Goal: Task Accomplishment & Management: Use online tool/utility

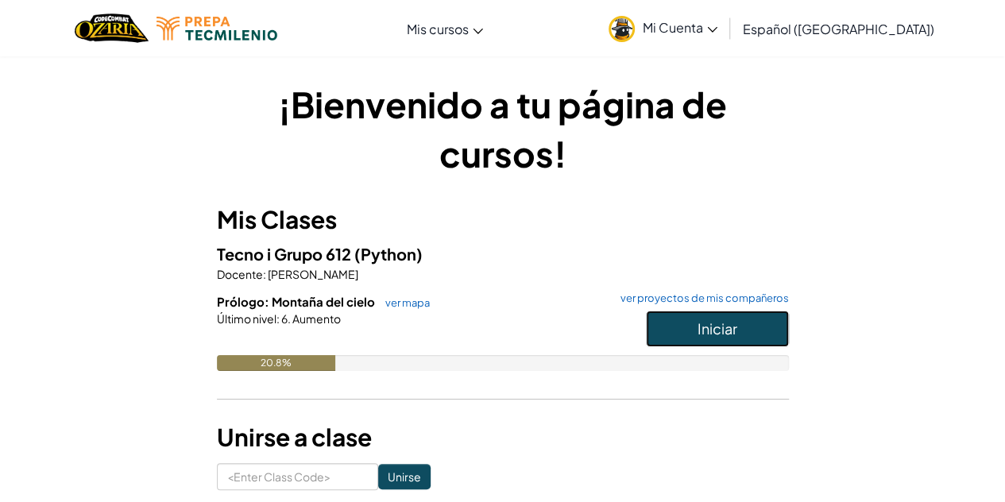
click at [718, 337] on span "Iniciar" at bounding box center [718, 328] width 40 height 18
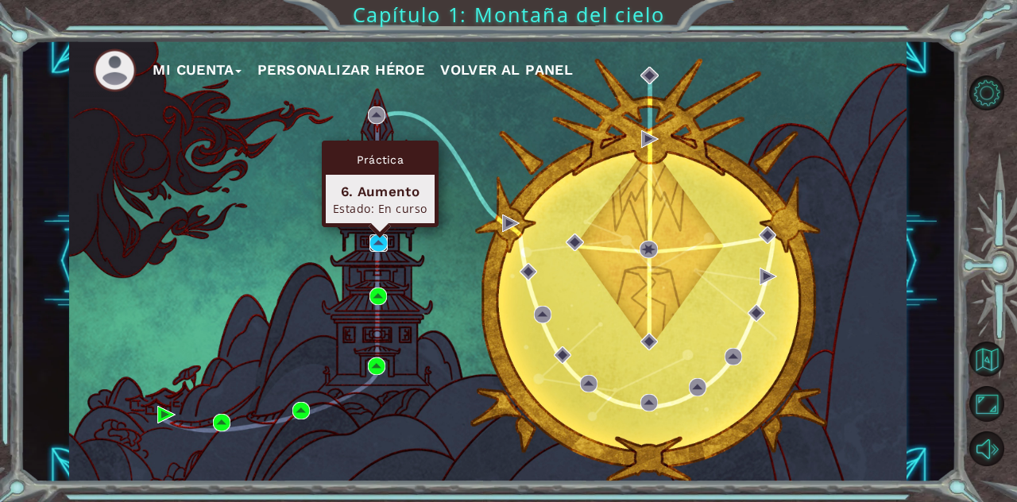
click at [375, 238] on img at bounding box center [377, 242] width 17 height 17
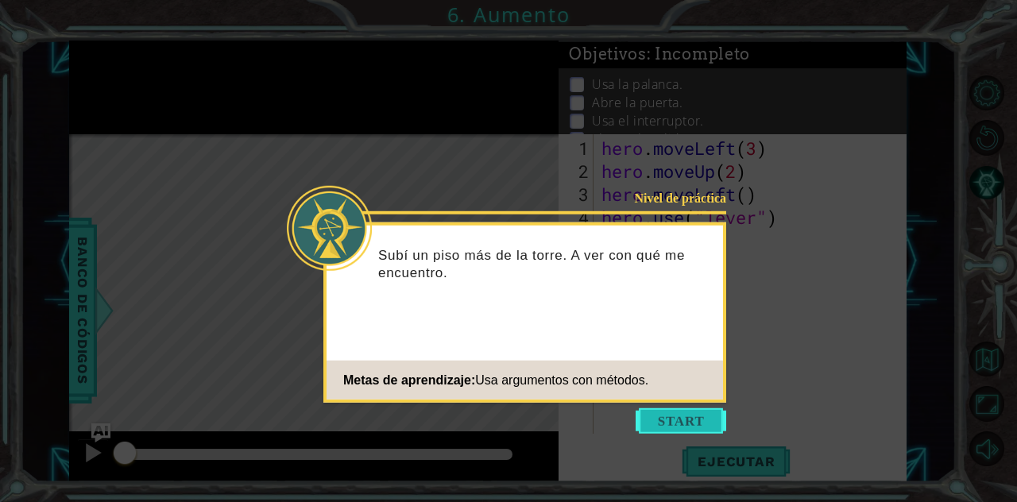
click at [654, 420] on button "Start" at bounding box center [681, 420] width 91 height 25
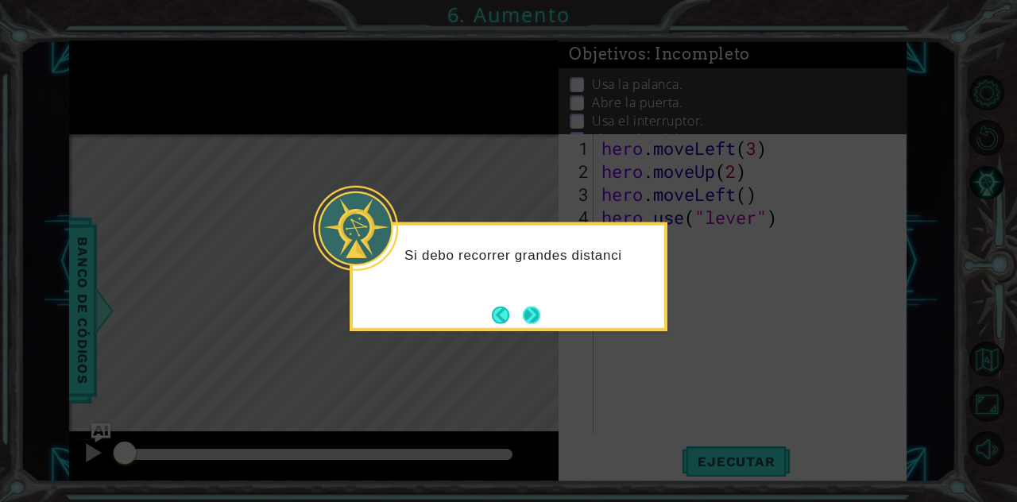
click at [536, 320] on button "Next" at bounding box center [531, 314] width 17 height 17
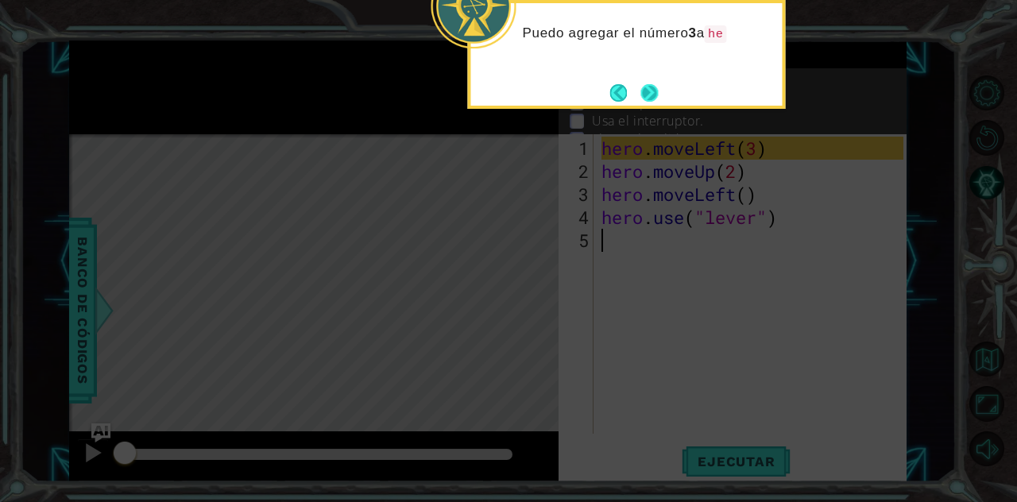
click at [651, 91] on button "Next" at bounding box center [648, 92] width 17 height 17
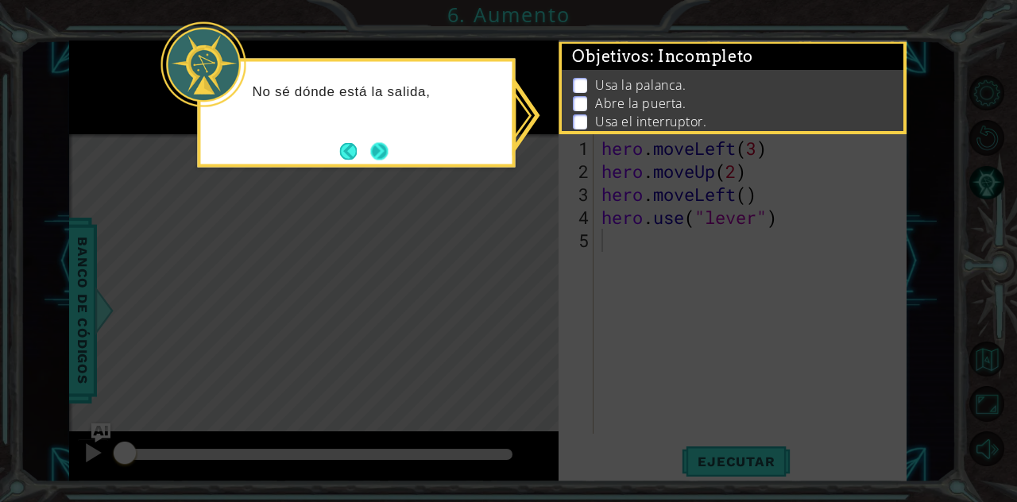
click at [377, 142] on button "Next" at bounding box center [378, 150] width 17 height 17
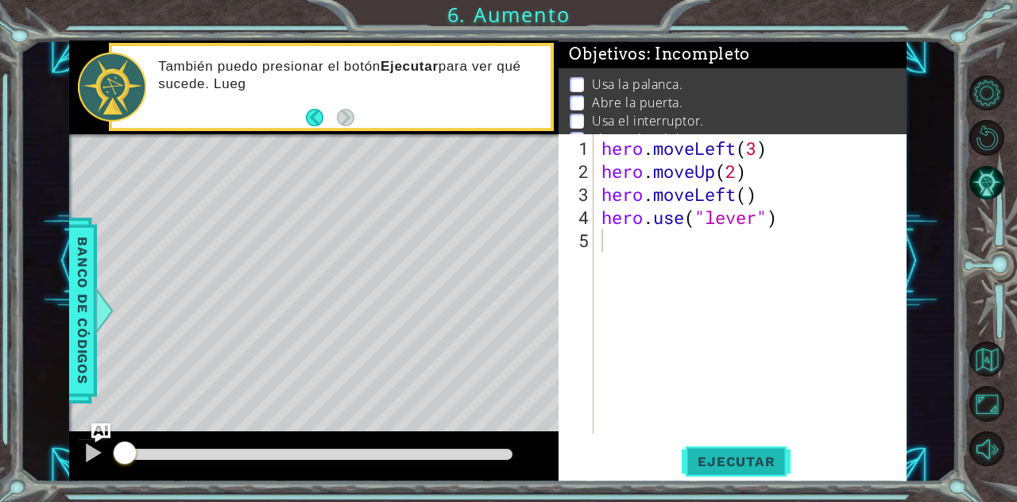
click at [702, 452] on button "Ejecutar" at bounding box center [736, 461] width 109 height 35
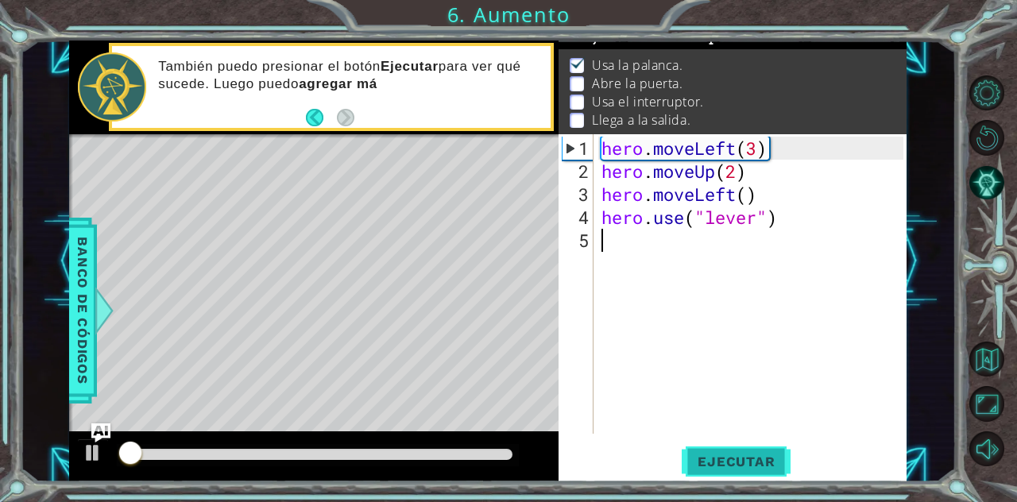
scroll to position [21, 0]
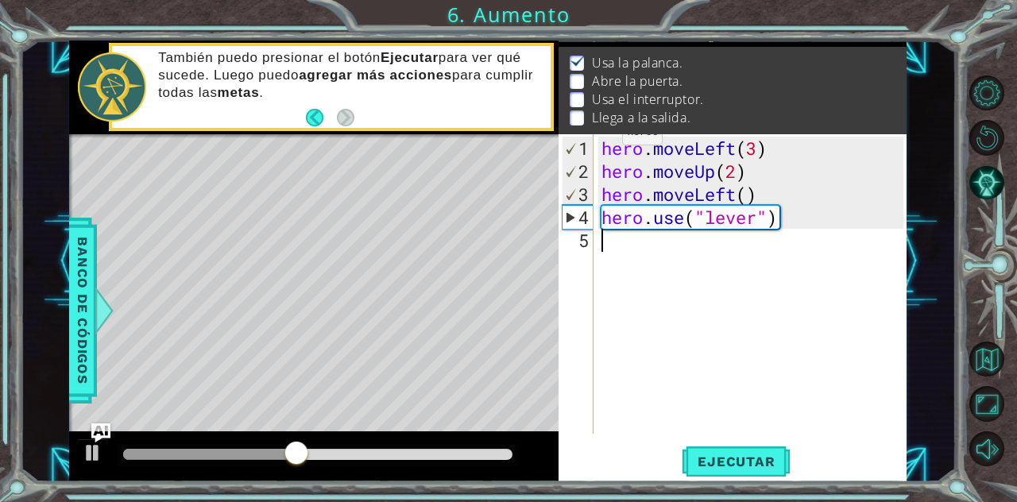
click at [597, 142] on div "1 2 3 4 5 hero . moveLeft ( 3 ) hero . moveUp ( 2 ) hero . moveLeft ( ) hero . …" at bounding box center [731, 284] width 345 height 300
click at [605, 142] on div "hero . moveLeft ( 3 ) hero . moveUp ( 2 ) hero . moveLeft ( ) hero . use ( "lev…" at bounding box center [754, 310] width 313 height 346
type textarea "hero.moveLeft(3)"
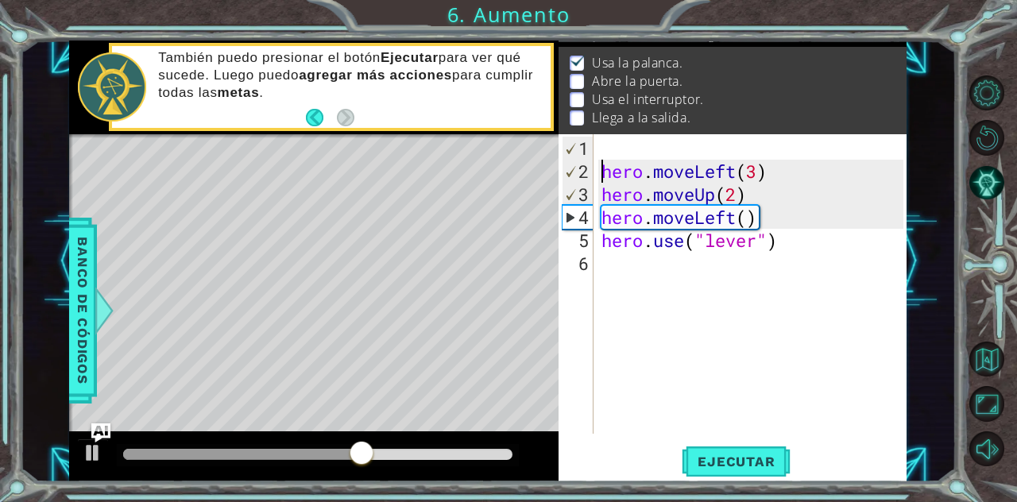
click at [615, 141] on div "hero . moveLeft ( 3 ) hero . moveUp ( 2 ) hero . moveLeft ( ) hero . use ( "lev…" at bounding box center [754, 310] width 313 height 346
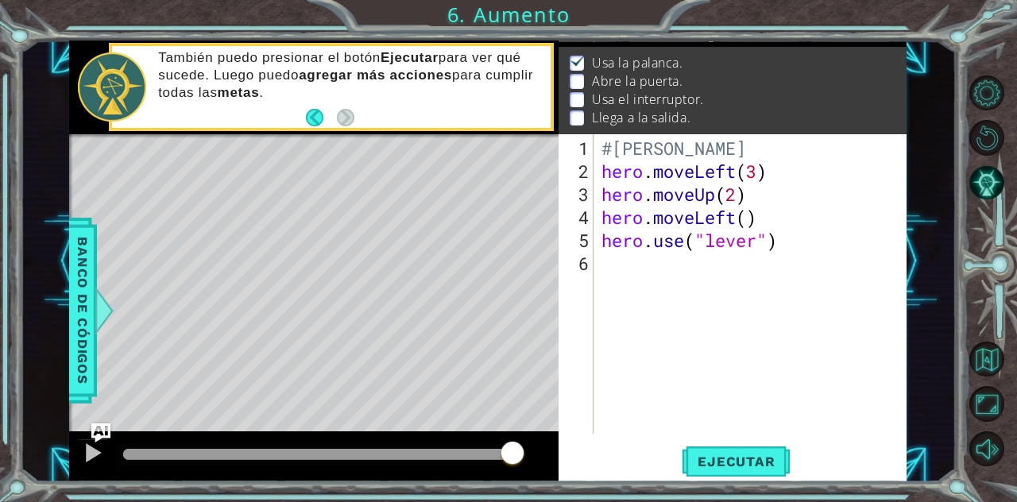
scroll to position [0, 14]
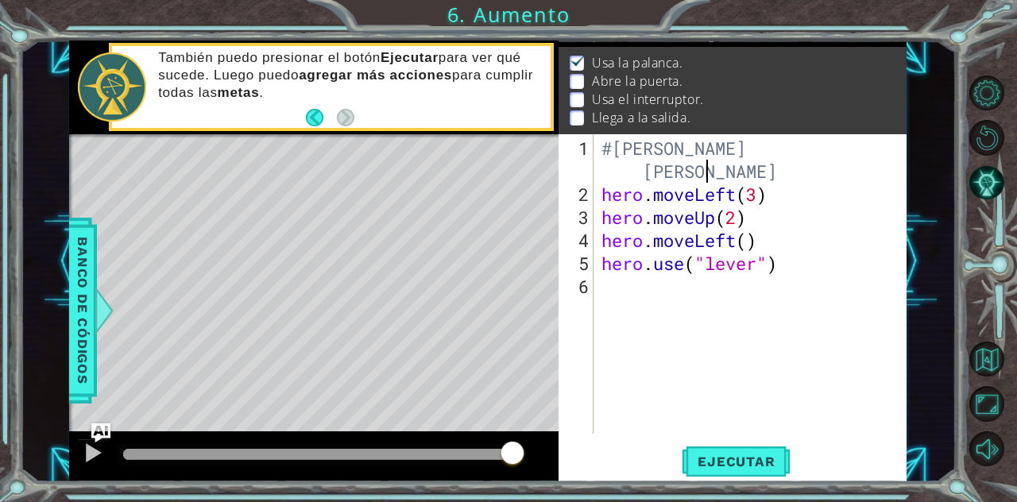
type textarea "#[PERSON_NAME]"
drag, startPoint x: 907, startPoint y: 258, endPoint x: 935, endPoint y: 249, distance: 30.2
click at [935, 249] on div "1 ההההההההההההההההההההההההההההההההההההההההההההההההההההההההההההההההההההההההההההה…" at bounding box center [489, 262] width 936 height 442
drag, startPoint x: 847, startPoint y: 362, endPoint x: 891, endPoint y: 347, distance: 46.7
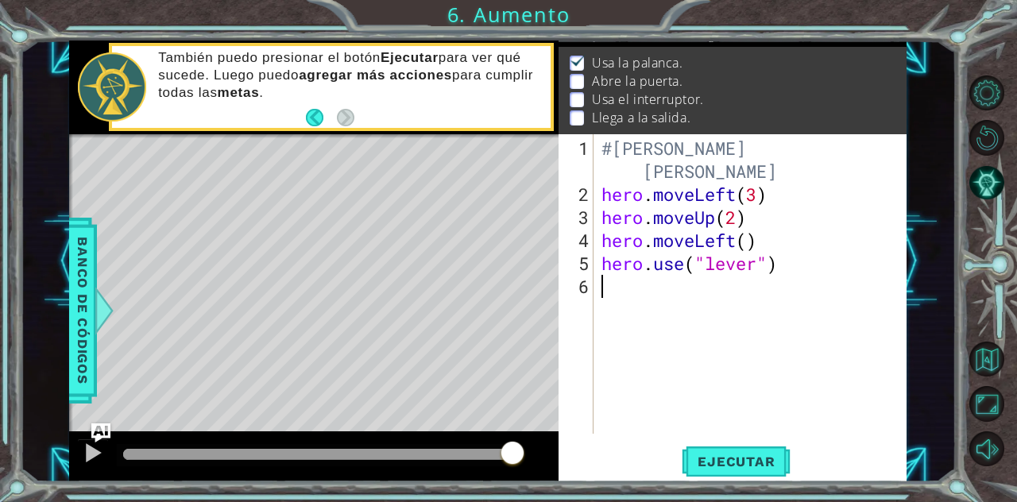
click at [891, 347] on div "#[PERSON_NAME] hero . moveLeft ( 3 ) hero . moveUp ( 2 ) hero . moveLeft ( ) he…" at bounding box center [754, 321] width 313 height 369
click at [753, 160] on div "#[PERSON_NAME] hero . moveLeft ( 3 ) hero . moveUp ( 2 ) hero . moveLeft ( ) he…" at bounding box center [754, 321] width 313 height 369
type textarea "#[PERSON_NAME]"
click at [662, 303] on div "#[PERSON_NAME] hero . moveLeft ( 3 ) hero . moveUp ( 2 ) hero . moveLeft ( ) he…" at bounding box center [754, 321] width 313 height 369
click at [598, 194] on div "1 2 3 4 5 6 #[PERSON_NAME] hero . moveLeft ( 3 ) hero . moveUp ( 2 ) hero . mov…" at bounding box center [731, 284] width 345 height 300
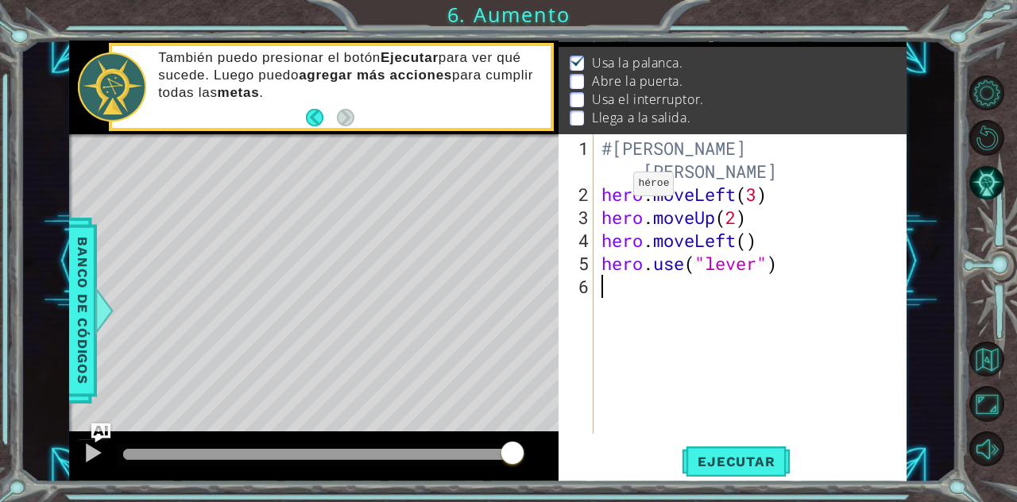
click at [605, 191] on div "#[PERSON_NAME] hero . moveLeft ( 3 ) hero . moveUp ( 2 ) hero . moveLeft ( ) he…" at bounding box center [754, 321] width 313 height 369
type textarea "hero.moveLeft(3)"
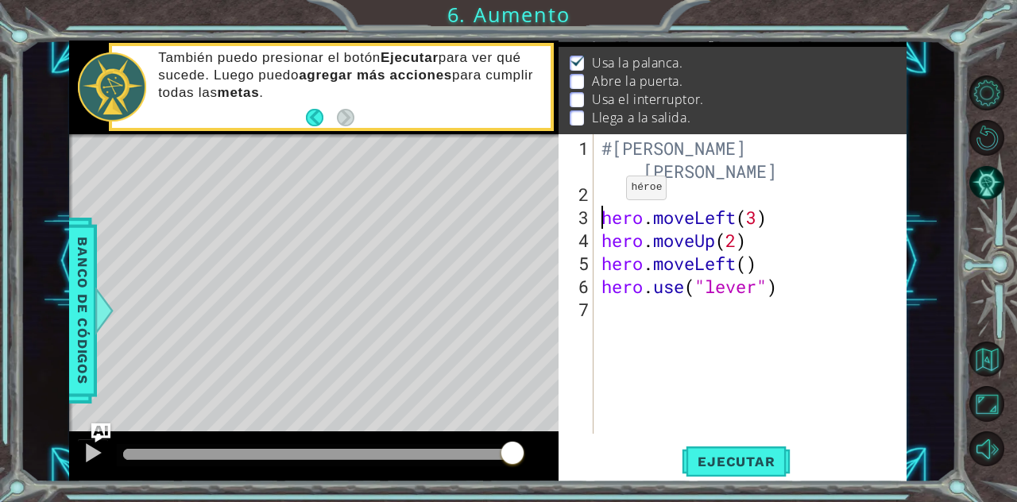
click at [602, 193] on div "#[PERSON_NAME] hero . moveLeft ( 3 ) hero . moveUp ( 2 ) hero . moveLeft ( ) he…" at bounding box center [754, 321] width 313 height 369
click at [643, 175] on div "#[PERSON_NAME] hero . moveLeft ( 3 ) hero . moveUp ( 2 ) hero . moveLeft ( ) he…" at bounding box center [754, 321] width 313 height 369
click at [880, 144] on div "#[PERSON_NAME] hero . moveLeft ( 3 ) hero . moveUp ( 2 ) hero . moveLeft ( ) he…" at bounding box center [754, 321] width 313 height 369
click at [715, 167] on div "#[PERSON_NAME] hero . moveLeft ( 3 ) hero . moveUp ( 2 ) hero . moveLeft ( ) he…" at bounding box center [754, 321] width 313 height 369
click at [648, 171] on div "#[PERSON_NAME] hero . moveLeft ( 3 ) hero . moveUp ( 2 ) hero . moveLeft ( ) he…" at bounding box center [754, 321] width 313 height 369
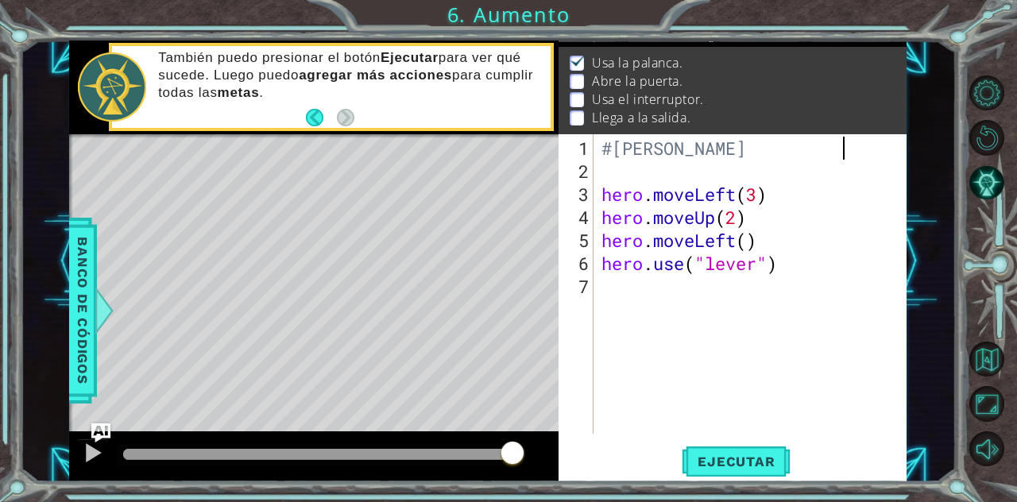
type textarea "#[PERSON_NAME]"
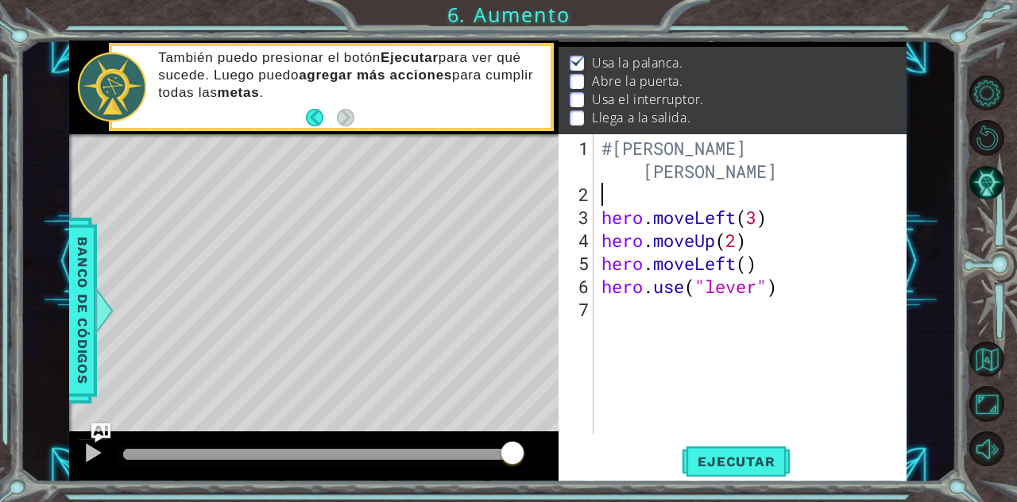
click at [613, 195] on div "#[PERSON_NAME] hero . moveLeft ( 3 ) hero . moveUp ( 2 ) hero . moveLeft ( ) he…" at bounding box center [754, 321] width 313 height 369
click at [604, 214] on div "#[PERSON_NAME] hero . moveLeft ( 3 ) hero . moveUp ( 2 ) hero . moveLeft ( ) he…" at bounding box center [754, 321] width 313 height 369
type textarea "hero.moveLeft(3)"
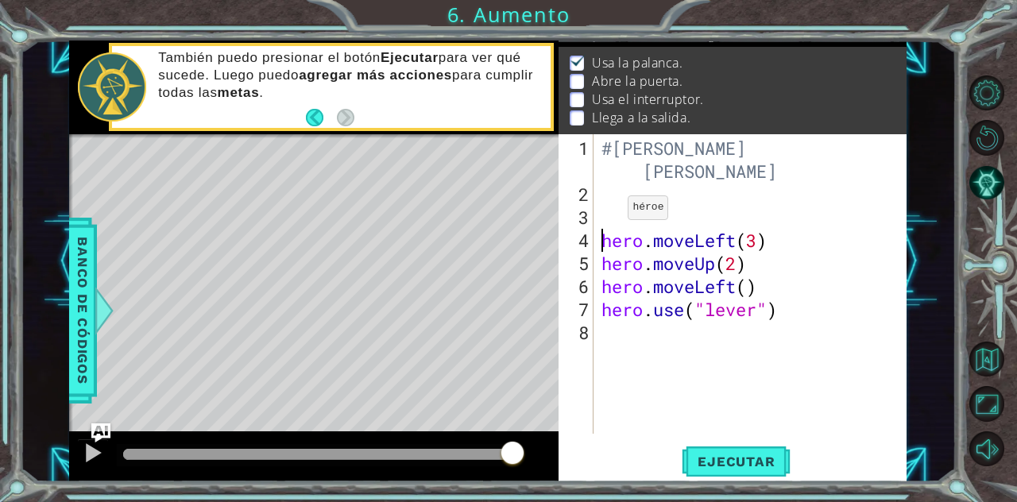
click at [604, 214] on div "#[PERSON_NAME] hero . moveLeft ( 3 ) hero . moveUp ( 2 ) hero . moveLeft ( ) he…" at bounding box center [754, 321] width 313 height 369
click at [799, 228] on div "#[PERSON_NAME] #Usar la palanca hero . moveLeft ( 3 ) hero . moveUp ( 2 ) hero …" at bounding box center [754, 321] width 313 height 369
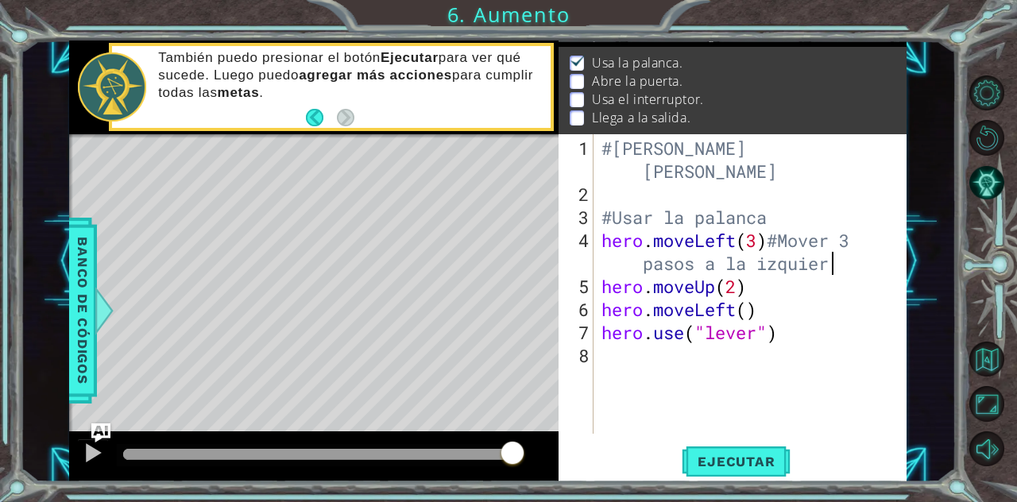
scroll to position [0, 21]
click at [772, 296] on div "#[PERSON_NAME] #Usar la palanca hero . moveLeft ( 3 ) #Mover 3 pasos a la izqui…" at bounding box center [754, 321] width 313 height 369
click at [774, 282] on div "#[PERSON_NAME] #Usar la palanca hero . moveLeft ( 3 ) #Mover 3 pasos a la izqui…" at bounding box center [754, 321] width 313 height 369
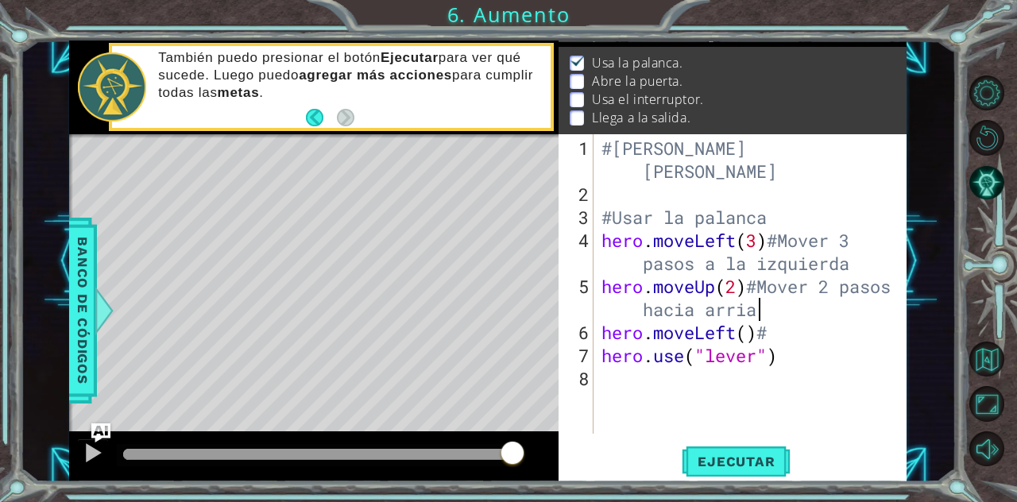
scroll to position [0, 18]
click at [798, 335] on div "#[PERSON_NAME] #Usar la palanca hero . moveLeft ( 3 ) #Mover 3 pasos a la izqui…" at bounding box center [754, 321] width 313 height 369
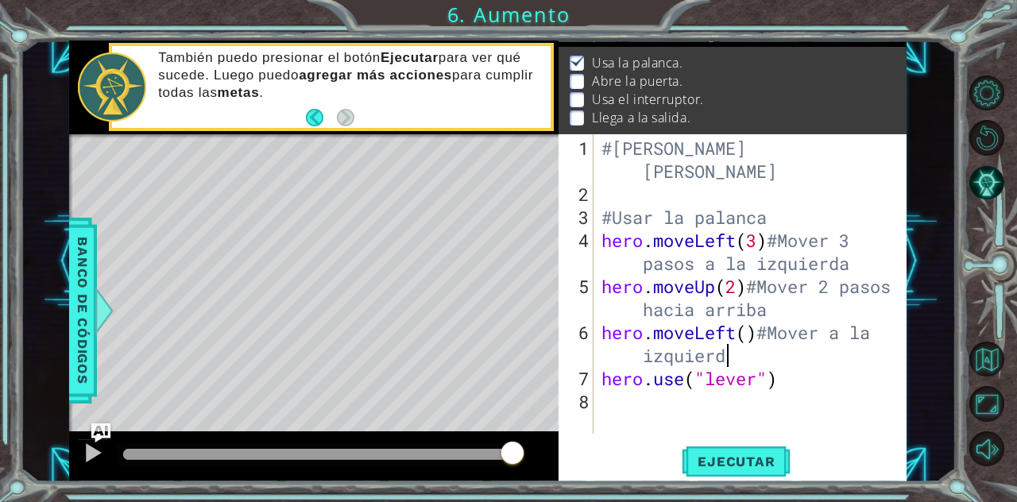
scroll to position [0, 16]
click at [798, 375] on div "#[PERSON_NAME] #Usar la palanca hero . moveLeft ( 3 ) #Mover 3 pasos a la izqui…" at bounding box center [754, 321] width 313 height 369
type textarea "hero.use("lever")#Usar "lever""
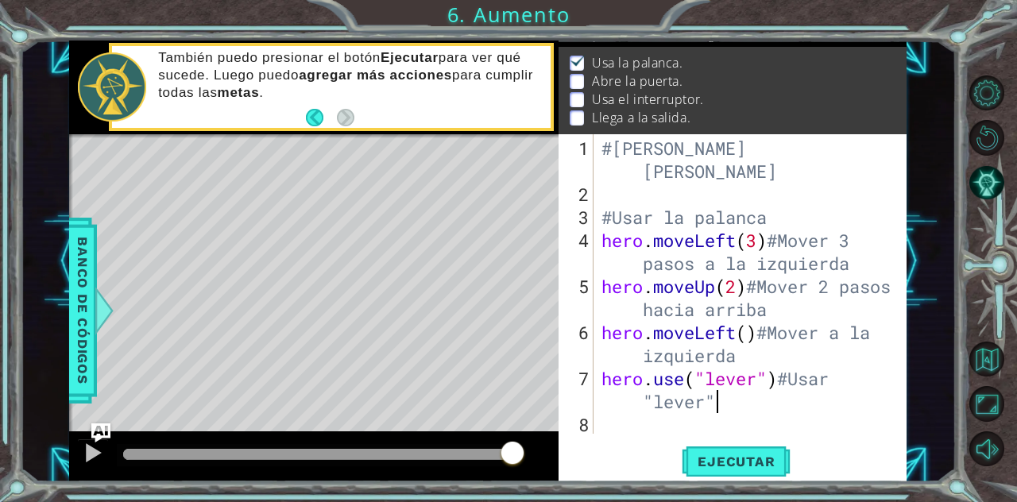
click at [617, 412] on div "#[PERSON_NAME] #Usar la palanca hero . moveLeft ( 3 ) #Mover 3 pasos a la izqui…" at bounding box center [754, 321] width 313 height 369
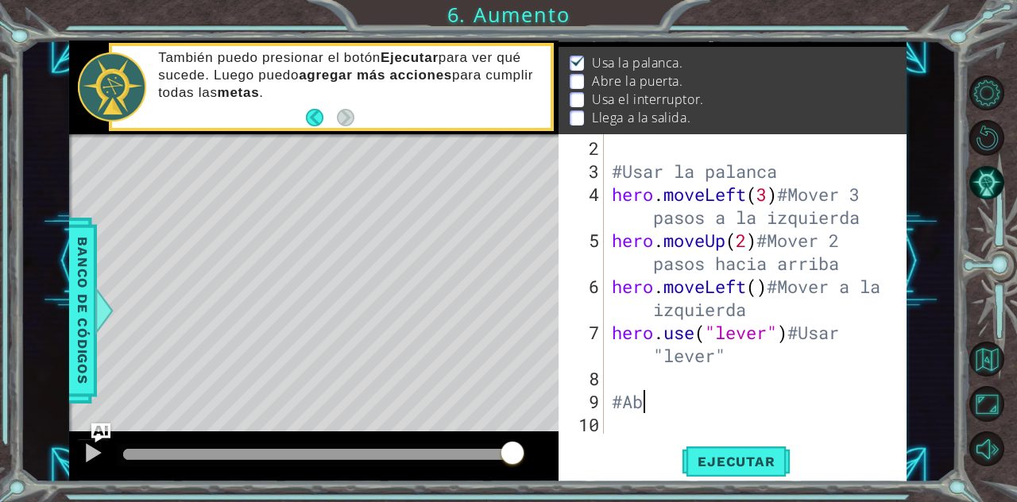
scroll to position [0, 0]
type textarea "#Abrir la puerta"
click at [617, 412] on div "#Usar la palanca hero . moveLeft ( 3 ) #Mover 3 pasos a la izquierda hero . mov…" at bounding box center [755, 310] width 292 height 346
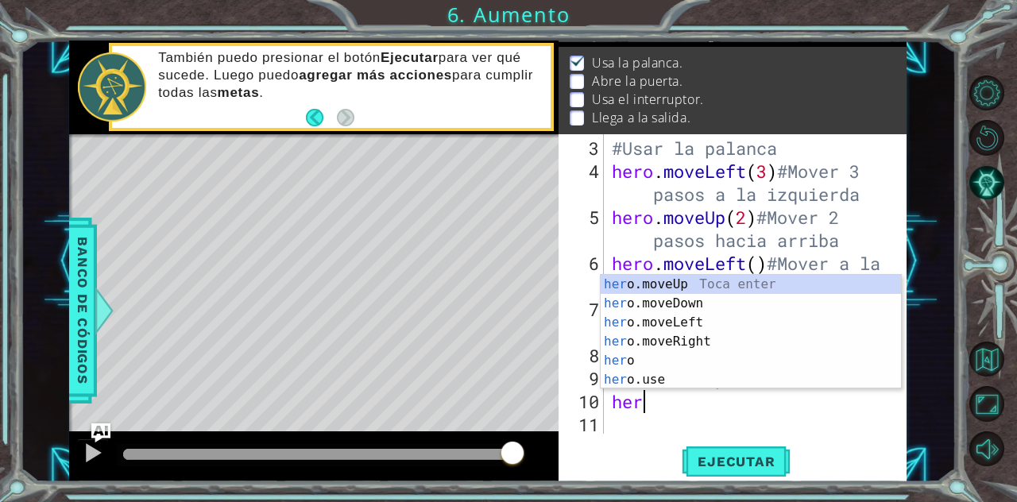
scroll to position [0, 1]
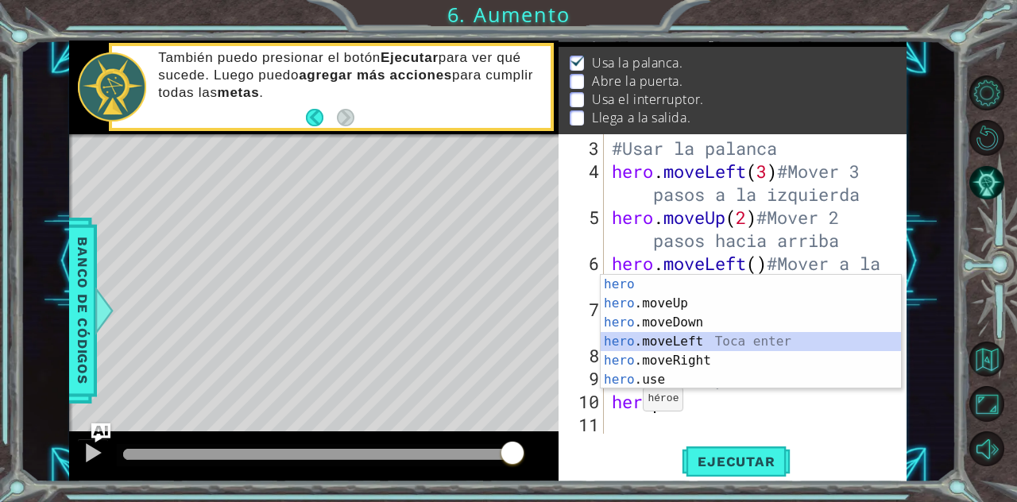
click at [713, 347] on div "hero Toca enter hero .moveUp Toca enter hero .moveDown Toca enter hero .moveLef…" at bounding box center [751, 351] width 301 height 153
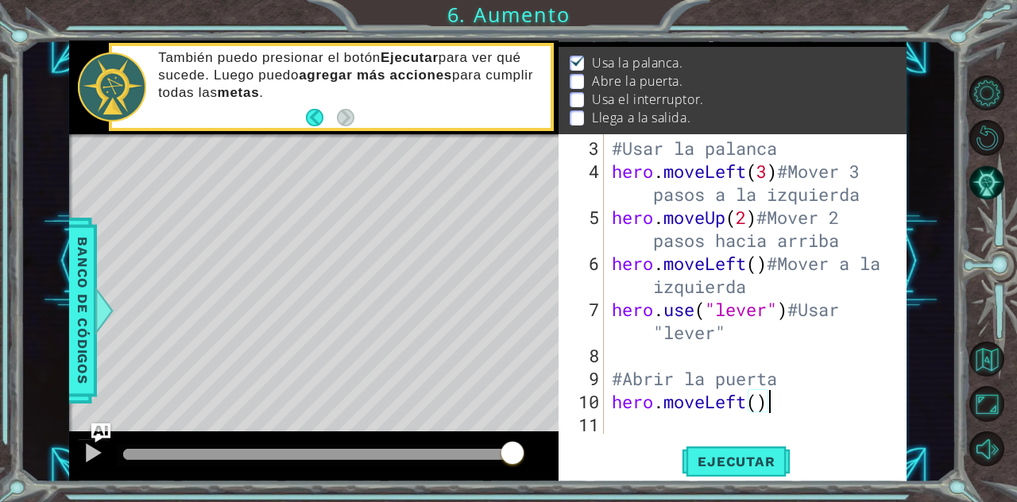
click at [782, 401] on div "#Usar la palanca hero . moveLeft ( 3 ) #Mover 3 pasos a la izquierda hero . mov…" at bounding box center [755, 310] width 292 height 346
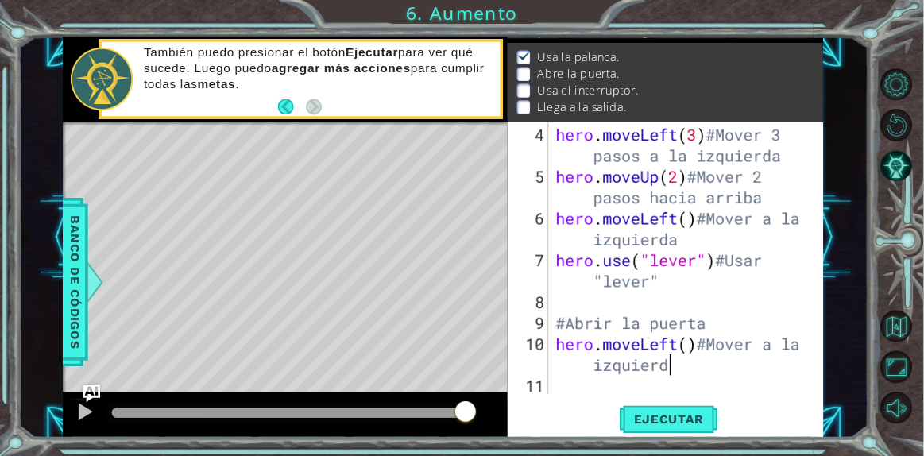
scroll to position [0, 16]
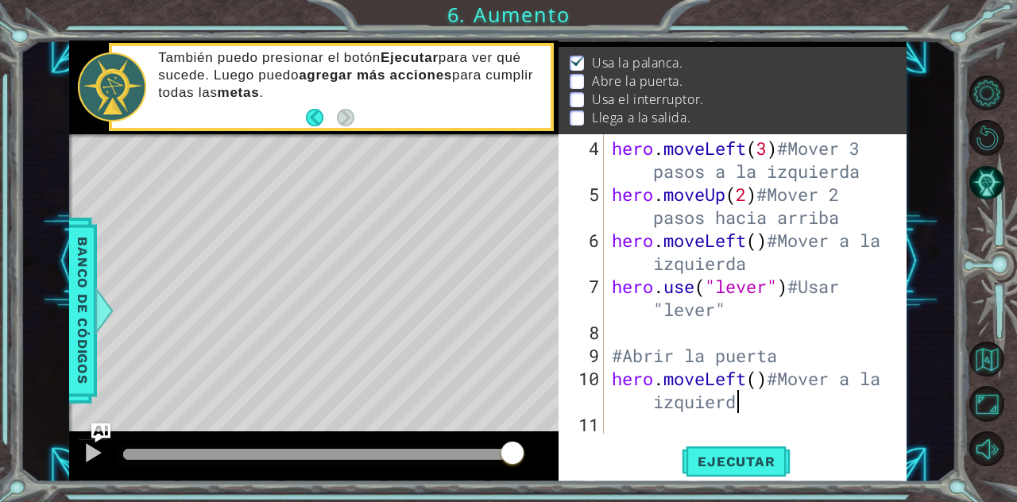
type textarea "hero.moveLeft()#Mover a la izquierda"
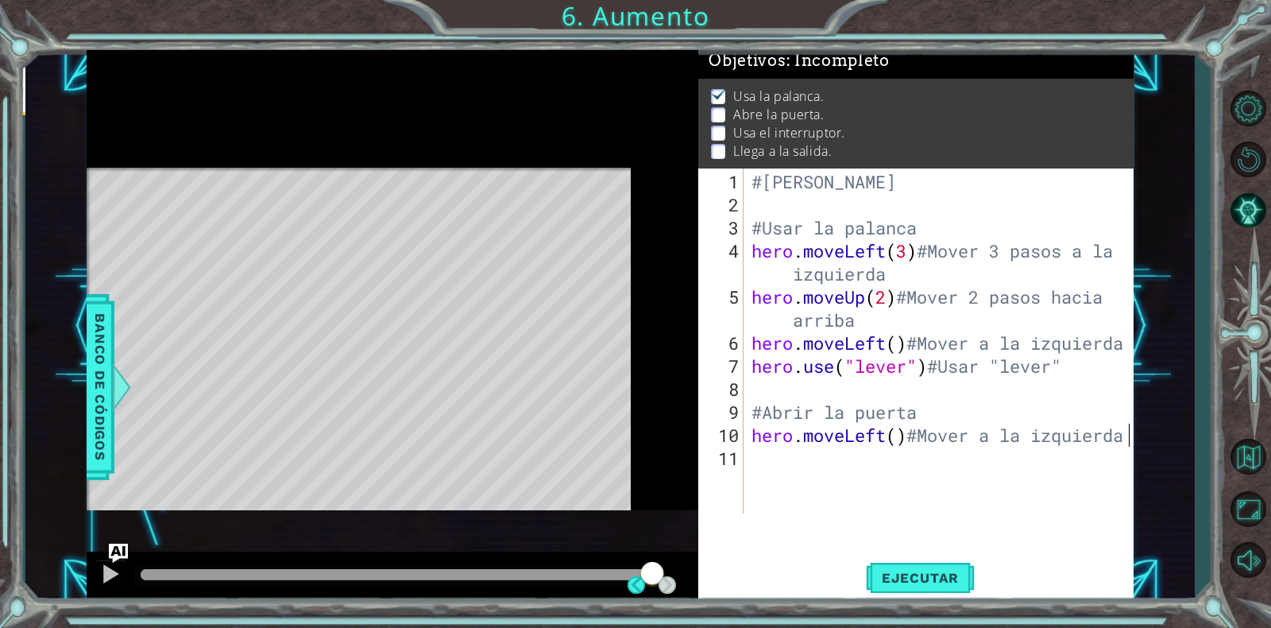
scroll to position [0, 0]
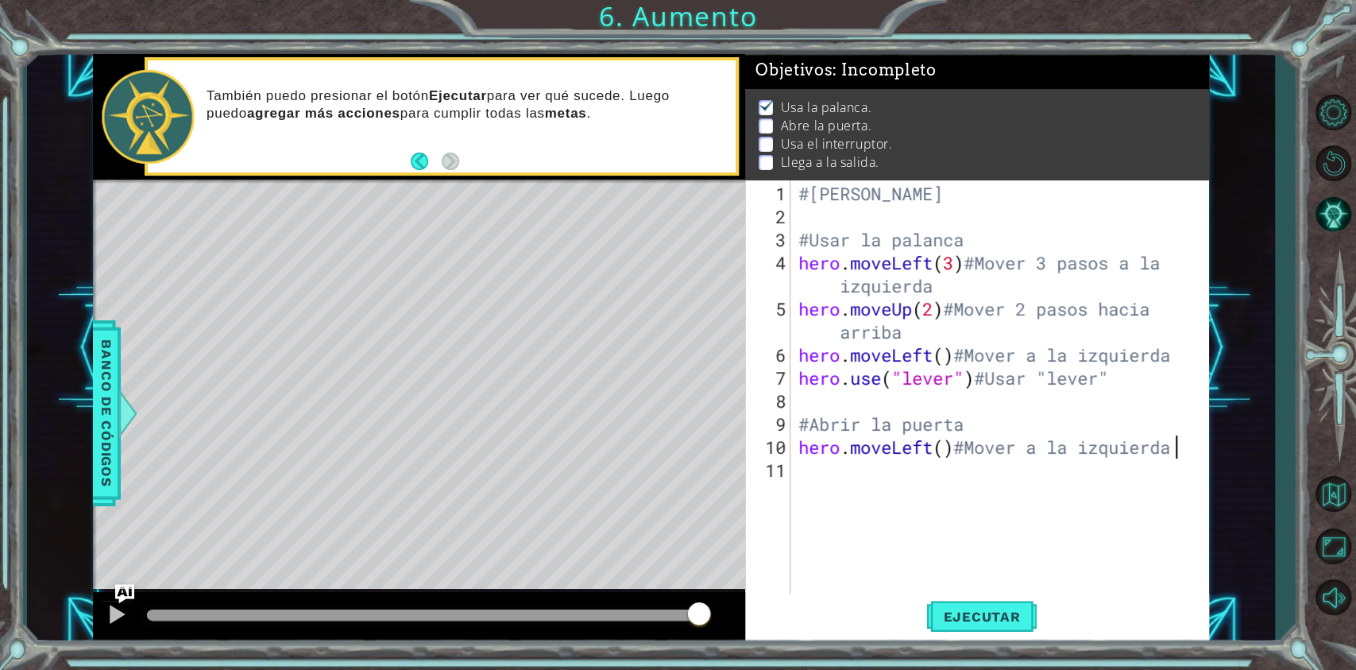
click at [942, 493] on div "#[PERSON_NAME] #Usar la palanca hero . moveLeft ( 3 ) #Mover 3 pasos a la izqui…" at bounding box center [1003, 412] width 417 height 461
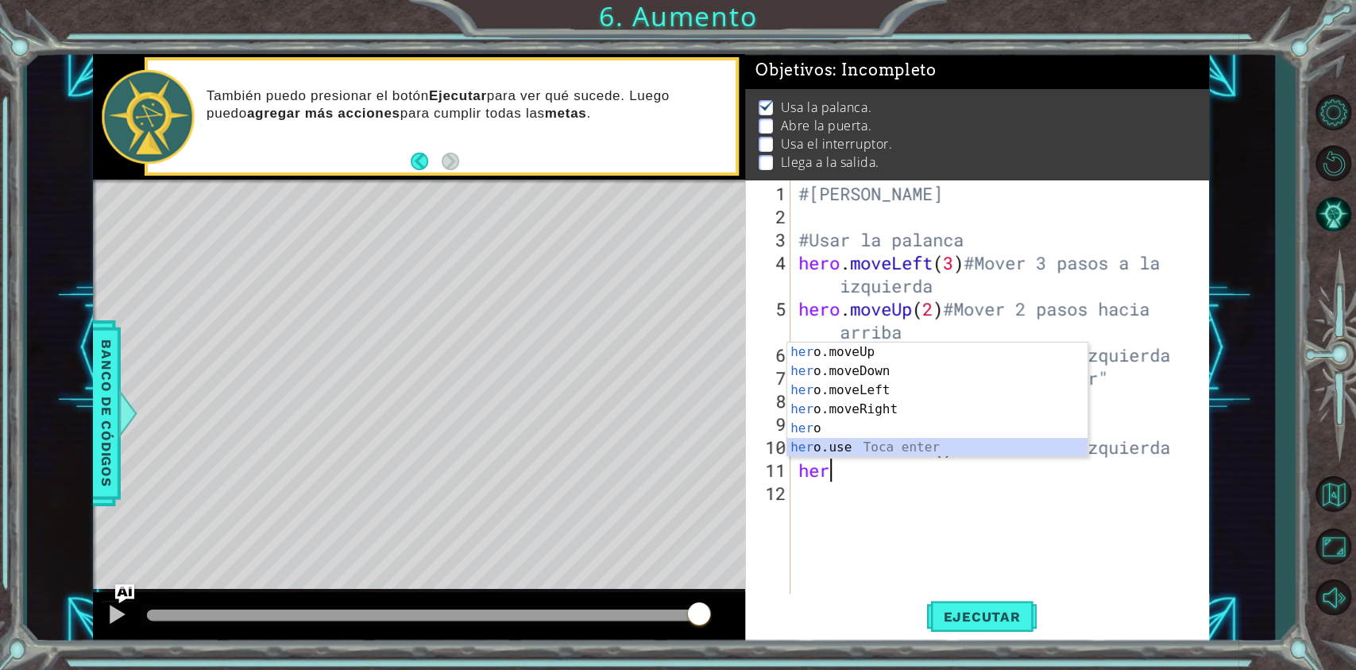
click at [953, 447] on div "her o.moveUp Toca enter her o.moveDown Toca enter her o.moveLeft [PERSON_NAME] …" at bounding box center [937, 418] width 300 height 153
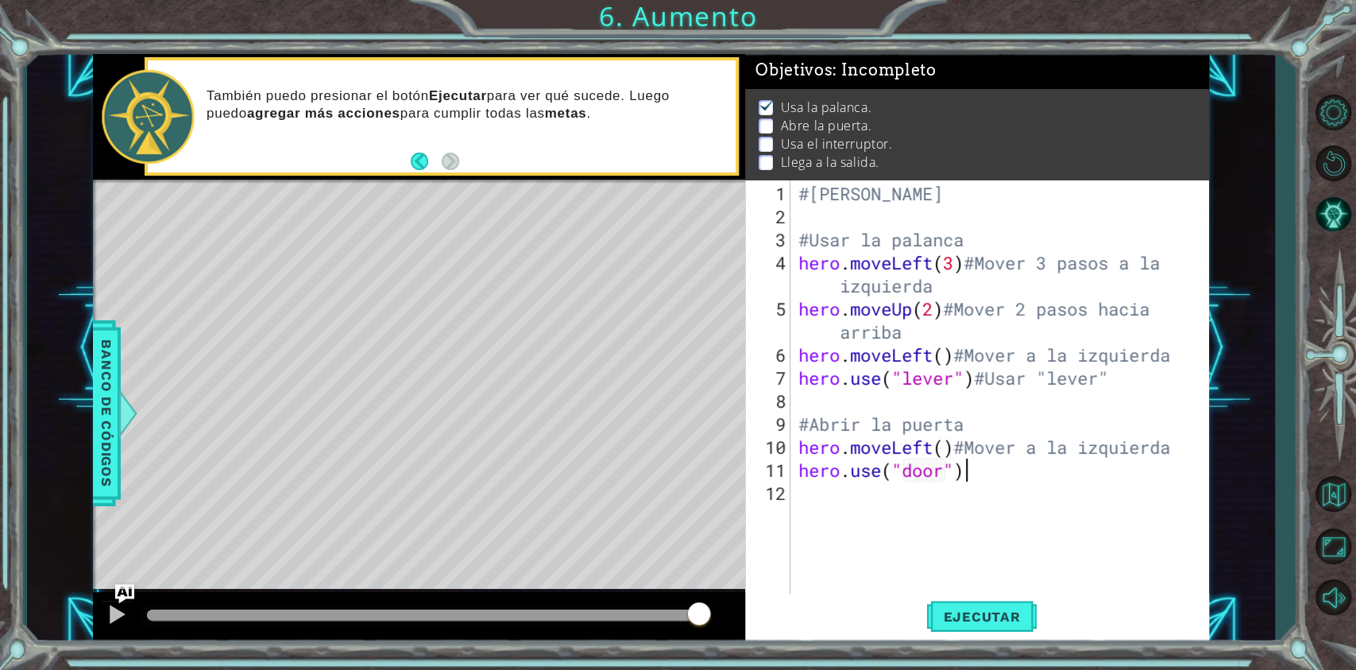
click at [1004, 480] on div "#[PERSON_NAME] #Usar la palanca hero . moveLeft ( 3 ) #Mover 3 pasos a la izqui…" at bounding box center [1003, 412] width 417 height 461
click at [1004, 465] on div "#[PERSON_NAME] #Usar la palanca hero . moveLeft ( 3 ) #Mover 3 pasos a la izqui…" at bounding box center [999, 387] width 409 height 415
type textarea "hero.use("door")#Usar "door""
click at [775, 501] on div "13" at bounding box center [769, 516] width 42 height 23
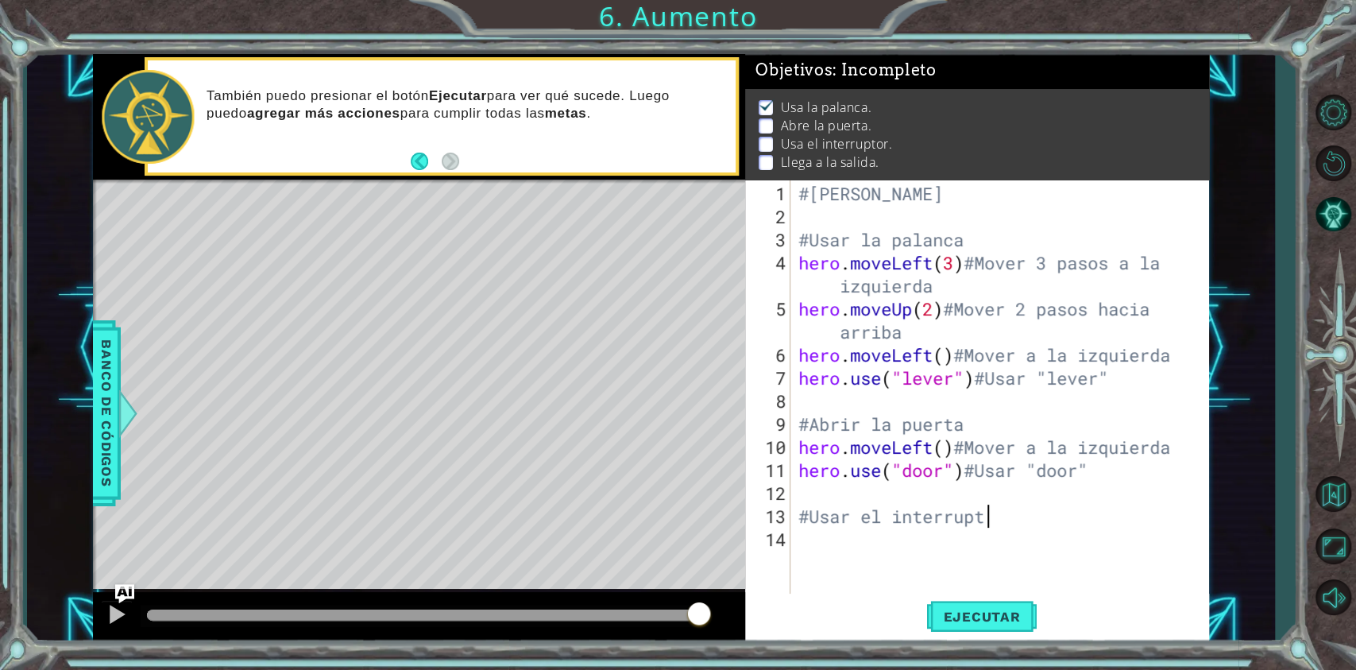
type textarea "#Usar el interruptor"
click at [837, 501] on div "#[PERSON_NAME] #Usar la palanca hero . moveLeft ( 3 ) #Mover 3 pasos a la izqui…" at bounding box center [1003, 412] width 417 height 461
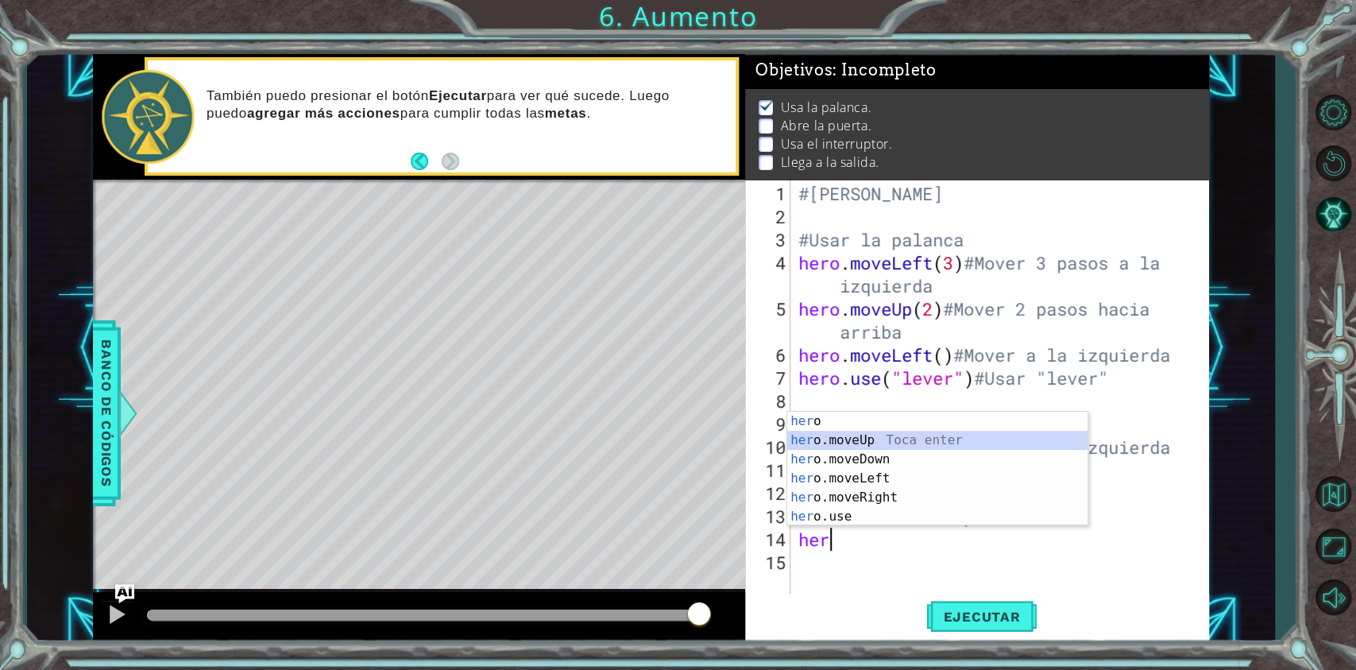
click at [876, 442] on div "her o Toca enter her o.moveUp Toca enter her o.moveDown Toca enter her o.moveLe…" at bounding box center [937, 488] width 300 height 153
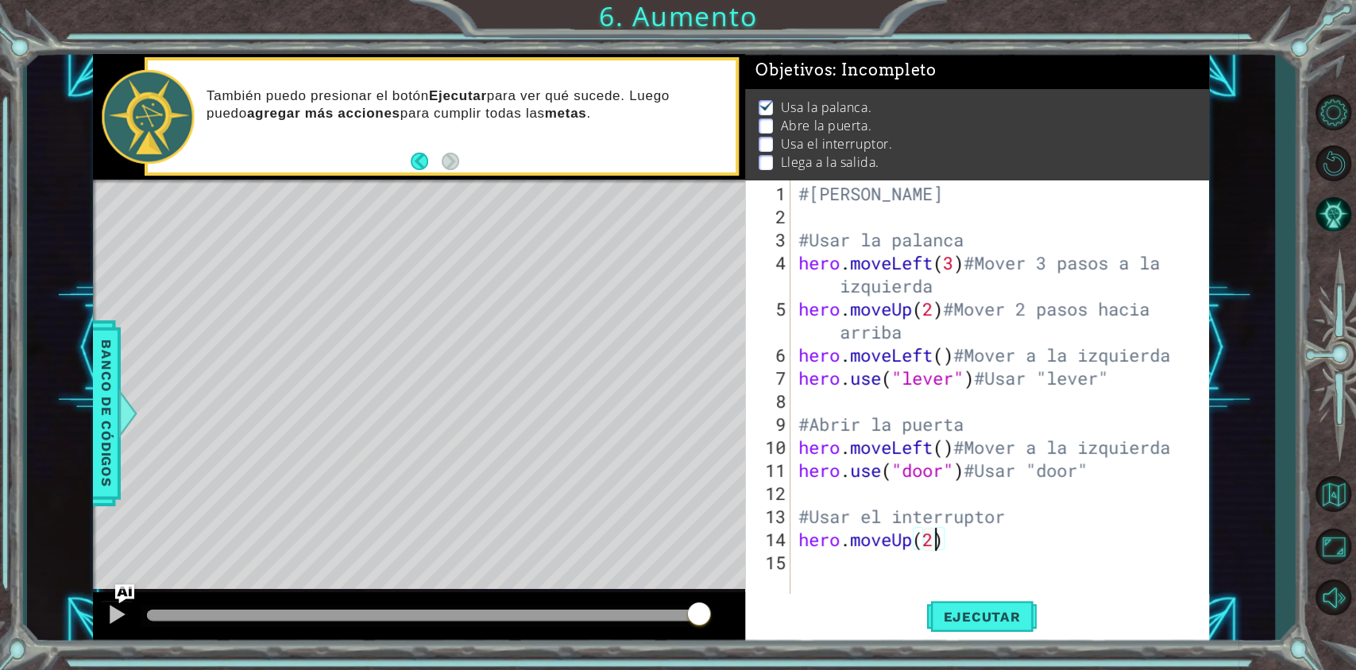
scroll to position [0, 5]
click at [954, 501] on div "#[PERSON_NAME] #Usar la palanca hero . moveLeft ( 3 ) #Mover 3 pasos a la izqui…" at bounding box center [1003, 412] width 417 height 461
type textarea "hero.moveUp(2)#Mover 2 hacia arriba"
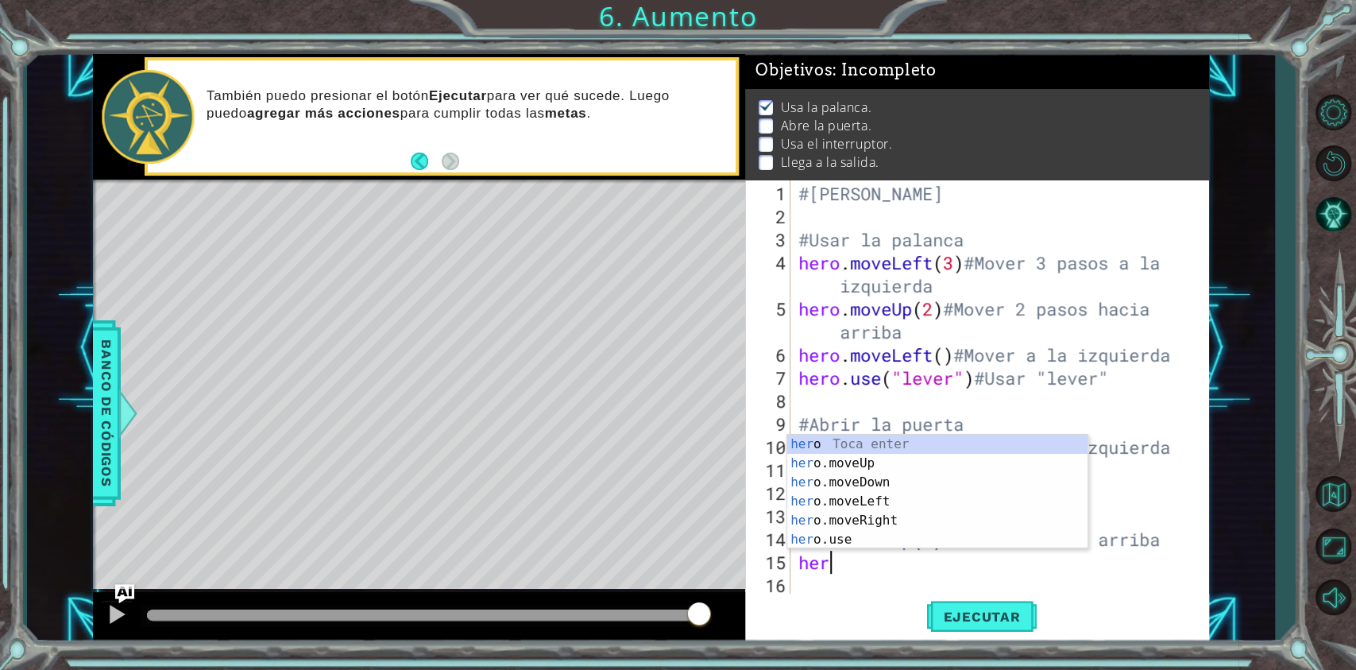
scroll to position [0, 1]
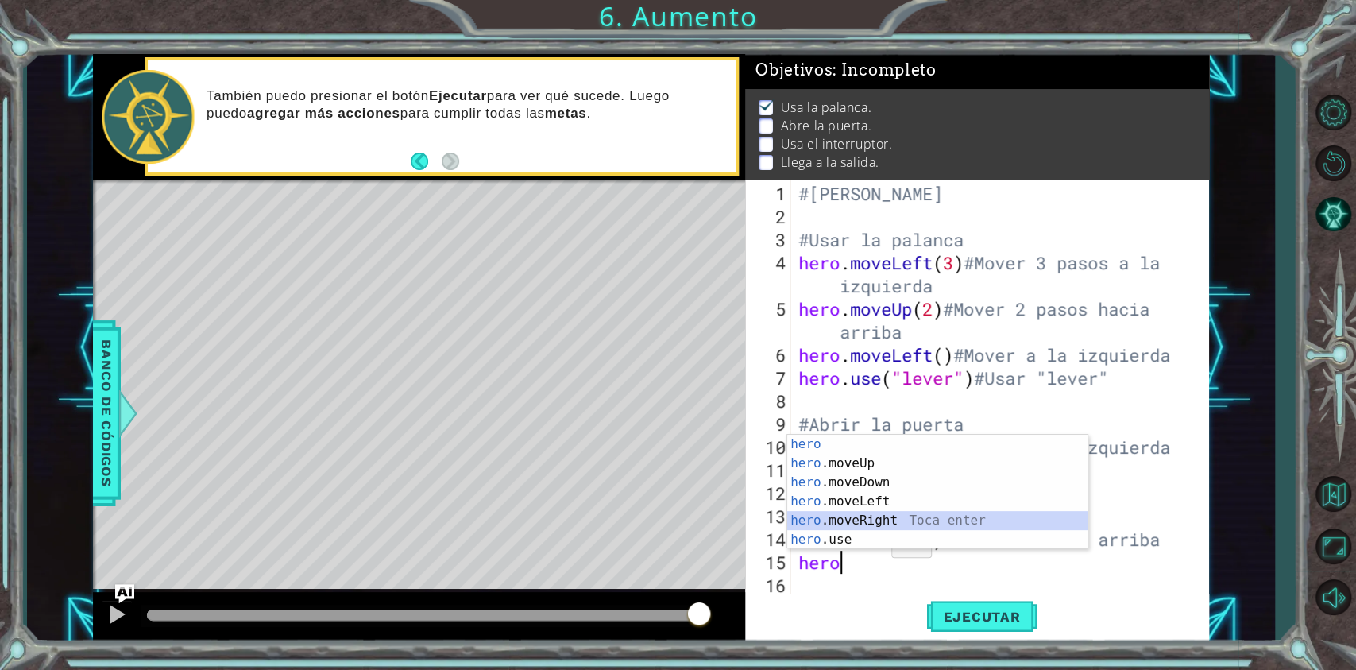
click at [881, 501] on div "hero Toca enter hero .moveUp Toca enter hero .moveDown Toca enter hero .moveLef…" at bounding box center [937, 511] width 300 height 153
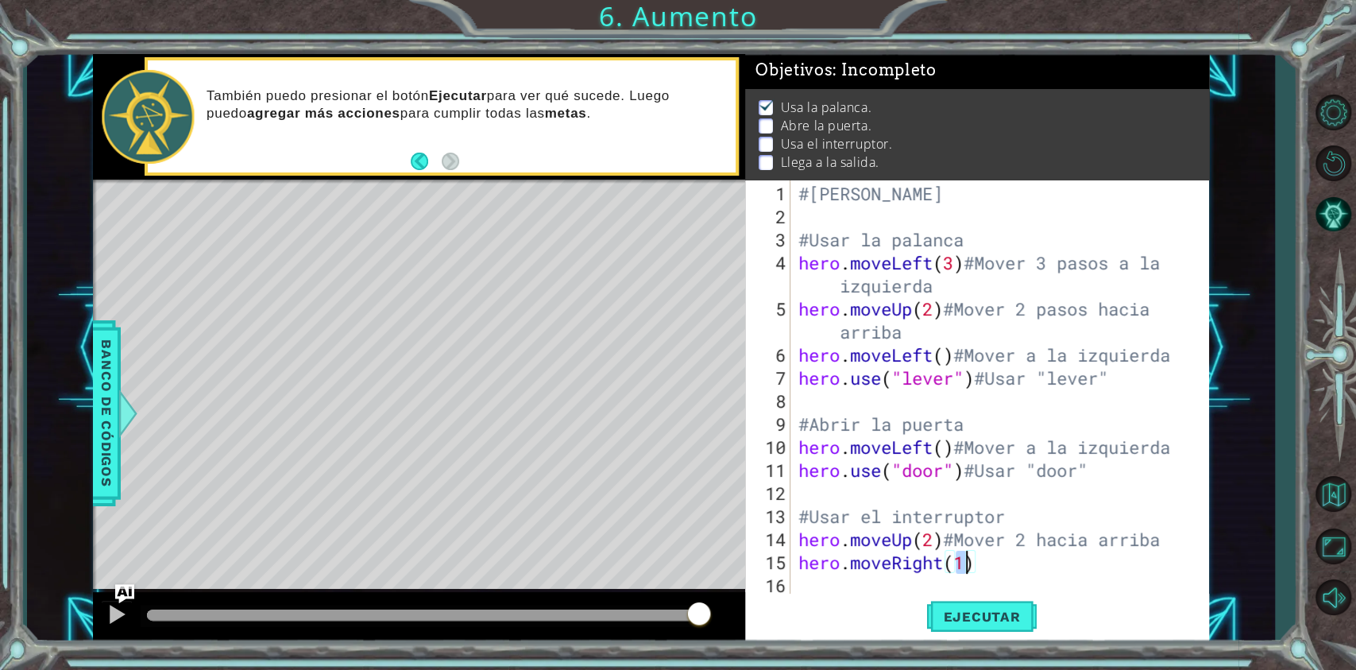
scroll to position [0, 6]
click at [996, 501] on div "#[PERSON_NAME] #Usar la palanca hero . moveLeft ( 3 ) #Mover 3 pasos a la izqui…" at bounding box center [1003, 412] width 417 height 461
type textarea "hero.moveRight(2)#Mover 2 a la derecha"
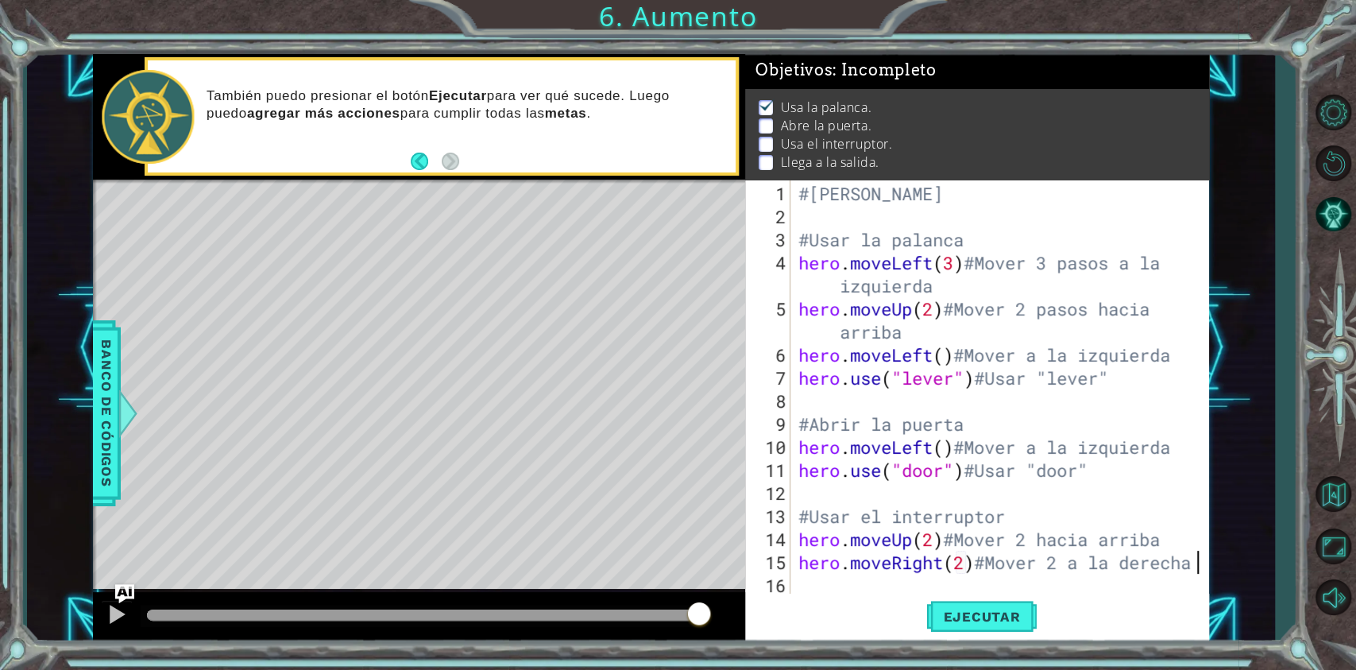
click at [800, 501] on div "#[PERSON_NAME] #Usar la palanca hero . moveLeft ( 3 ) #Mover 3 pasos a la izqui…" at bounding box center [1003, 412] width 417 height 461
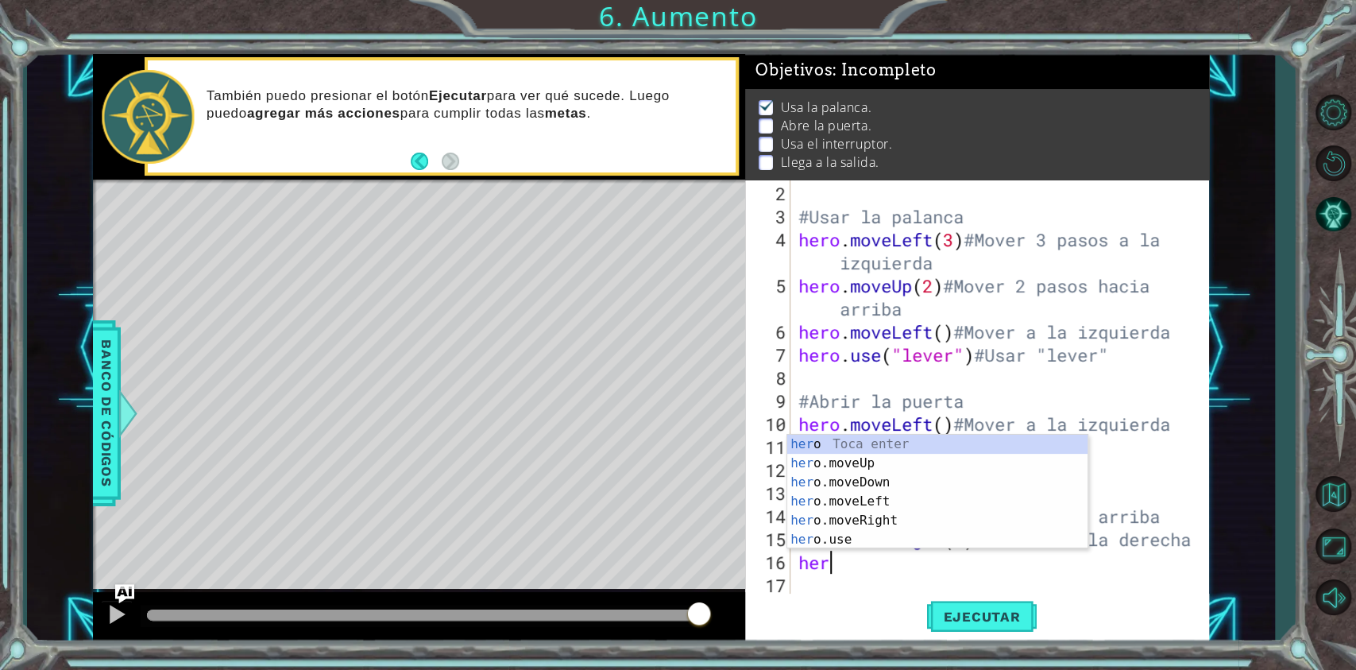
scroll to position [0, 0]
click at [849, 501] on div "her o Toca enter her o.moveUp Toca enter her o.moveDown Toca enter her o.moveLe…" at bounding box center [937, 511] width 300 height 153
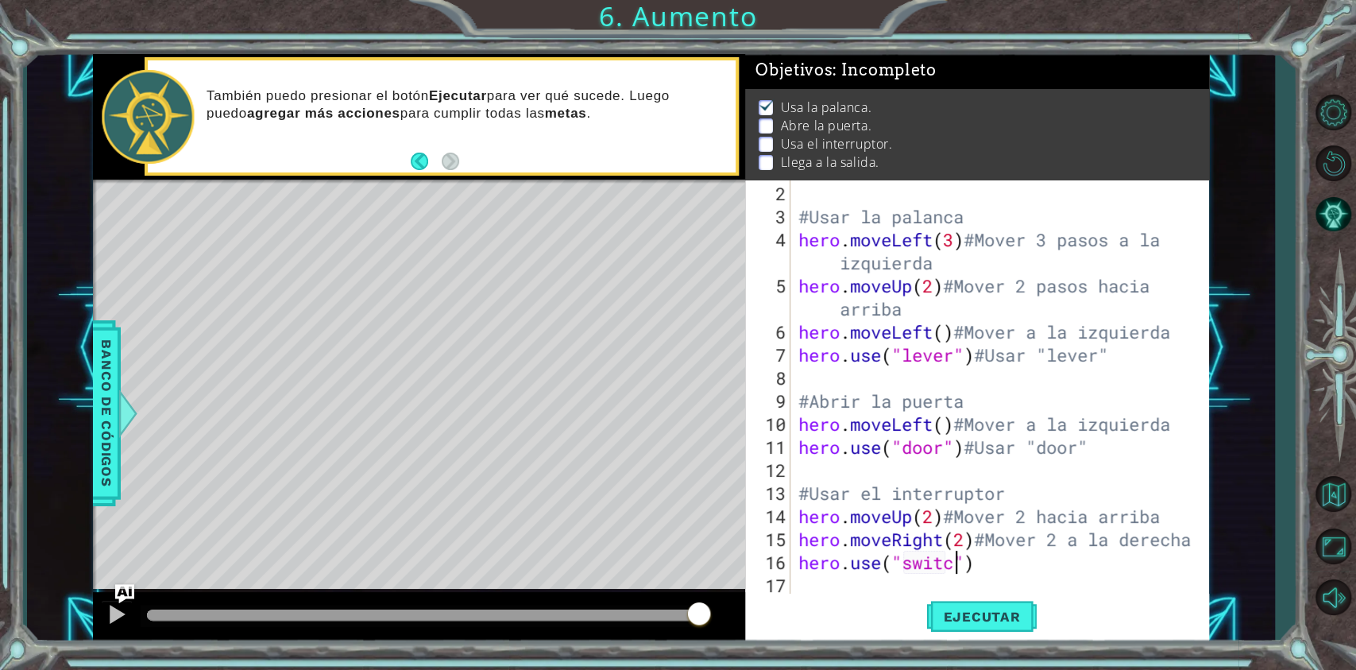
scroll to position [0, 7]
click at [1004, 501] on div "#Usar la palanca hero . moveLeft ( 3 ) #Mover 3 pasos a la izquierda hero . mov…" at bounding box center [997, 412] width 405 height 461
type textarea "hero.use("switch")#Usar "switch""
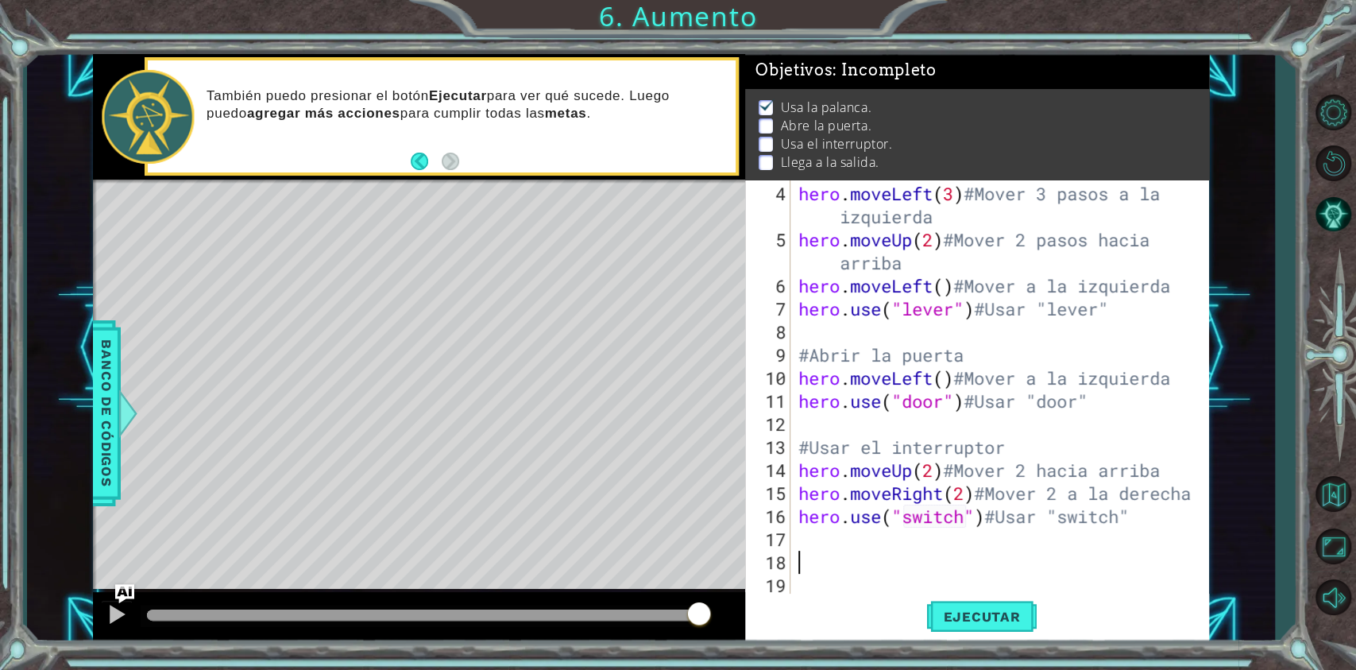
scroll to position [92, 0]
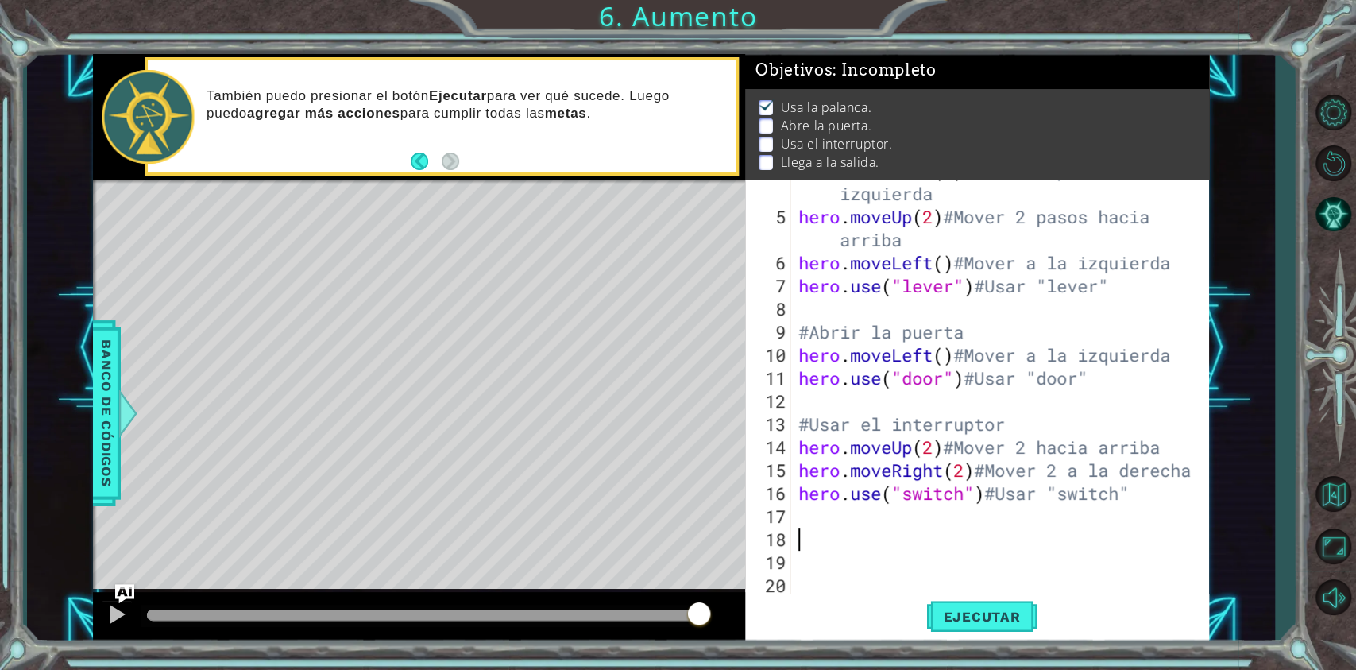
click at [836, 501] on div "hero . moveLeft ( 3 ) #Mover 3 pasos a la izquierda hero . moveUp ( 2 ) #Mover …" at bounding box center [997, 401] width 405 height 484
type textarea "#llegar a la salida"
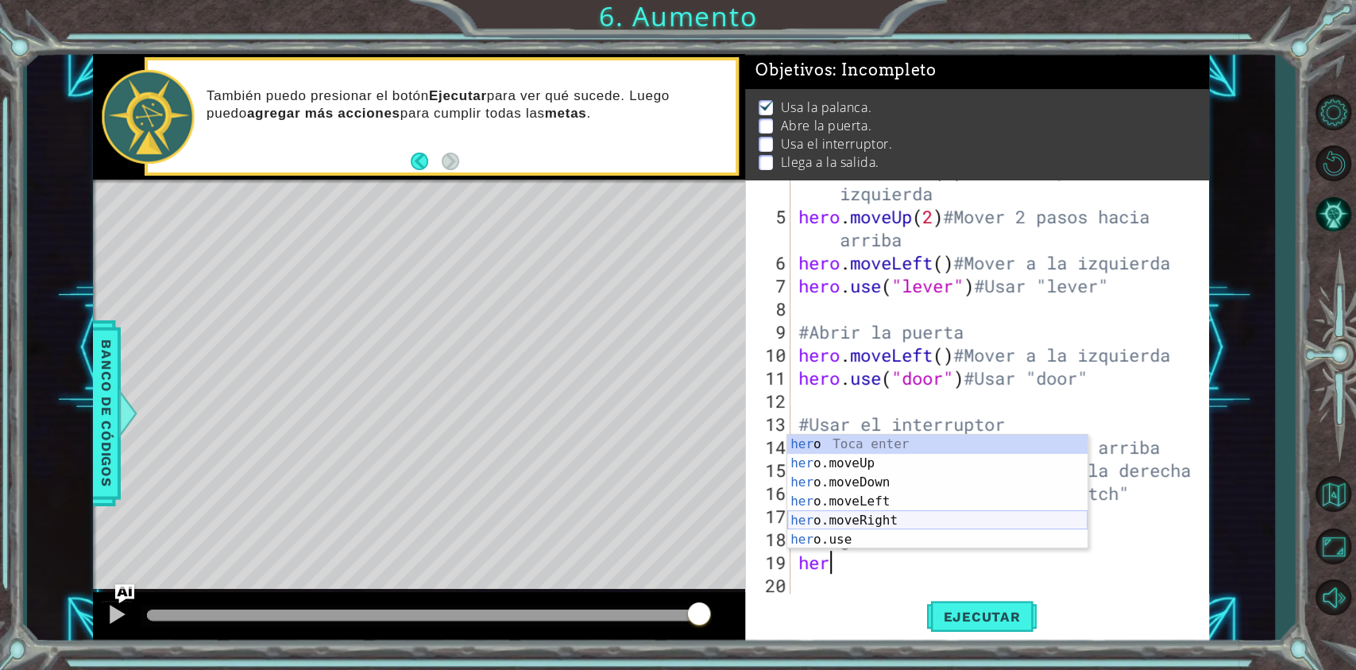
click at [857, 501] on div "her o Toca enter her o.moveUp Toca enter her o.moveDown Toca enter her o.moveLe…" at bounding box center [937, 511] width 300 height 153
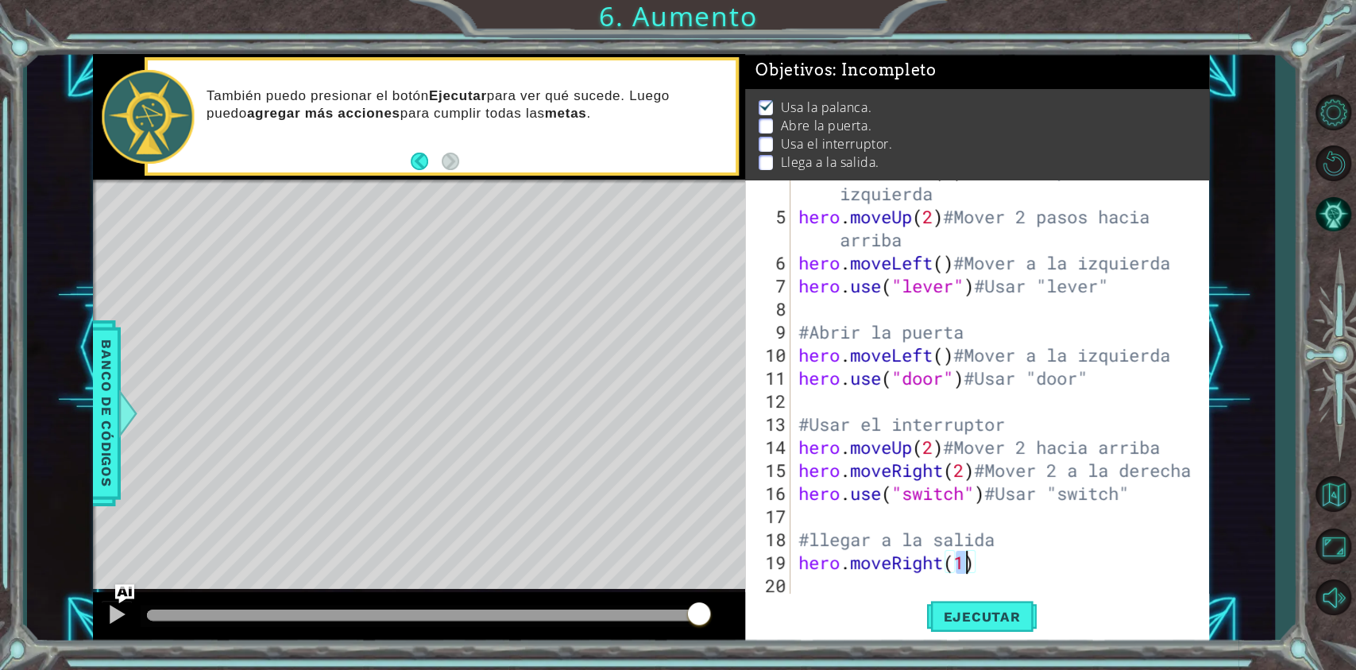
click at [1004, 501] on div "hero . moveLeft ( 3 ) #Mover 3 pasos a la izquierda hero . moveUp ( 2 ) #Mover …" at bounding box center [997, 401] width 405 height 484
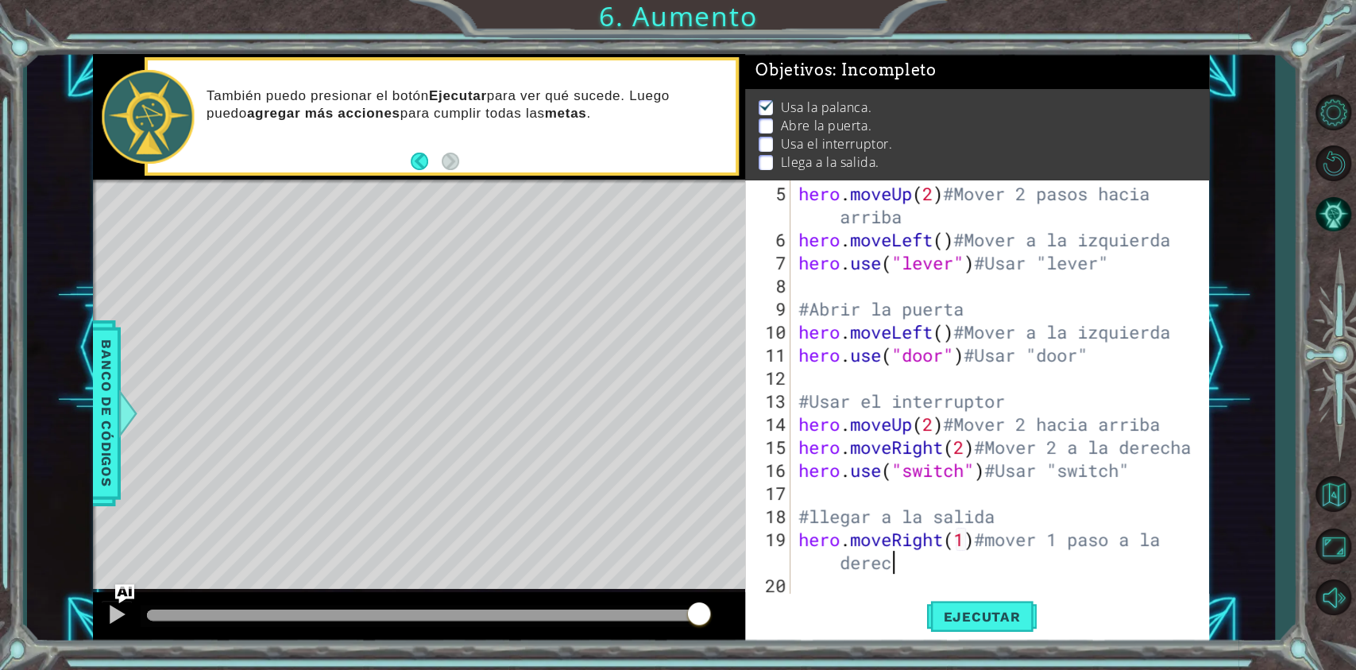
scroll to position [0, 19]
type textarea "hero.moveRight(1)#mover 1 paso a la derecha"
click at [980, 501] on span "Ejecutar" at bounding box center [981, 617] width 109 height 16
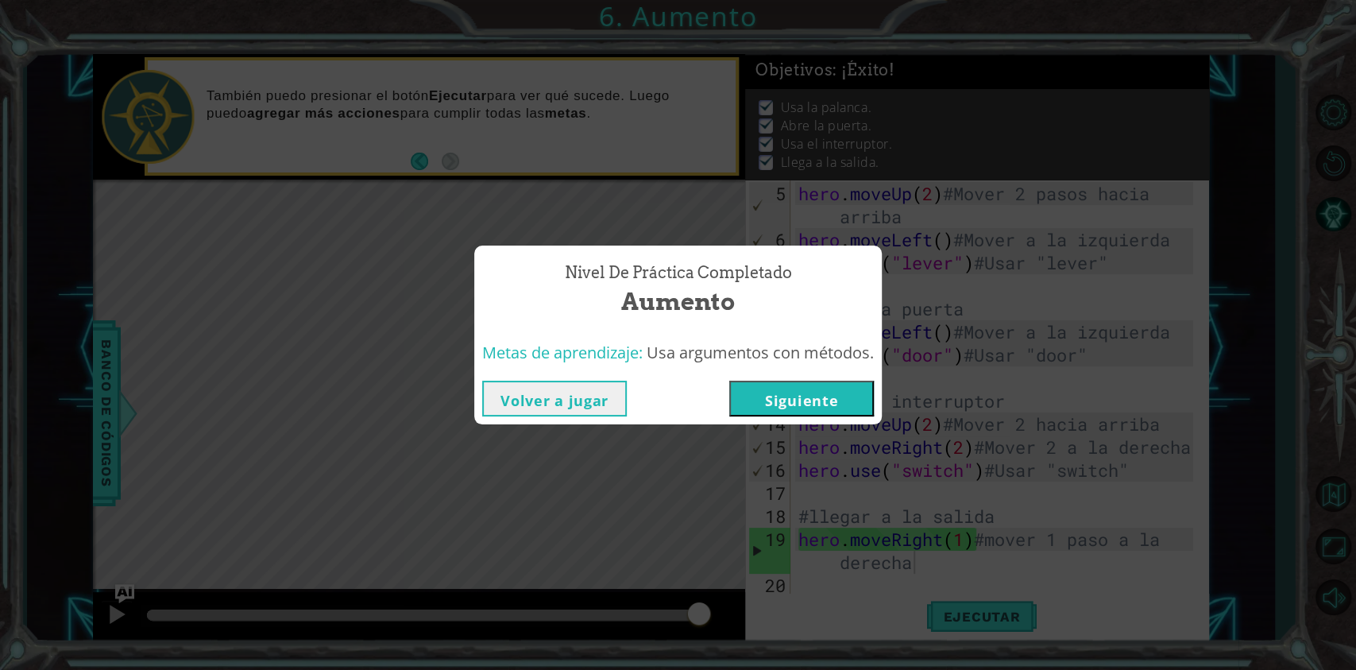
click at [559, 397] on button "Volver a jugar" at bounding box center [554, 399] width 145 height 36
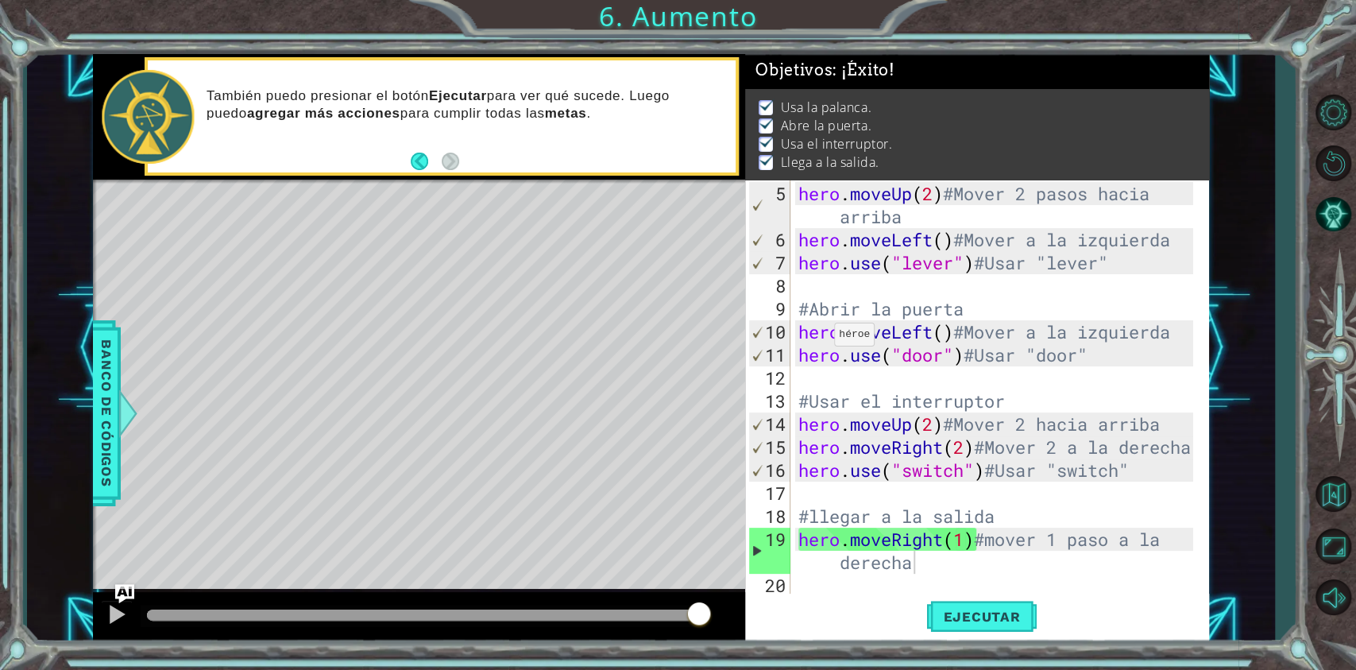
drag, startPoint x: 586, startPoint y: 334, endPoint x: 1275, endPoint y: 117, distance: 723.2
click at [1004, 117] on div "1 ההההההההההההההההההההההההההההההההההההההההההההההההההההההההההההההההההההההההההההה…" at bounding box center [678, 335] width 1356 height 670
click at [1004, 111] on div "1 ההההההההההההההההההההההההההההההההההההההההההההההההההההההההההההההההההההההההההההה…" at bounding box center [678, 335] width 1356 height 670
click at [1004, 103] on div "1 ההההההההההההההההההההההההההההההההההההההההההההההההההההההההההההההההההההההההההההה…" at bounding box center [650, 348] width 1247 height 590
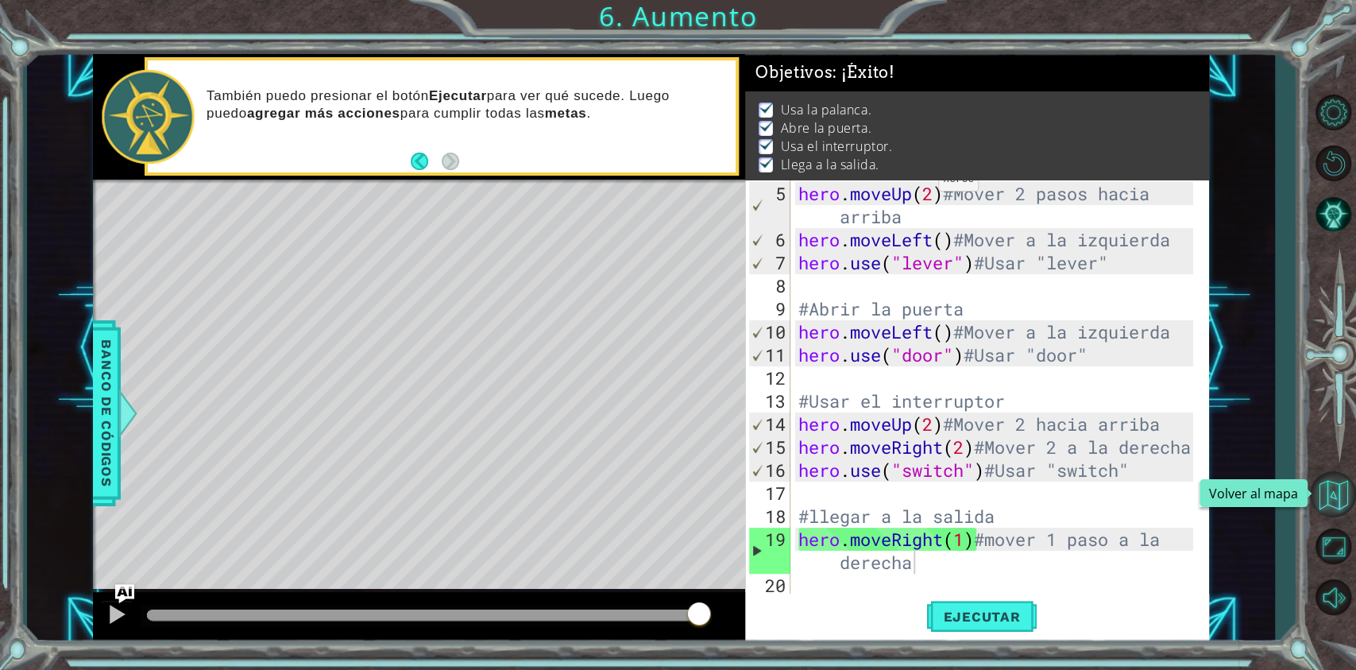
click at [1004, 501] on button "Volver al mapa" at bounding box center [1333, 494] width 46 height 46
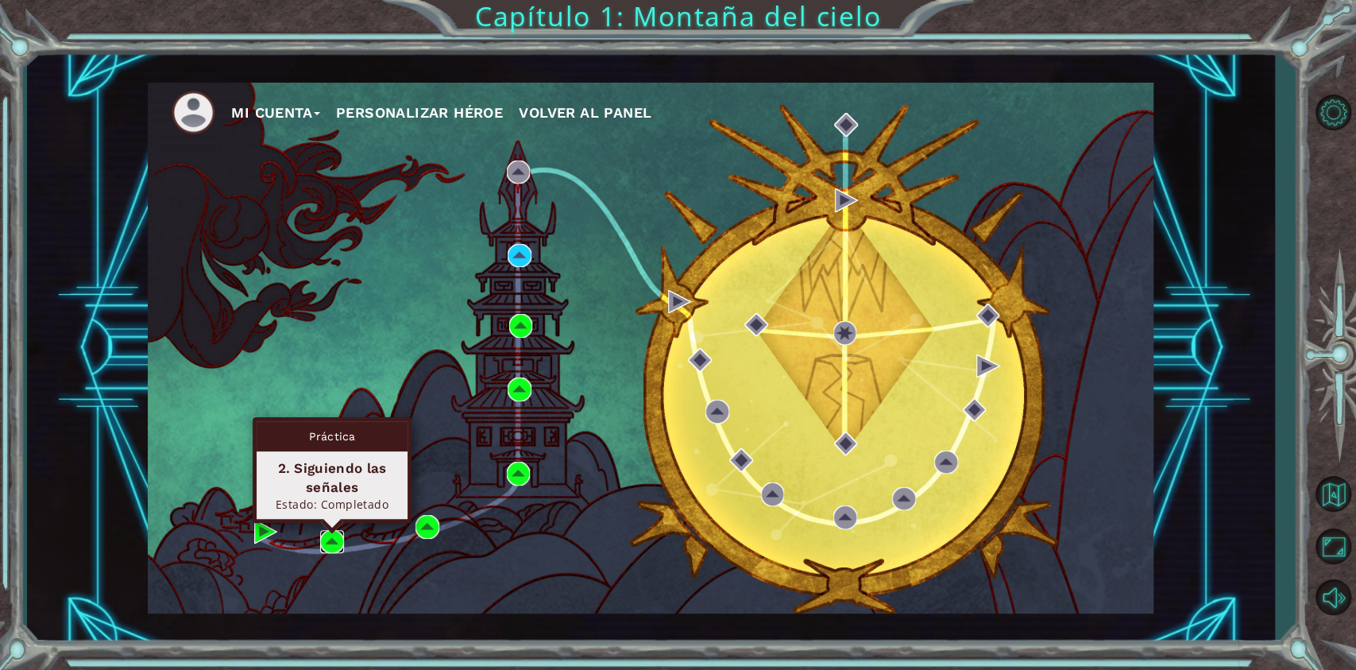
click at [324, 501] on img at bounding box center [332, 542] width 24 height 24
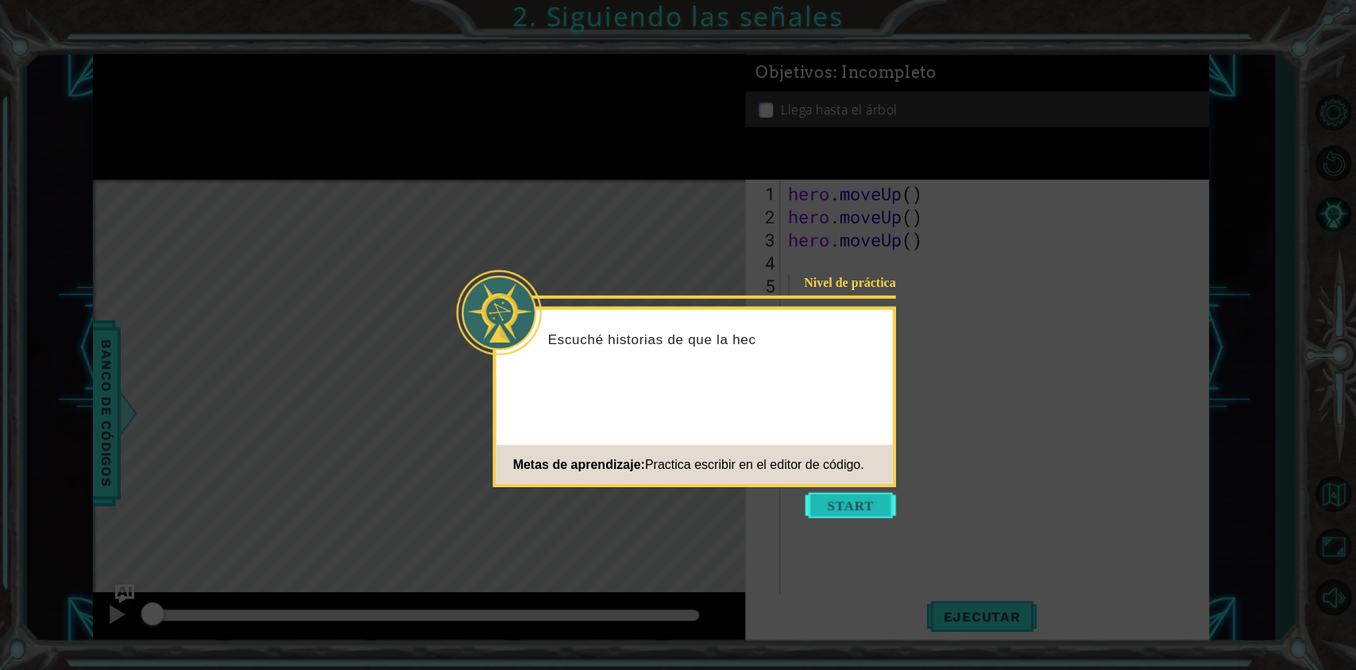
click at [830, 501] on button "Start" at bounding box center [851, 505] width 91 height 25
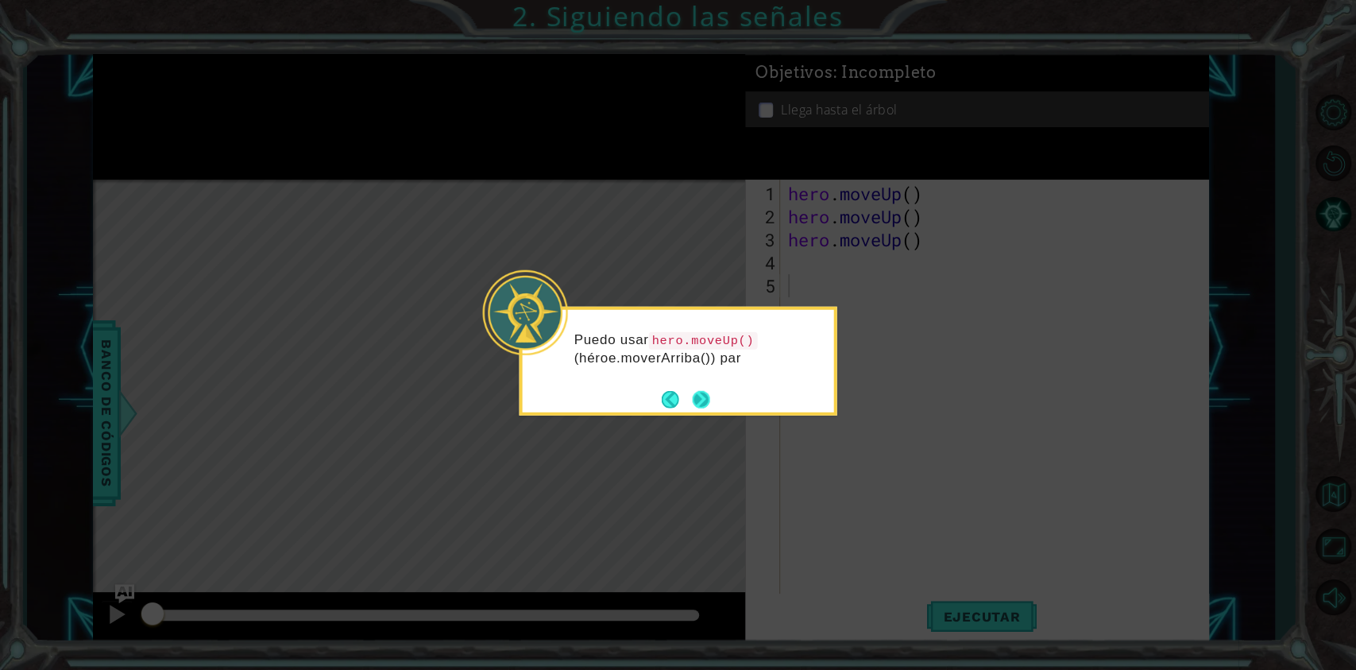
click at [711, 413] on div "Puedo usar hero.moveUp() (héroe.moverArriba()) par" at bounding box center [679, 361] width 318 height 109
click at [711, 413] on div "Puedo usar hero.moveUp() (héroe.moverArriba()) para avan" at bounding box center [679, 361] width 318 height 109
click at [705, 400] on button "Next" at bounding box center [700, 400] width 17 height 17
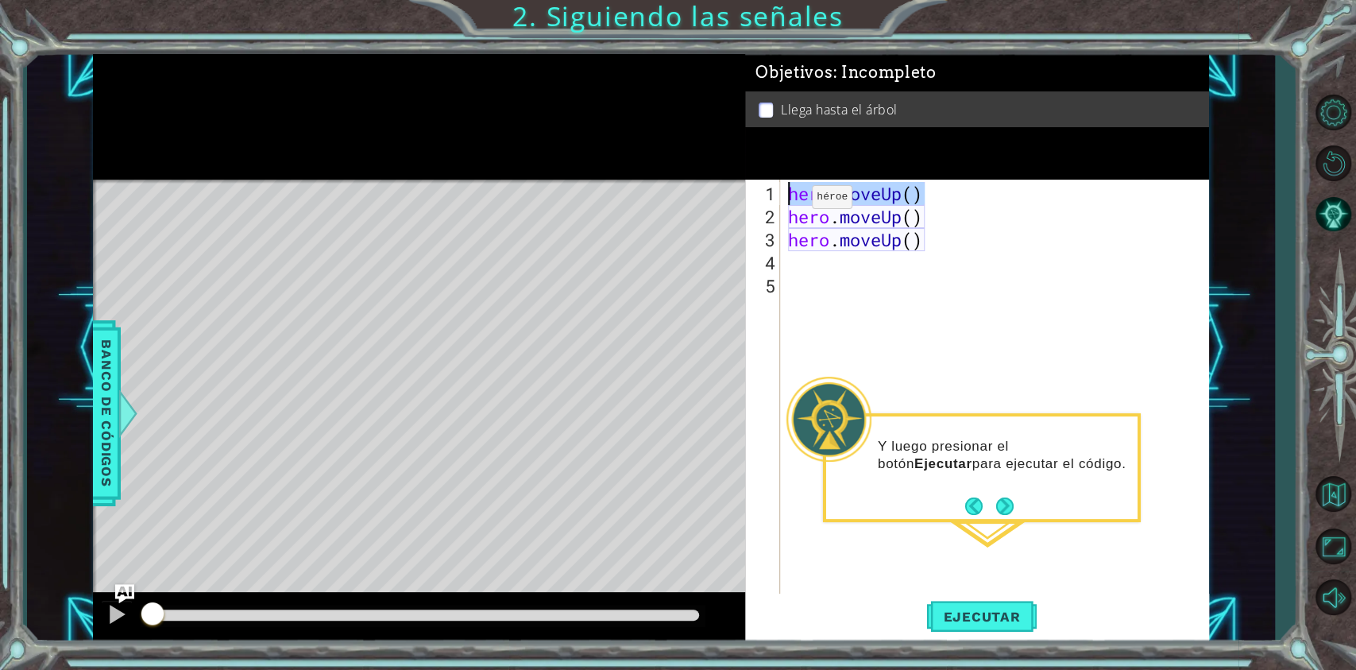
drag, startPoint x: 947, startPoint y: 193, endPoint x: 769, endPoint y: 170, distance: 179.5
click at [769, 170] on div "Objetivos : Incompleto Llega hasta el árbol 1 2 3 4 5 hero . moveUp ( ) hero . …" at bounding box center [977, 349] width 464 height 590
type textarea "hero.moveUp()"
click at [810, 194] on div "hero . moveUp ( ) hero . moveUp ( )" at bounding box center [998, 412] width 427 height 461
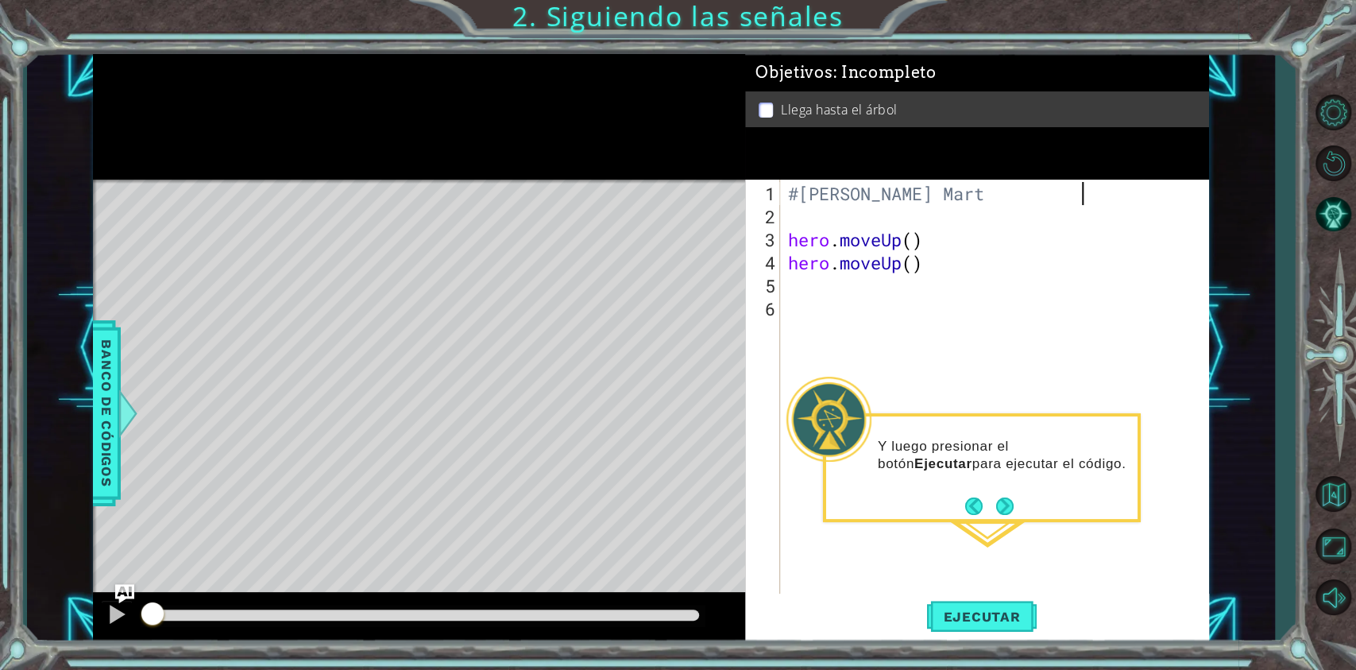
type textarea "#[PERSON_NAME]"
click at [801, 308] on div "#[PERSON_NAME] hero . moveUp ( ) hero . moveUp ( )" at bounding box center [998, 412] width 427 height 461
click at [946, 230] on div "#[PERSON_NAME] hero . moveUp ( ) hero . moveUp ( )" at bounding box center [998, 412] width 427 height 461
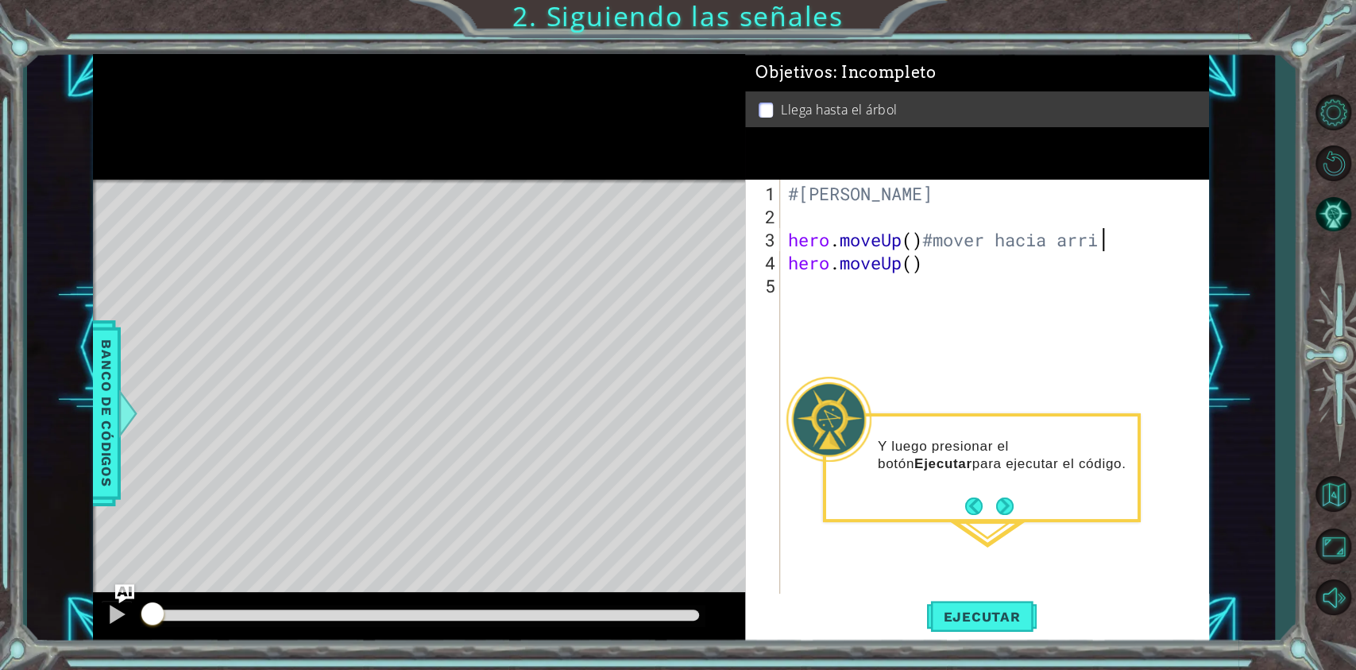
scroll to position [0, 14]
drag, startPoint x: 922, startPoint y: 242, endPoint x: 1133, endPoint y: 242, distance: 210.5
click at [1004, 242] on div "#[PERSON_NAME] hero . moveUp ( ) #mover hacia arriba hero . moveUp ( )" at bounding box center [998, 412] width 427 height 461
click at [943, 264] on div "#[PERSON_NAME] hero . moveUp ( ) #mover hacia arriba hero . moveUp ( )" at bounding box center [998, 412] width 427 height 461
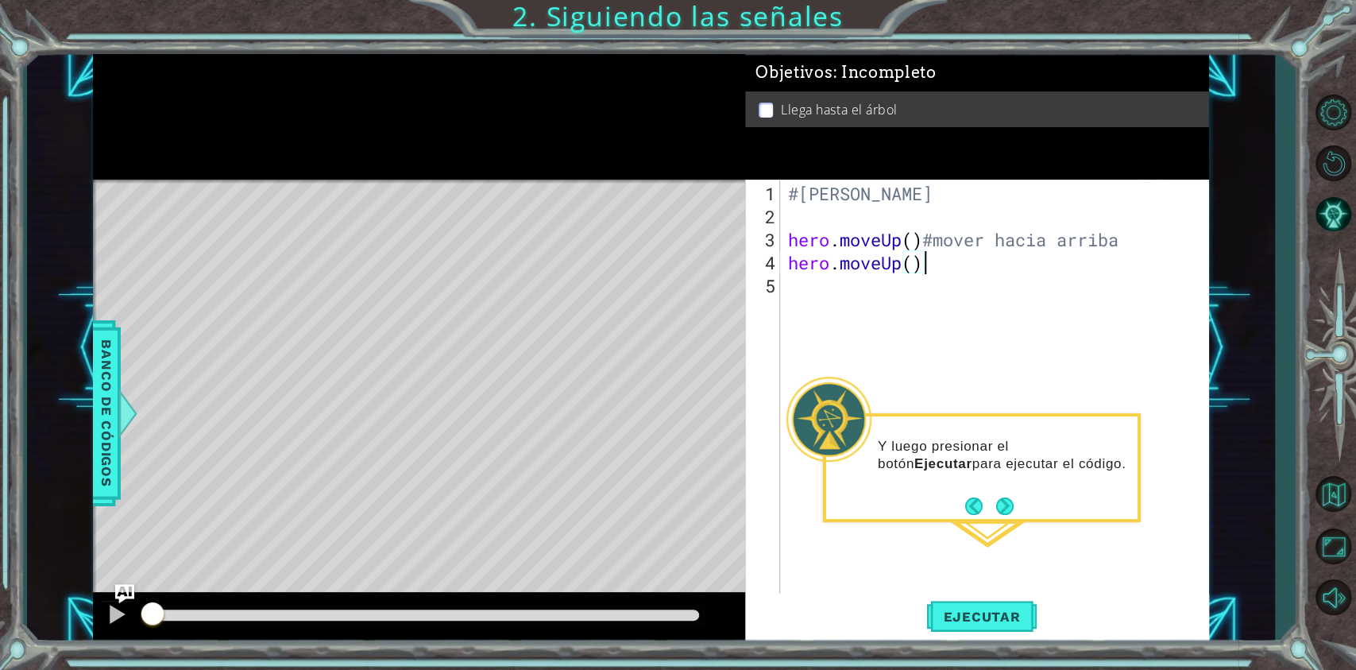
paste textarea "#mover hacia arriba"
type textarea "hero.moveUp()#mover hacia arriba#mover hacia arriba"
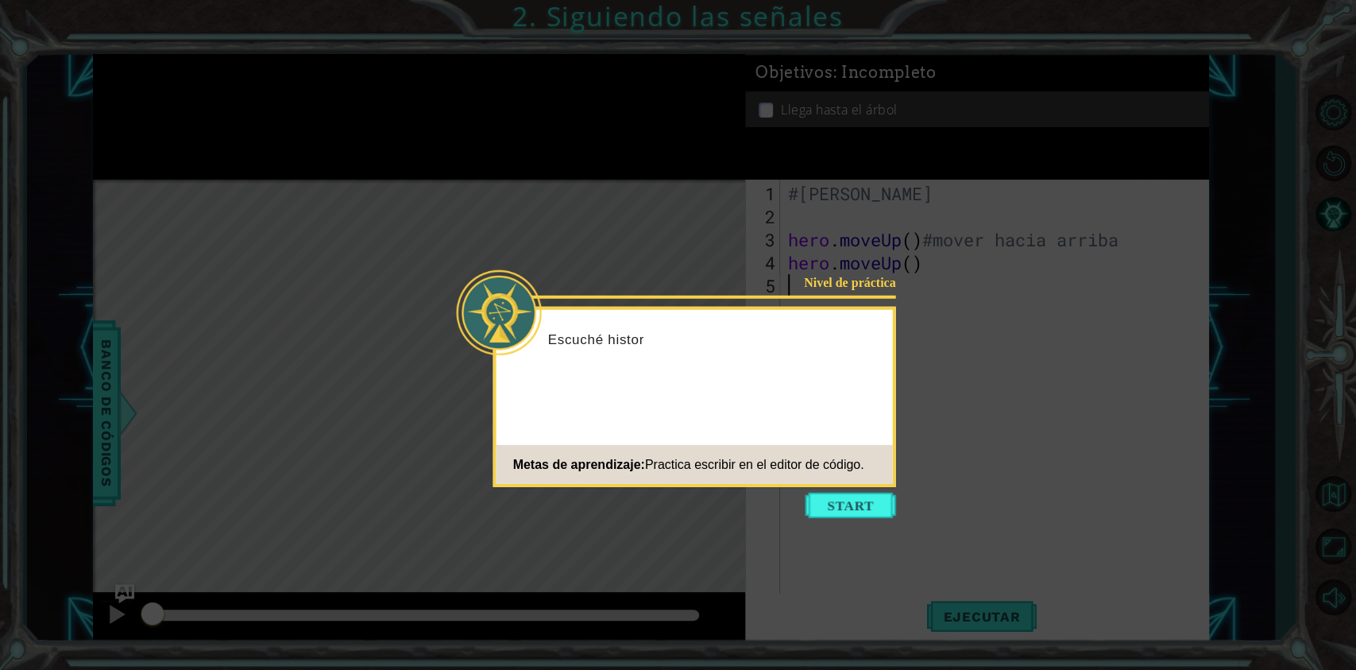
click at [829, 472] on div "Metas de aprendizaje: Practica escribir en el editor de código." at bounding box center [681, 464] width 368 height 32
click at [829, 501] on button "Start" at bounding box center [851, 505] width 91 height 25
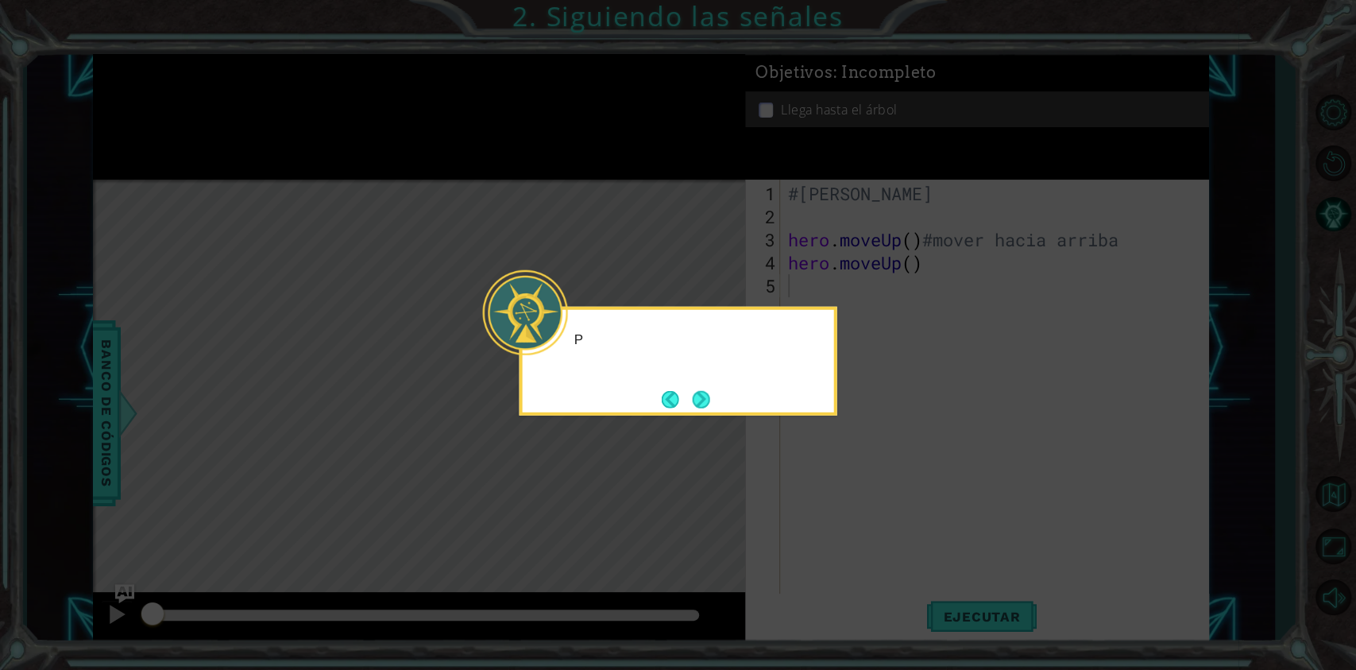
click at [801, 440] on icon at bounding box center [678, 335] width 1356 height 670
click at [705, 395] on button "Next" at bounding box center [701, 399] width 18 height 18
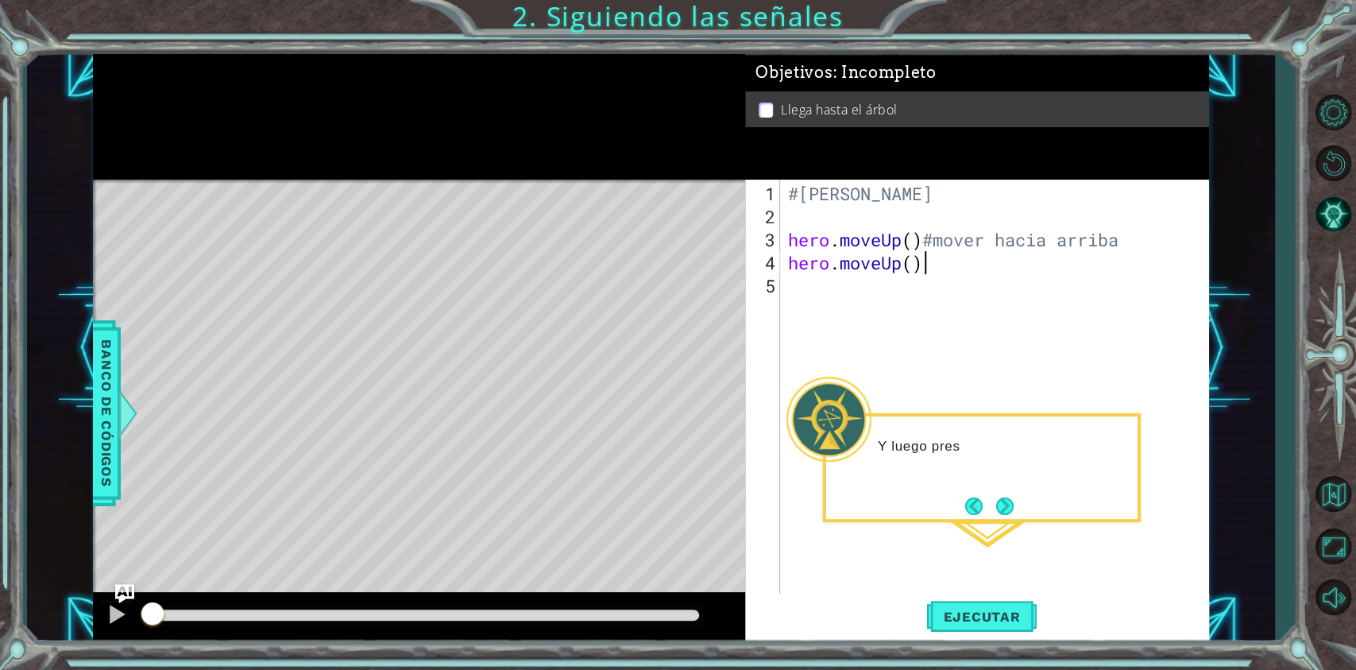
click at [970, 267] on div "#[PERSON_NAME] hero . moveUp ( ) #mover hacia arriba hero . moveUp ( )" at bounding box center [998, 412] width 427 height 461
paste textarea "#mover hacia arriba"
type textarea "hero.moveUp()#mover hacia arriba"
click at [937, 450] on p "Y luego presionar el botón Ejecutar para ejecutar el código." at bounding box center [1002, 454] width 249 height 35
click at [970, 501] on button "Ejecutar" at bounding box center [981, 617] width 109 height 46
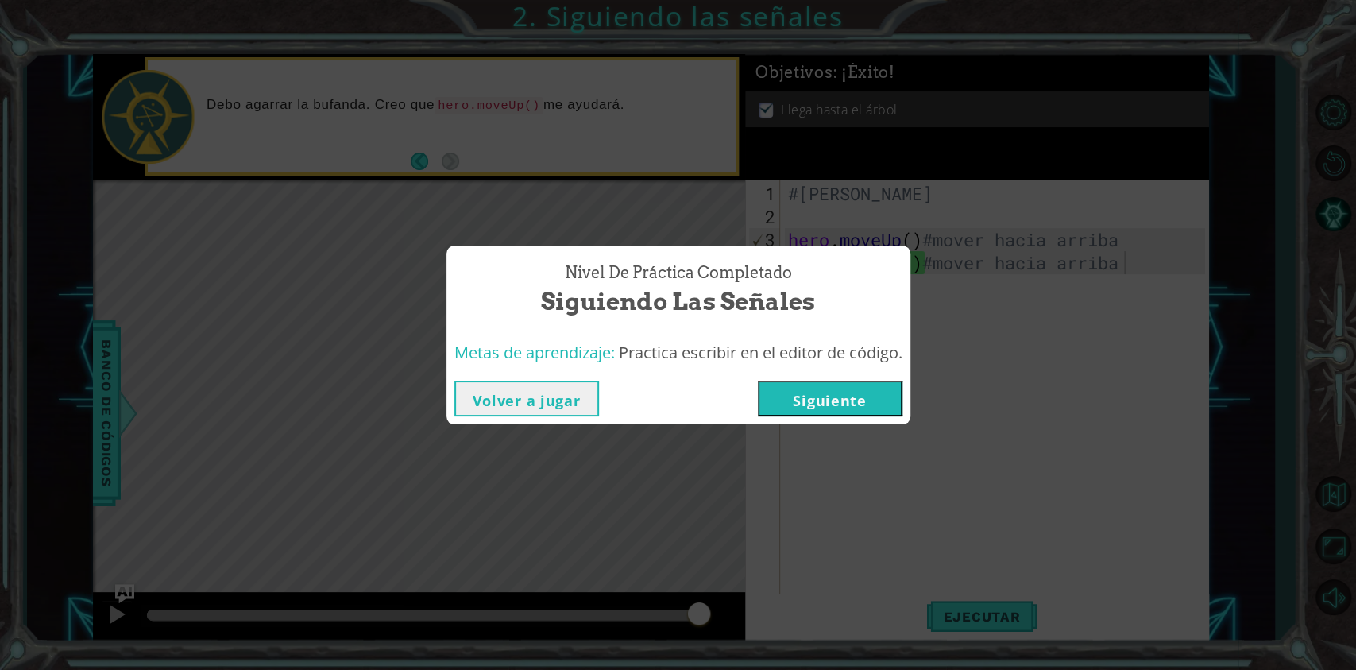
click at [574, 416] on button "Volver a jugar" at bounding box center [526, 399] width 145 height 36
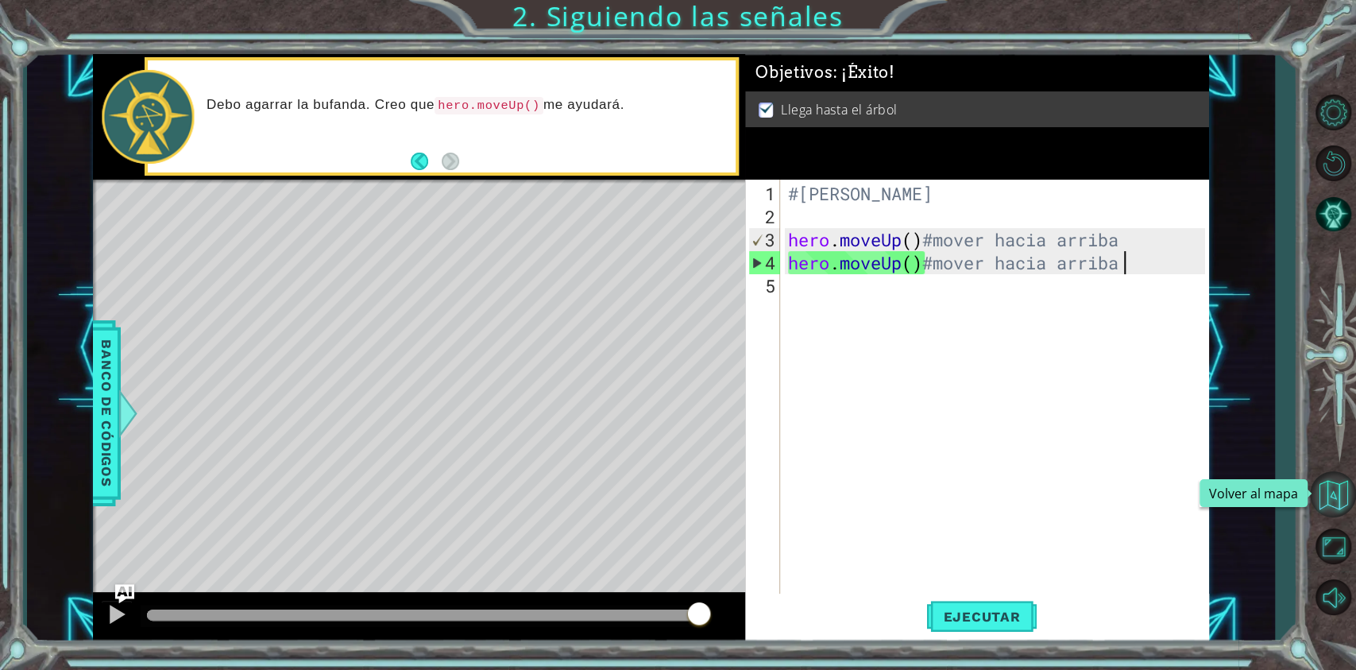
click at [1004, 493] on button "Volver al mapa" at bounding box center [1333, 494] width 46 height 46
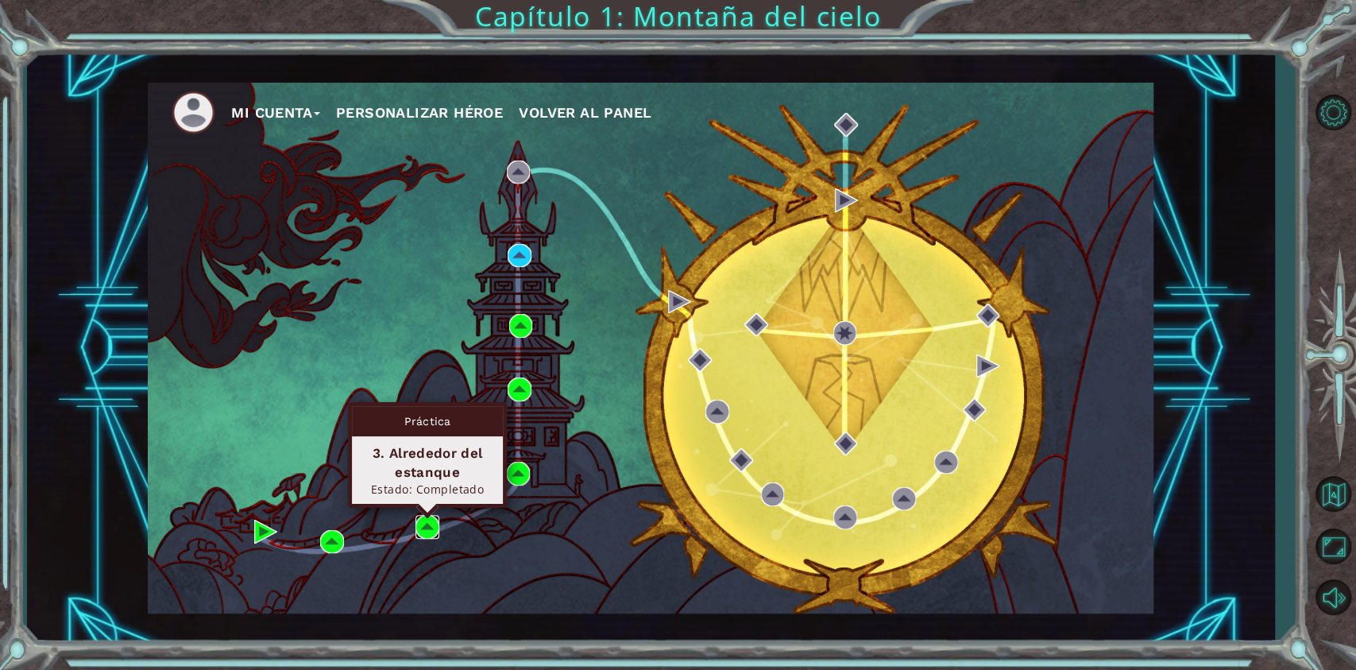
click at [426, 501] on img at bounding box center [428, 527] width 24 height 24
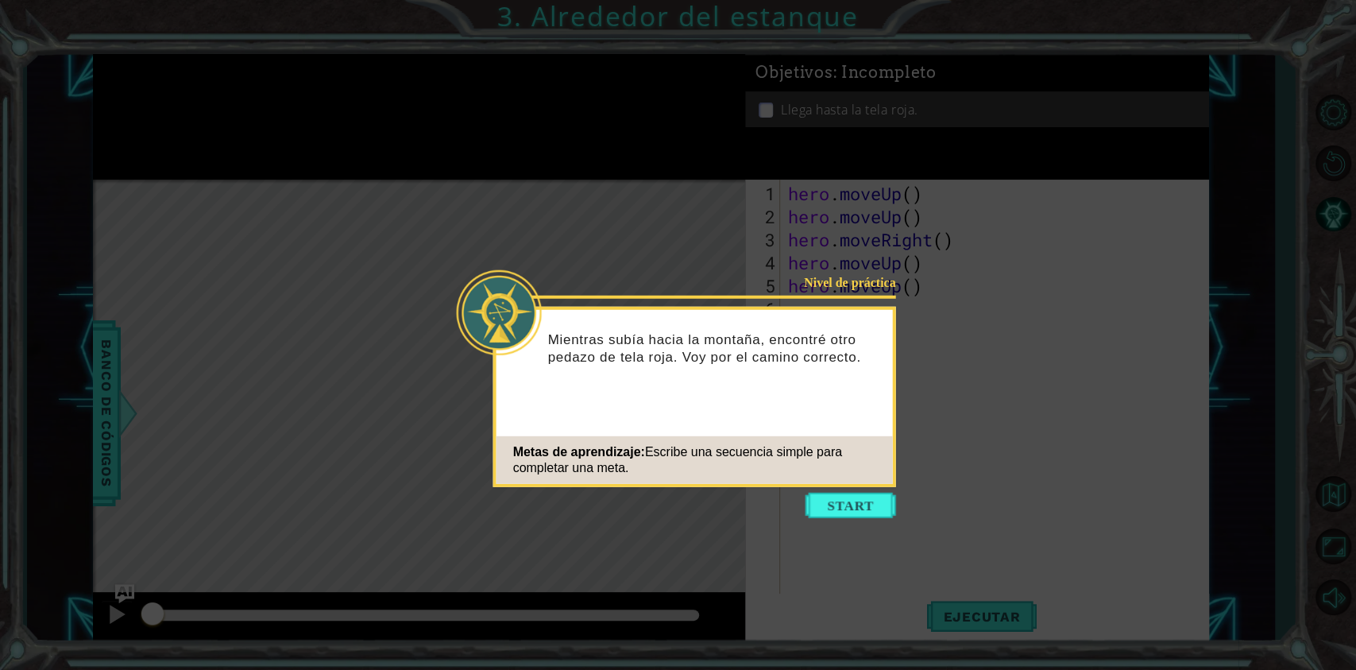
click at [820, 501] on icon at bounding box center [678, 335] width 1356 height 670
click at [833, 501] on button "Start" at bounding box center [851, 505] width 91 height 25
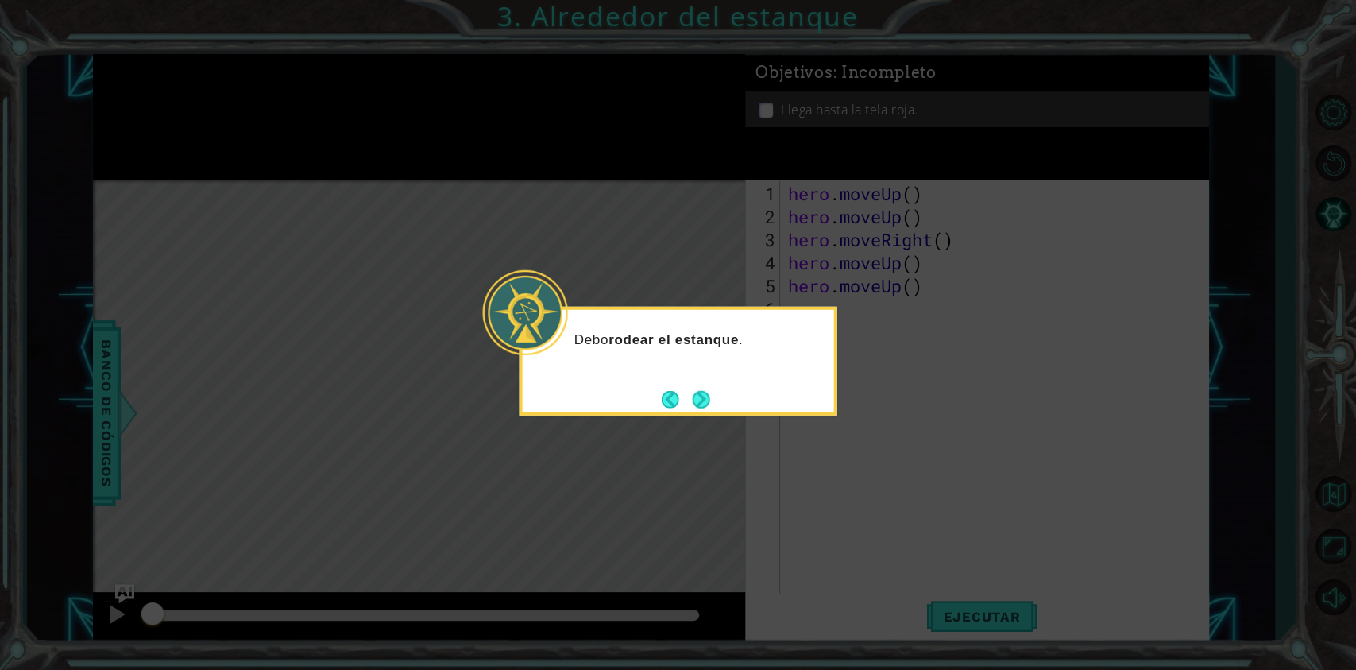
click at [782, 385] on div "Debo rodear el estanque ." at bounding box center [679, 361] width 318 height 109
drag, startPoint x: 698, startPoint y: 381, endPoint x: 663, endPoint y: 414, distance: 47.2
click at [693, 385] on div "Debo rodear el estanque ." at bounding box center [679, 361] width 318 height 109
click at [682, 401] on button "Back" at bounding box center [677, 398] width 31 height 17
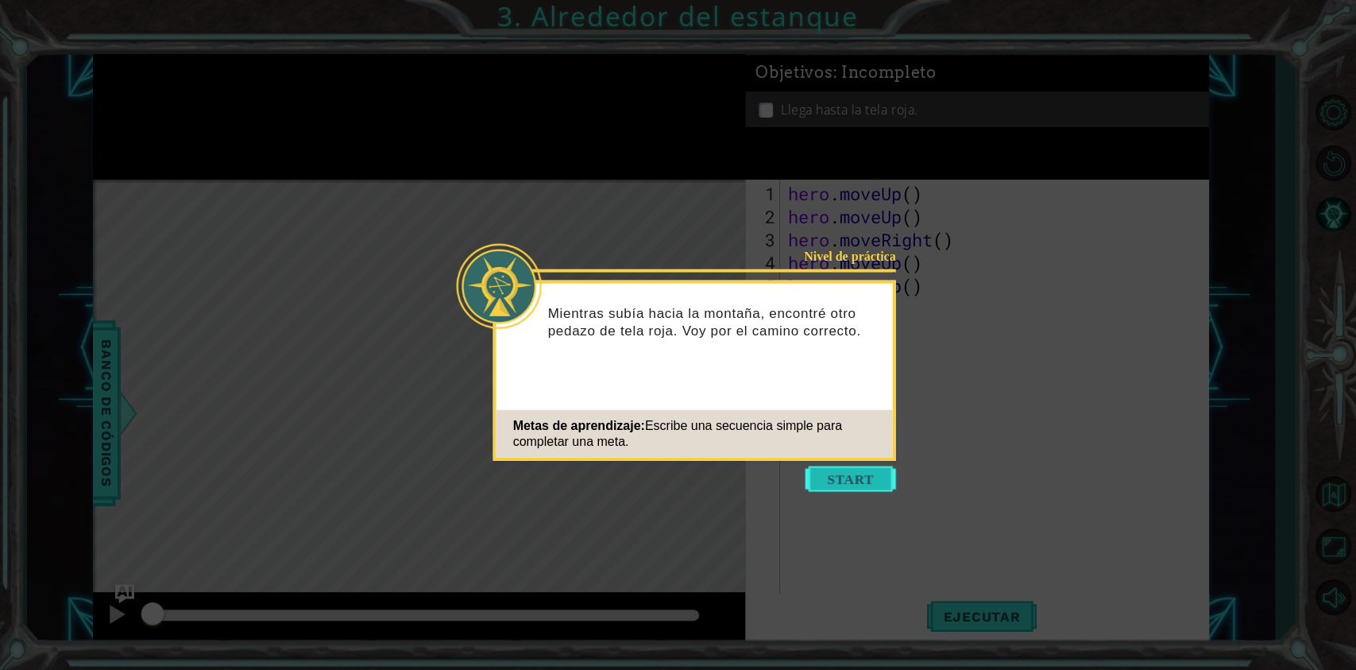
click at [873, 474] on button "Start" at bounding box center [851, 478] width 91 height 25
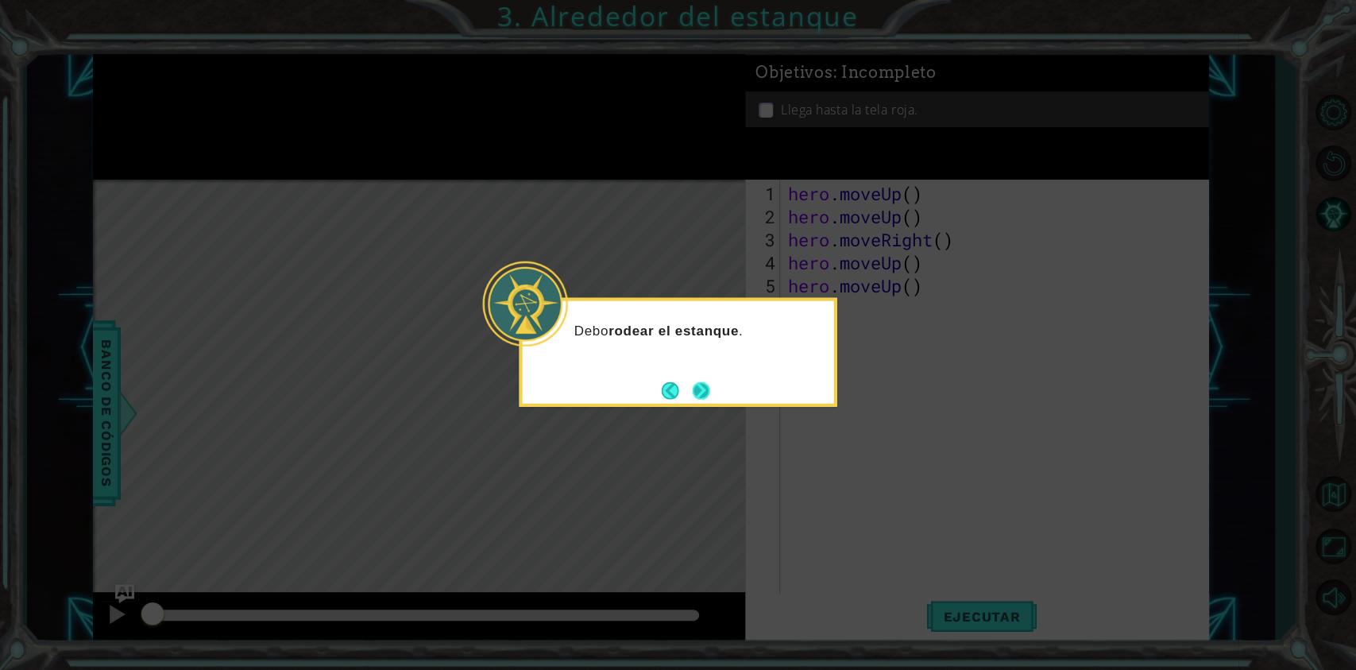
click at [698, 381] on button "Next" at bounding box center [700, 389] width 17 height 17
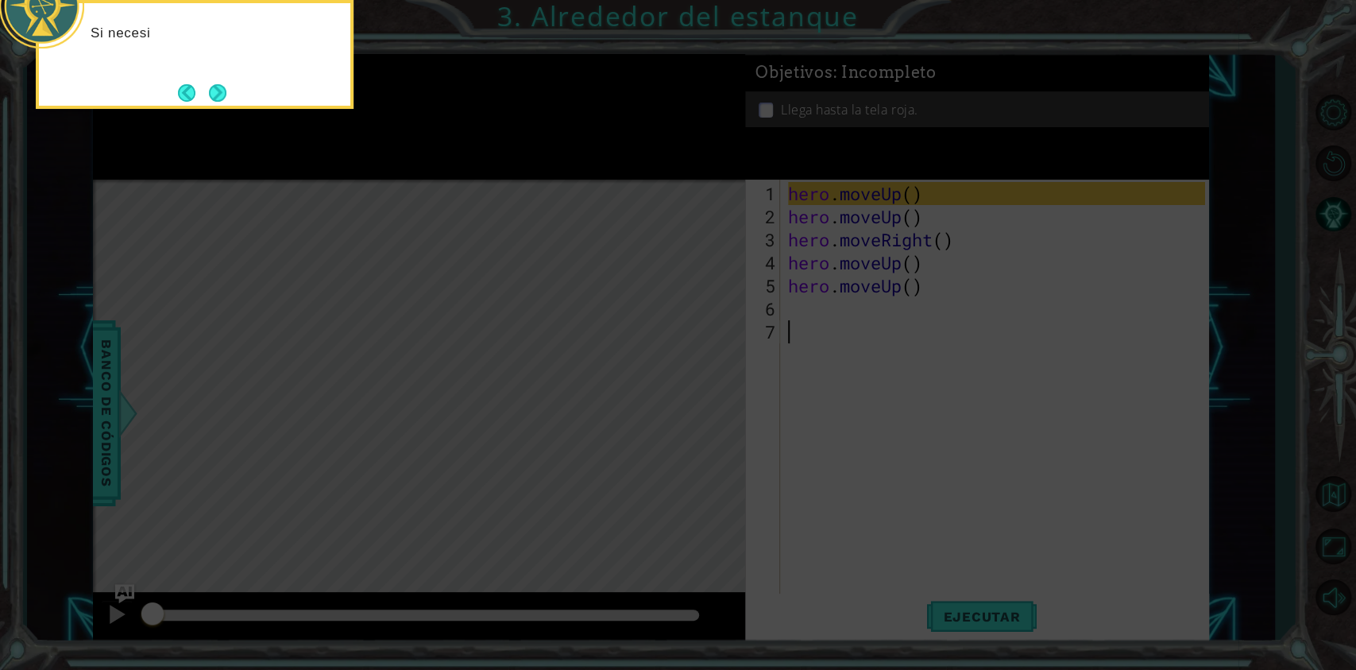
click at [829, 153] on icon at bounding box center [678, 100] width 1356 height 1139
click at [218, 84] on button "Next" at bounding box center [217, 92] width 17 height 17
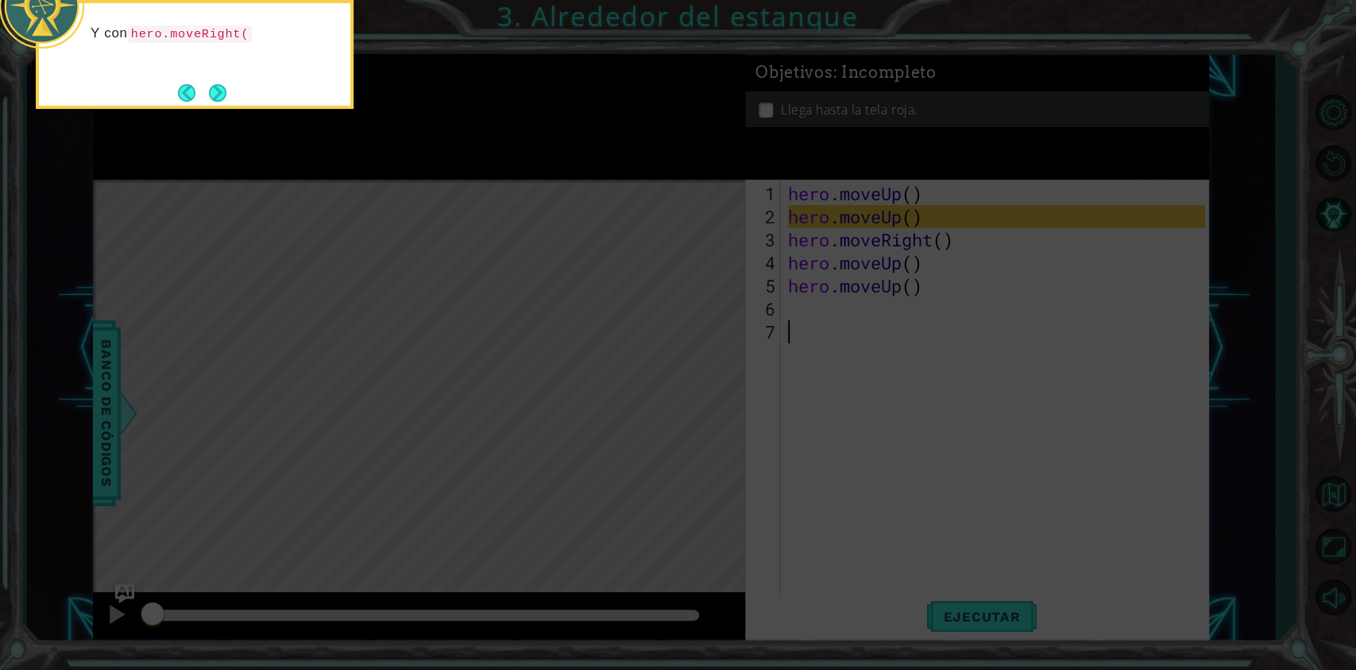
click at [197, 77] on div "Y con hero.moveRight(" at bounding box center [195, 54] width 318 height 109
click at [209, 87] on button "Next" at bounding box center [217, 92] width 17 height 17
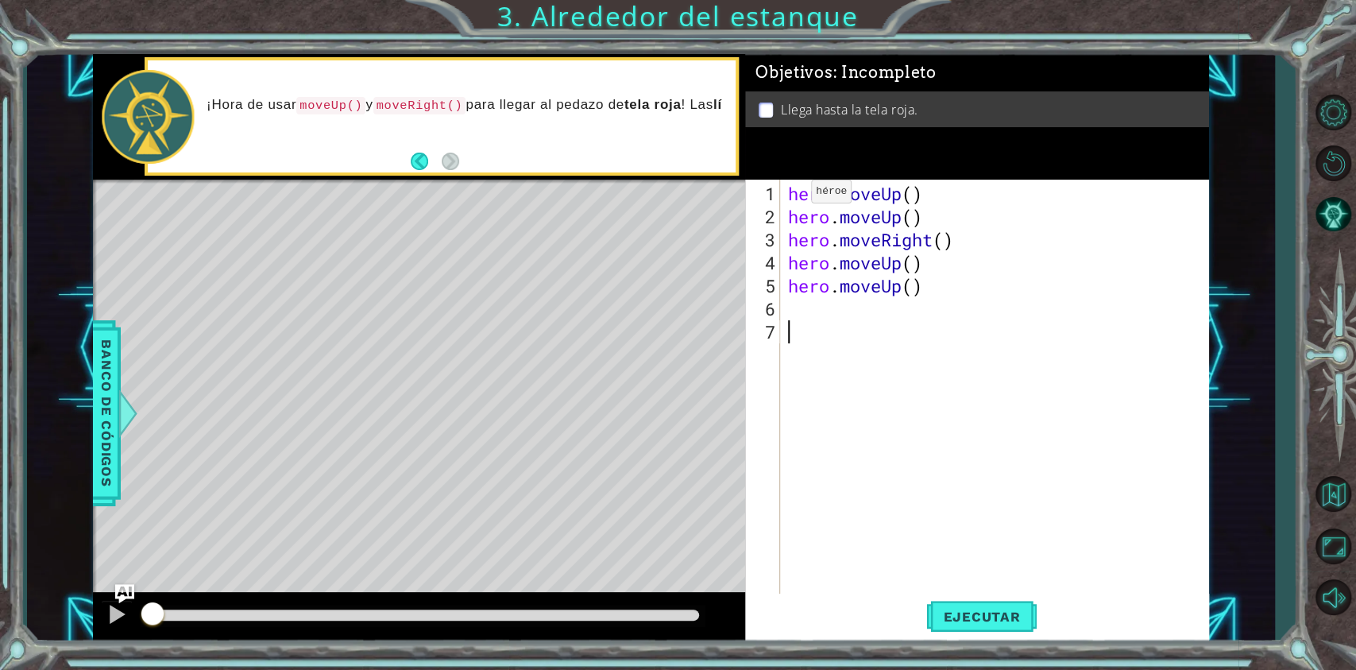
click at [787, 197] on div "hero . moveUp ( ) hero . moveUp ( ) hero . moveRight ( ) hero . moveUp ( ) hero…" at bounding box center [998, 412] width 427 height 461
type textarea "hero.moveUp()"
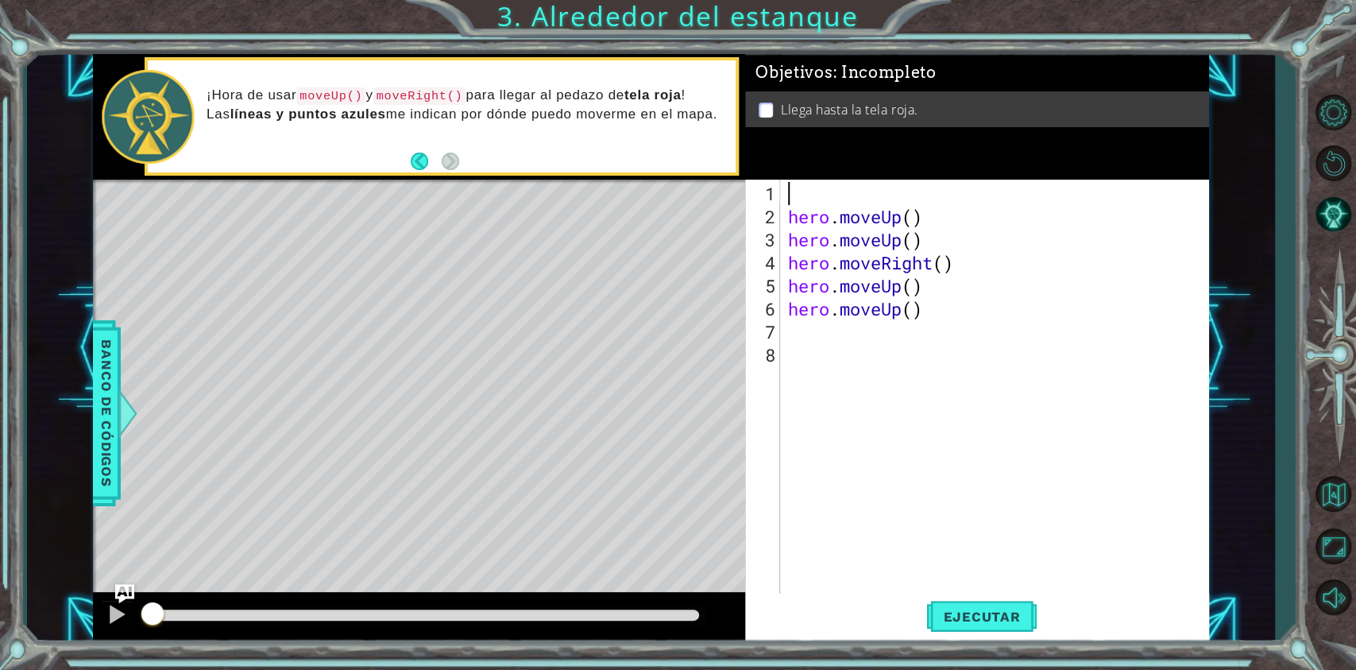
click at [791, 194] on div "hero . moveUp ( ) hero . moveUp ( ) hero . moveRight ( ) hero . moveUp ( ) hero…" at bounding box center [998, 412] width 427 height 461
type textarea "#[PERSON_NAME]"
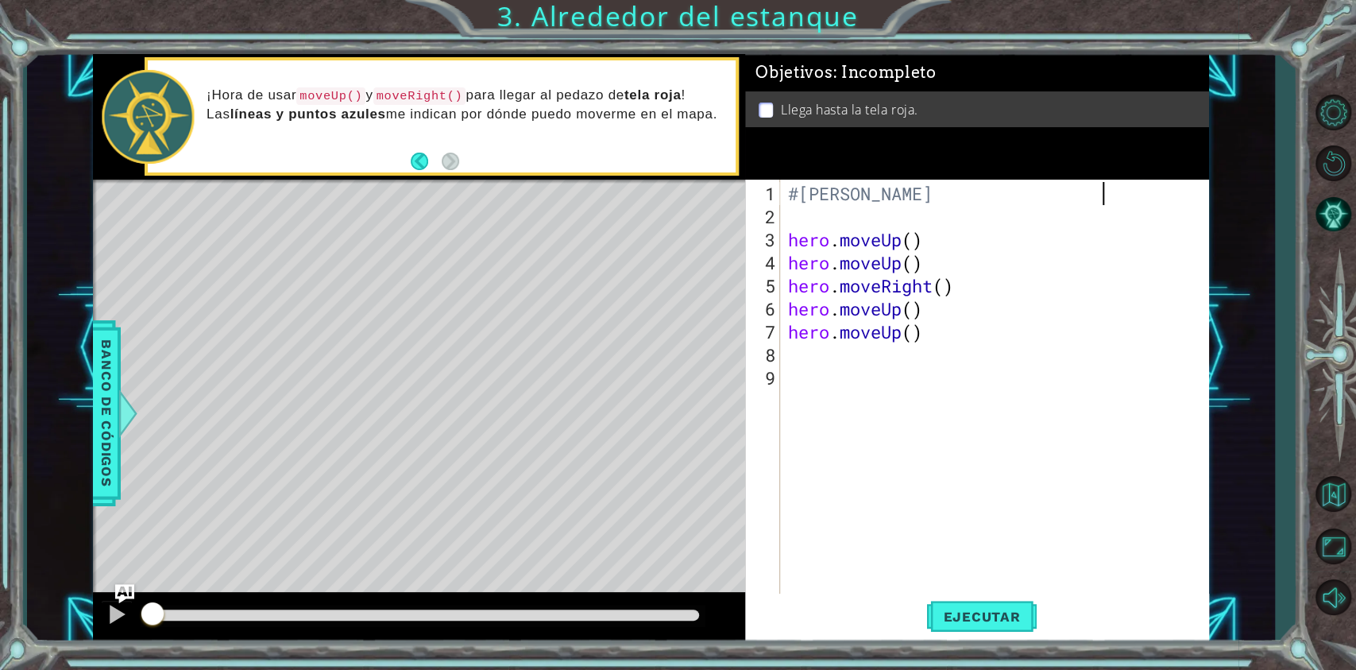
click at [820, 380] on div "#[PERSON_NAME] hero . moveUp ( ) hero . moveUp ( ) hero . moveRight ( ) hero . …" at bounding box center [998, 412] width 427 height 461
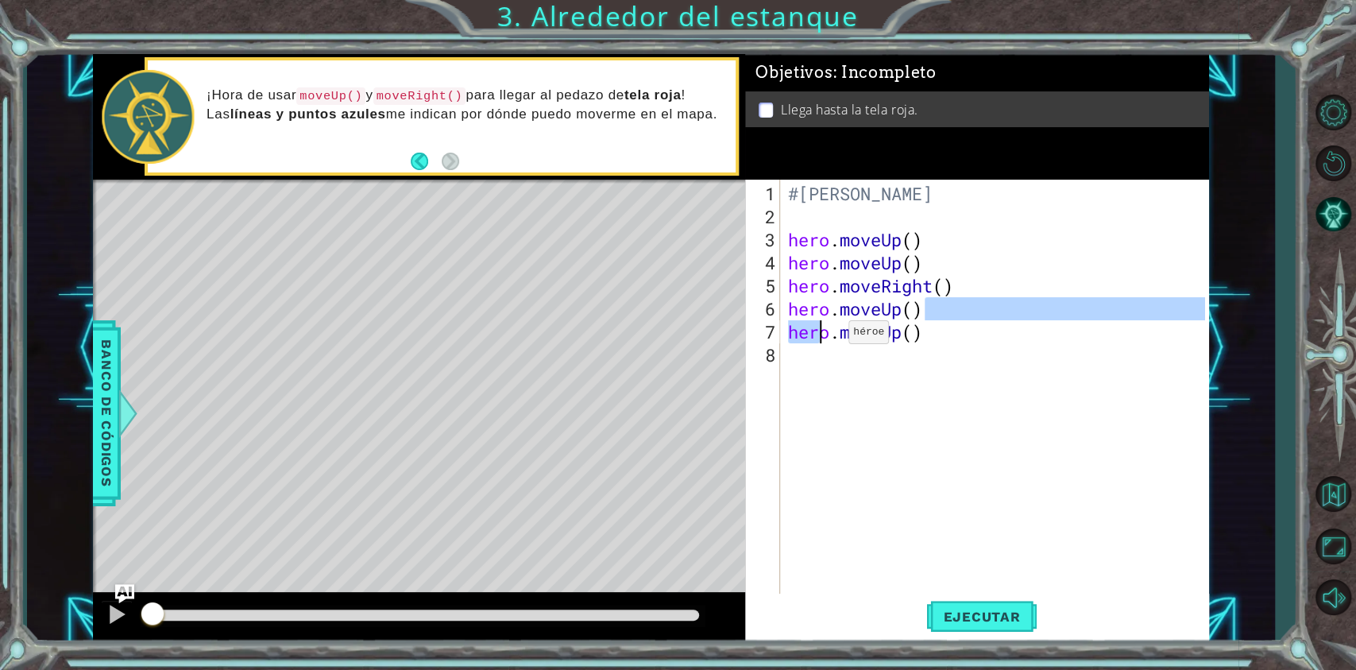
drag, startPoint x: 932, startPoint y: 334, endPoint x: 851, endPoint y: 336, distance: 81.1
click at [843, 340] on div "#[PERSON_NAME] hero . moveUp ( ) hero . moveUp ( ) hero . moveRight ( ) hero . …" at bounding box center [998, 412] width 427 height 461
click at [957, 335] on div "#[PERSON_NAME] hero . moveUp ( ) hero . moveUp ( ) hero . moveRight ( ) hero . …" at bounding box center [998, 412] width 427 height 461
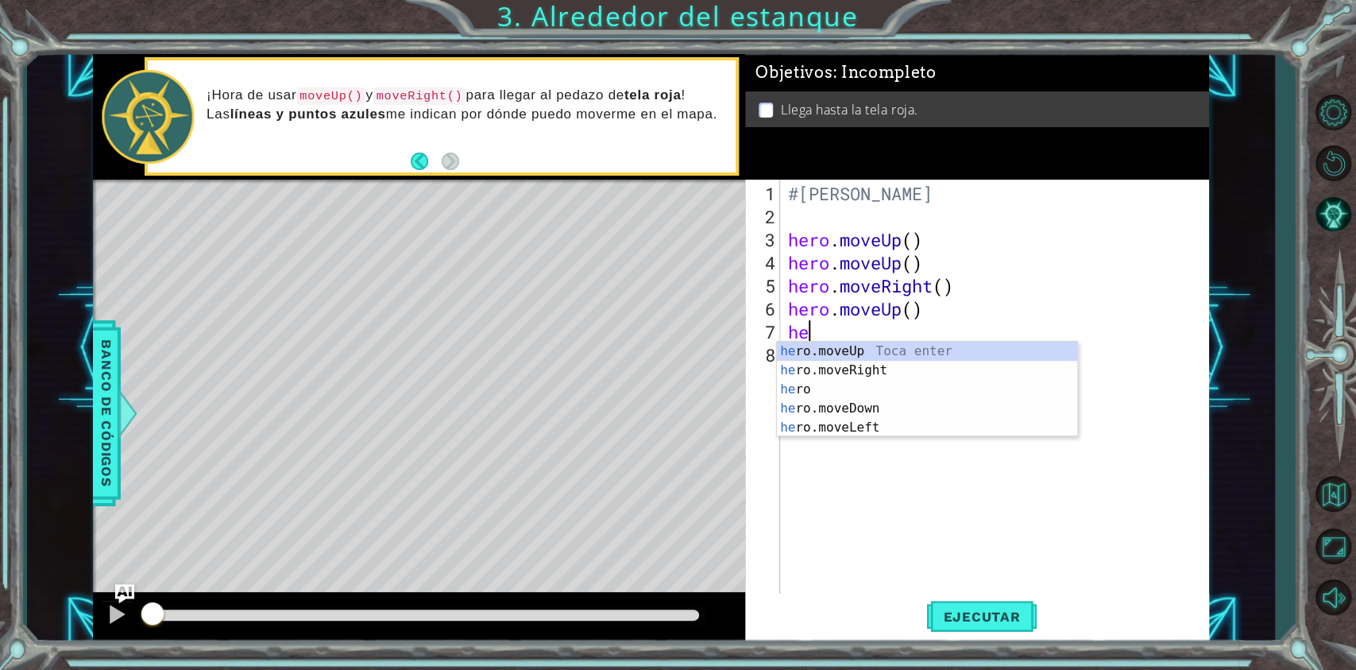
type textarea "h"
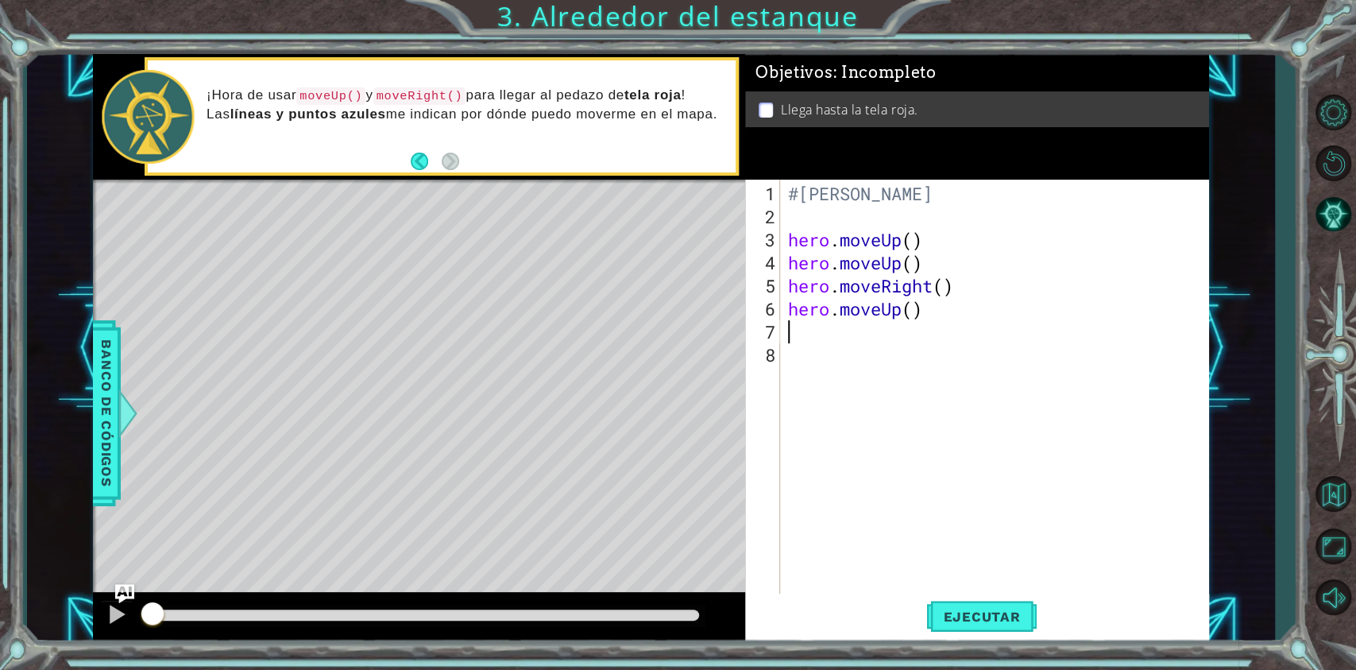
type textarea "hero.moveUp()"
click at [884, 343] on div "#[PERSON_NAME] hero . moveUp ( ) hero . moveUp ( ) hero . moveRight ( ) hero . …" at bounding box center [998, 412] width 427 height 461
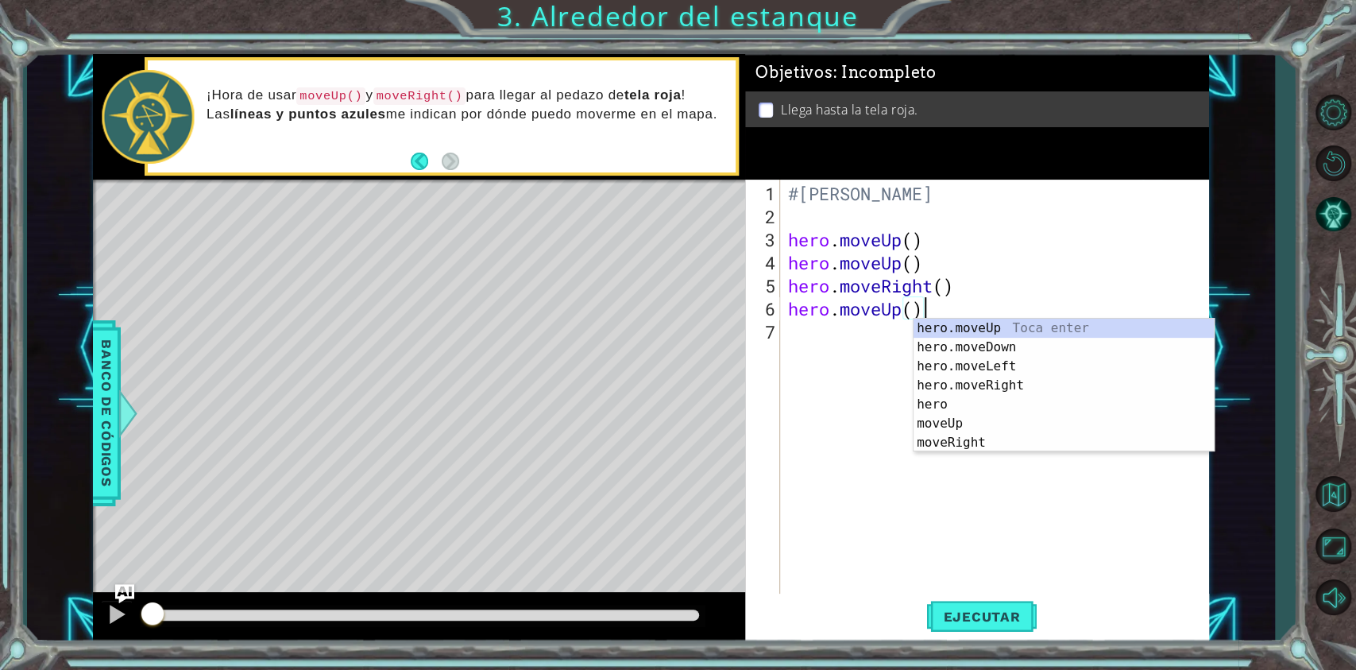
click at [949, 304] on div "#[PERSON_NAME] hero . moveUp ( ) hero . moveUp ( ) hero . moveRight ( ) hero . …" at bounding box center [998, 412] width 427 height 461
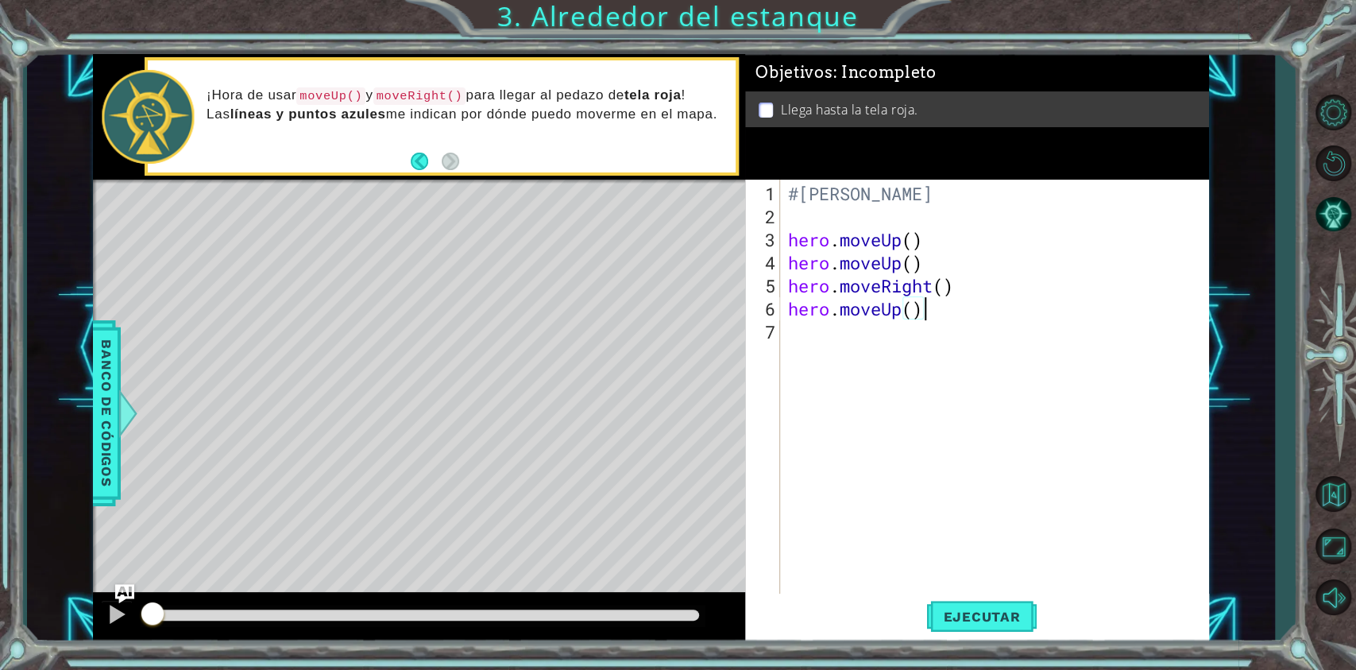
click at [948, 229] on div "#[PERSON_NAME] hero . moveUp ( ) hero . moveUp ( ) hero . moveRight ( ) hero . …" at bounding box center [998, 412] width 427 height 461
click at [934, 238] on div "#[PERSON_NAME] hero . moveUp ( ) hero . moveUp ( ) hero . moveRight ( ) hero . …" at bounding box center [998, 412] width 427 height 461
click at [934, 247] on div "#[PERSON_NAME] hero . moveUp ( ) hero . moveUp ( ) hero . moveRight ( ) hero . …" at bounding box center [998, 412] width 427 height 461
click at [935, 256] on div "#[PERSON_NAME] hero . moveUp ( ) hero . moveUp ( ) hero . moveRight ( ) hero . …" at bounding box center [998, 412] width 427 height 461
click at [936, 244] on div "#[PERSON_NAME] hero . moveUp ( ) hero . moveUp ( ) hero . moveRight ( ) hero . …" at bounding box center [998, 412] width 427 height 461
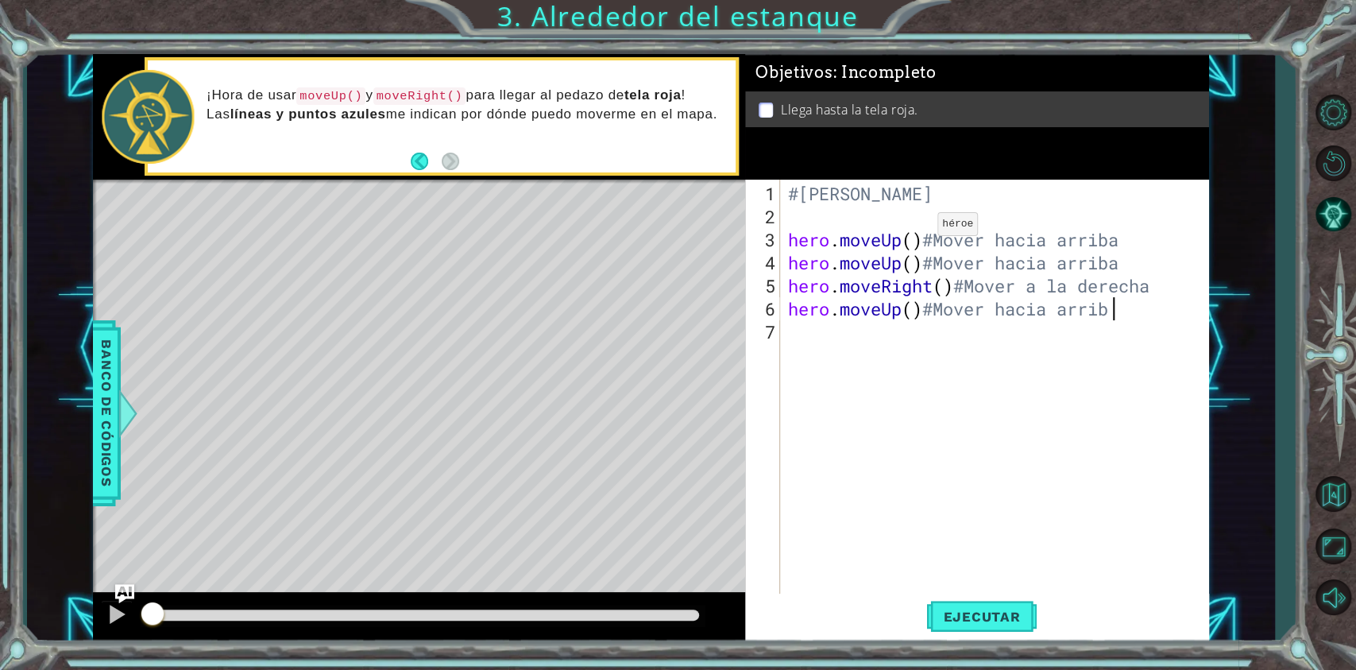
scroll to position [0, 14]
type textarea "hero.moveUp()#Mover hacia arriba"
click at [1002, 501] on button "Ejecutar" at bounding box center [981, 617] width 109 height 46
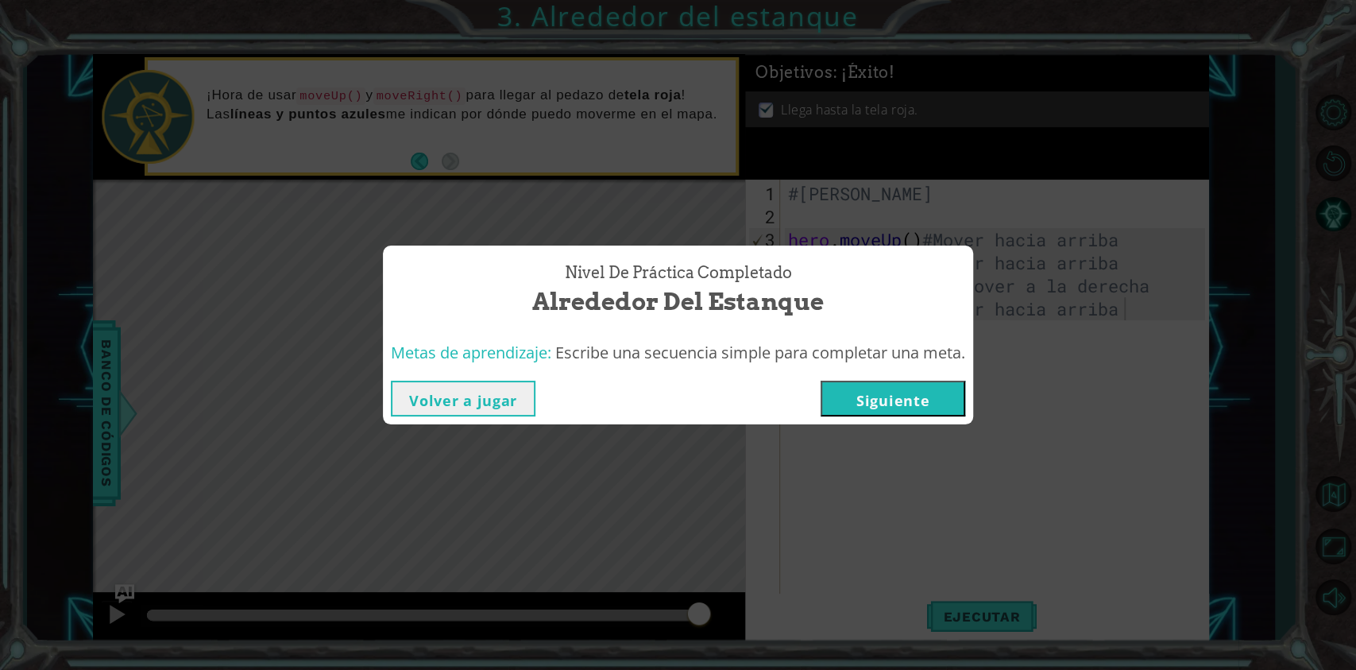
click at [460, 404] on button "Volver a jugar" at bounding box center [463, 399] width 145 height 36
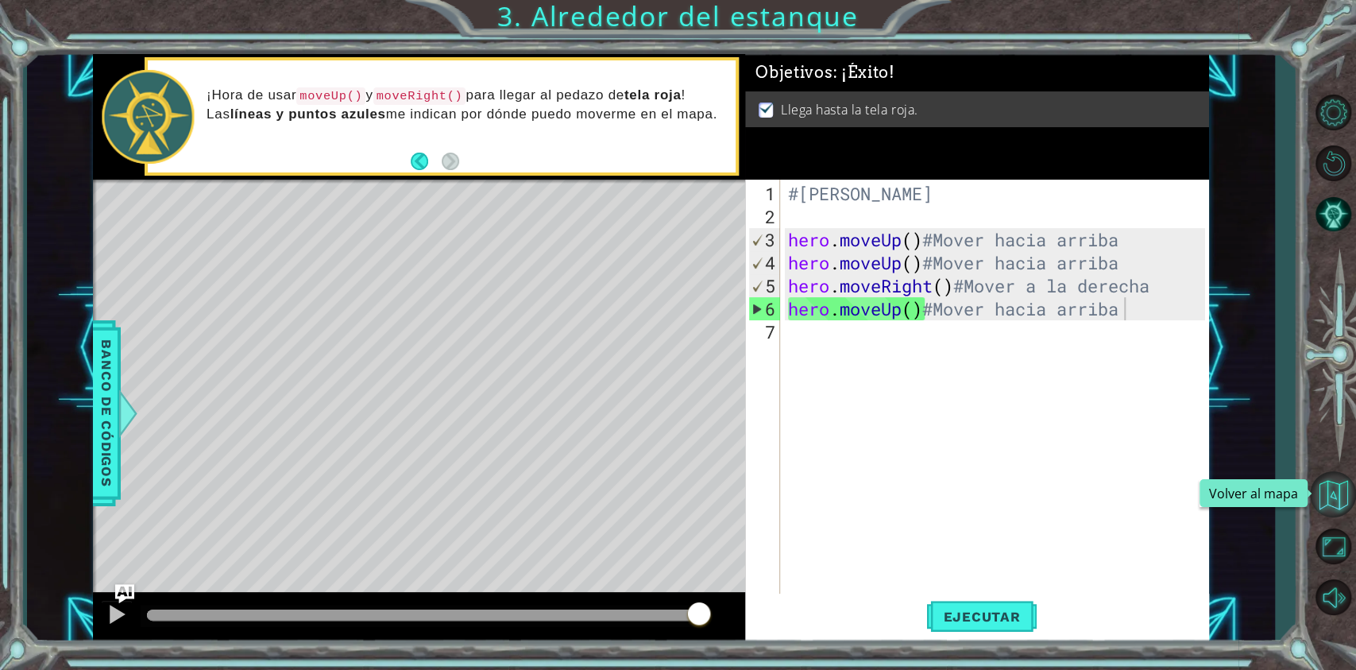
click at [1004, 474] on button "Volver al mapa" at bounding box center [1333, 494] width 46 height 46
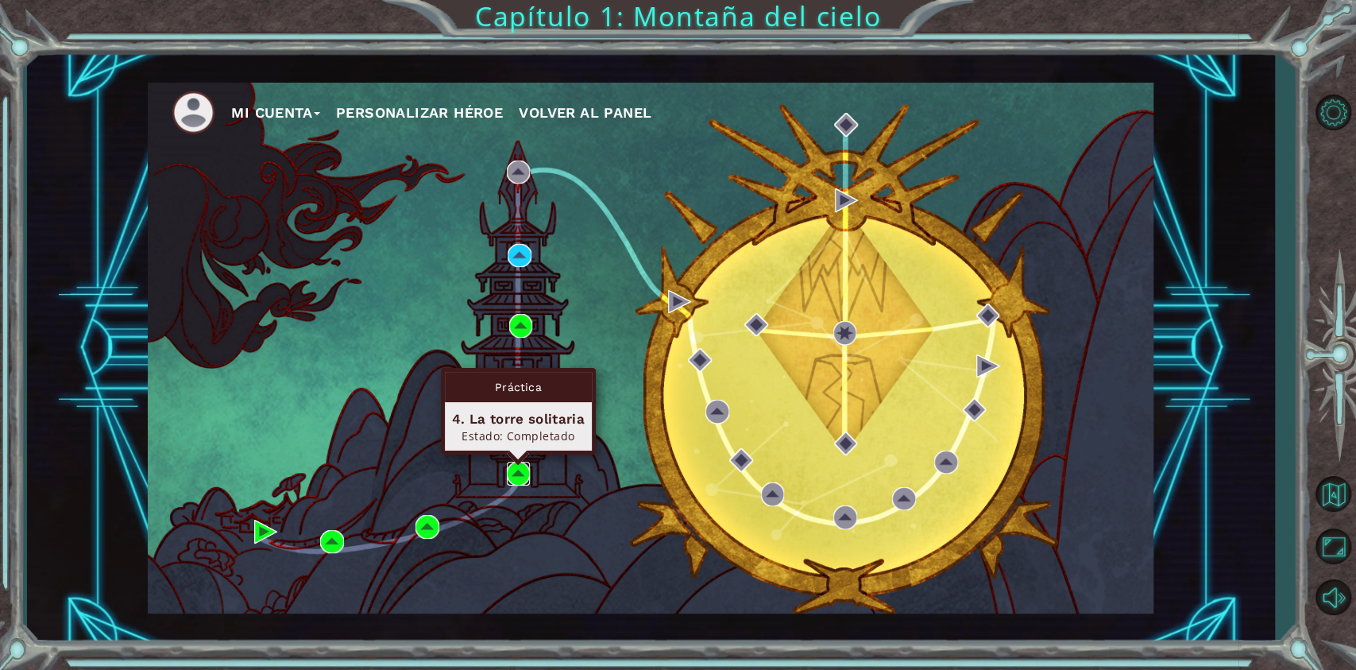
click at [509, 468] on img at bounding box center [519, 474] width 24 height 24
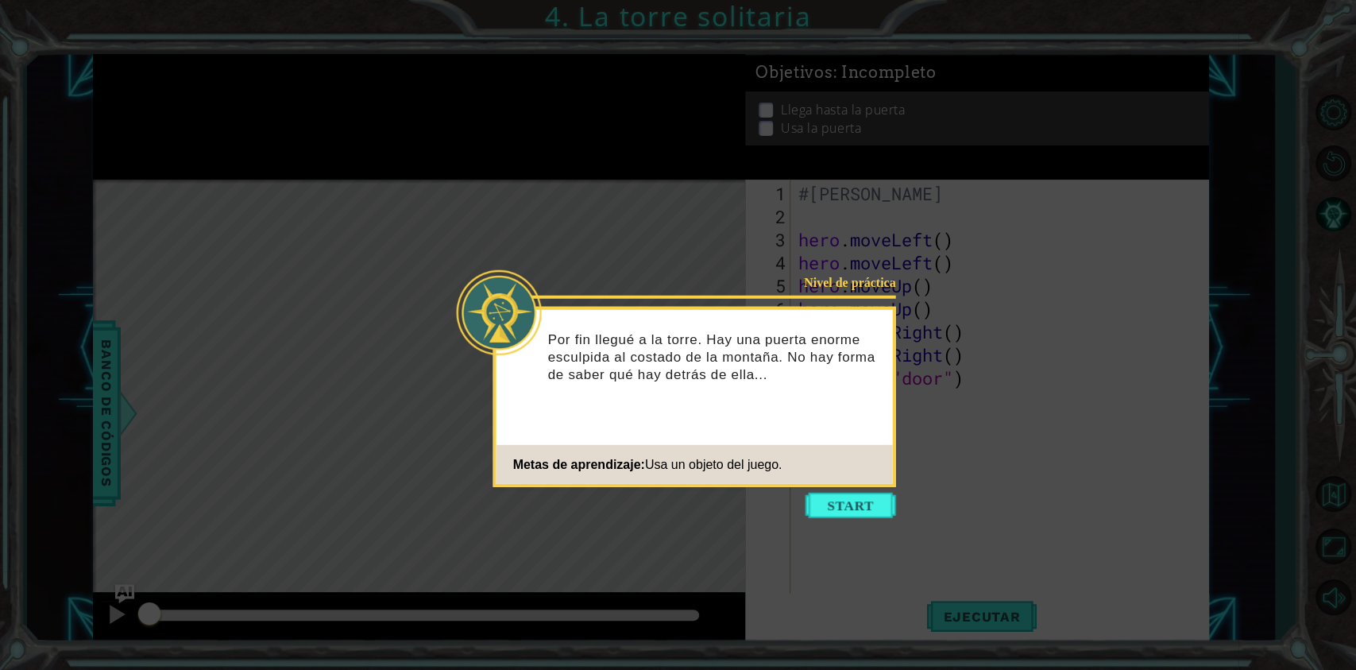
click at [806, 501] on button "Start" at bounding box center [851, 505] width 91 height 25
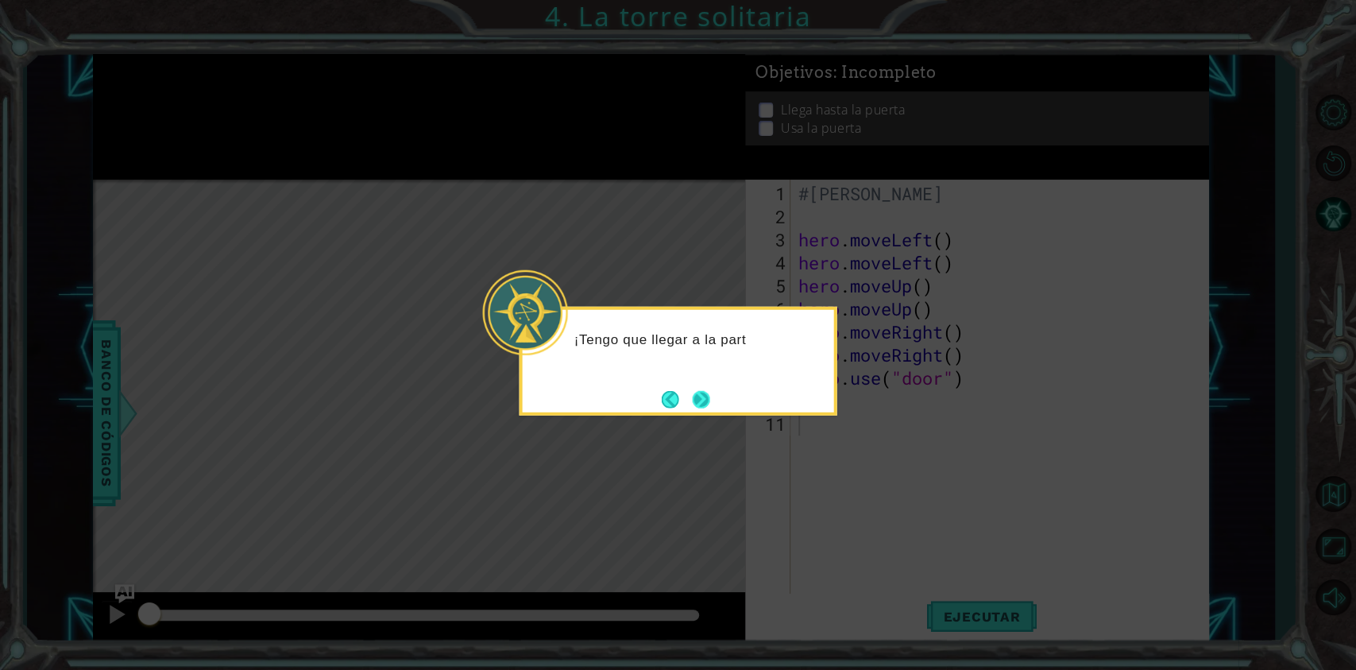
click at [692, 404] on button "Next" at bounding box center [700, 398] width 17 height 17
click at [693, 404] on button "Next" at bounding box center [701, 398] width 17 height 17
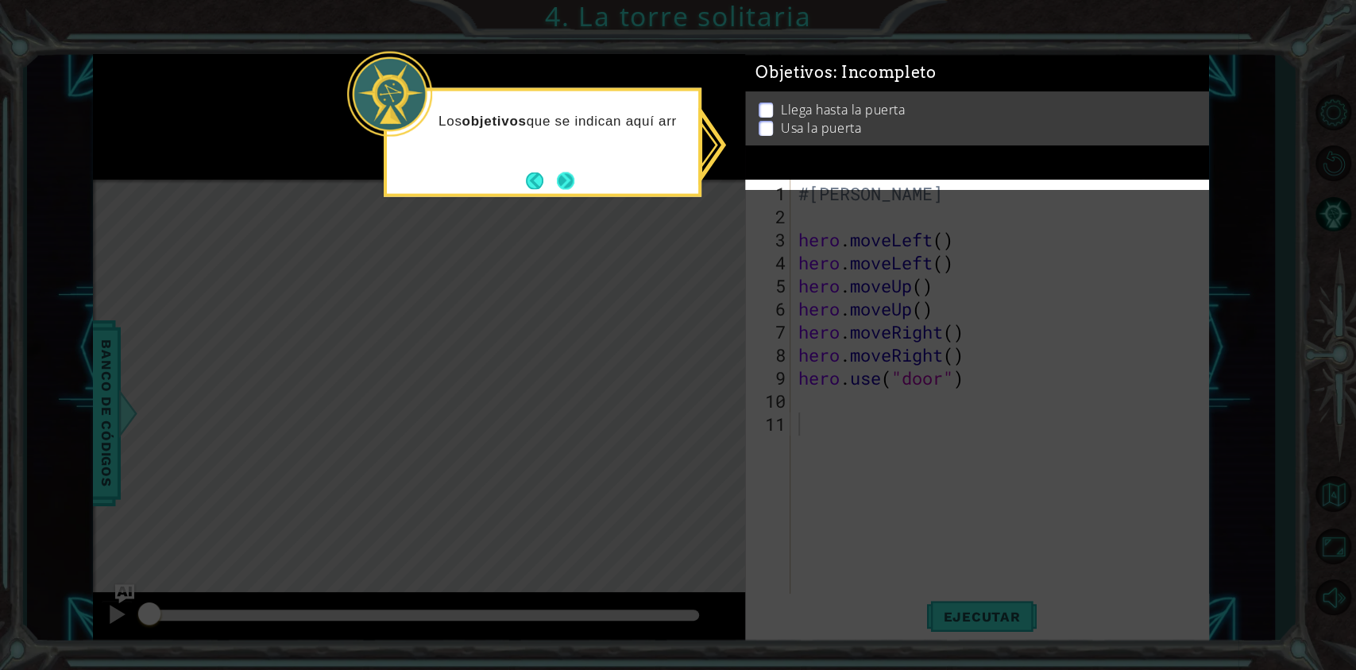
click at [561, 172] on button "Next" at bounding box center [565, 180] width 17 height 17
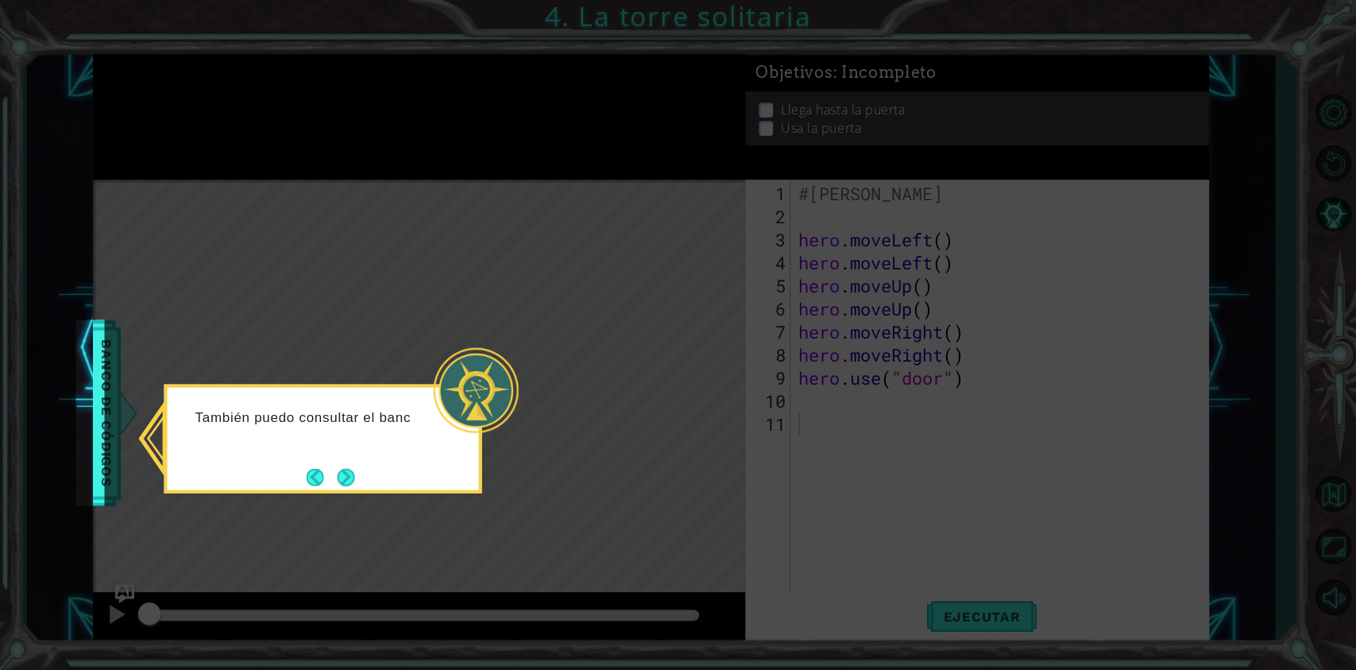
click at [339, 473] on button "Next" at bounding box center [345, 476] width 17 height 17
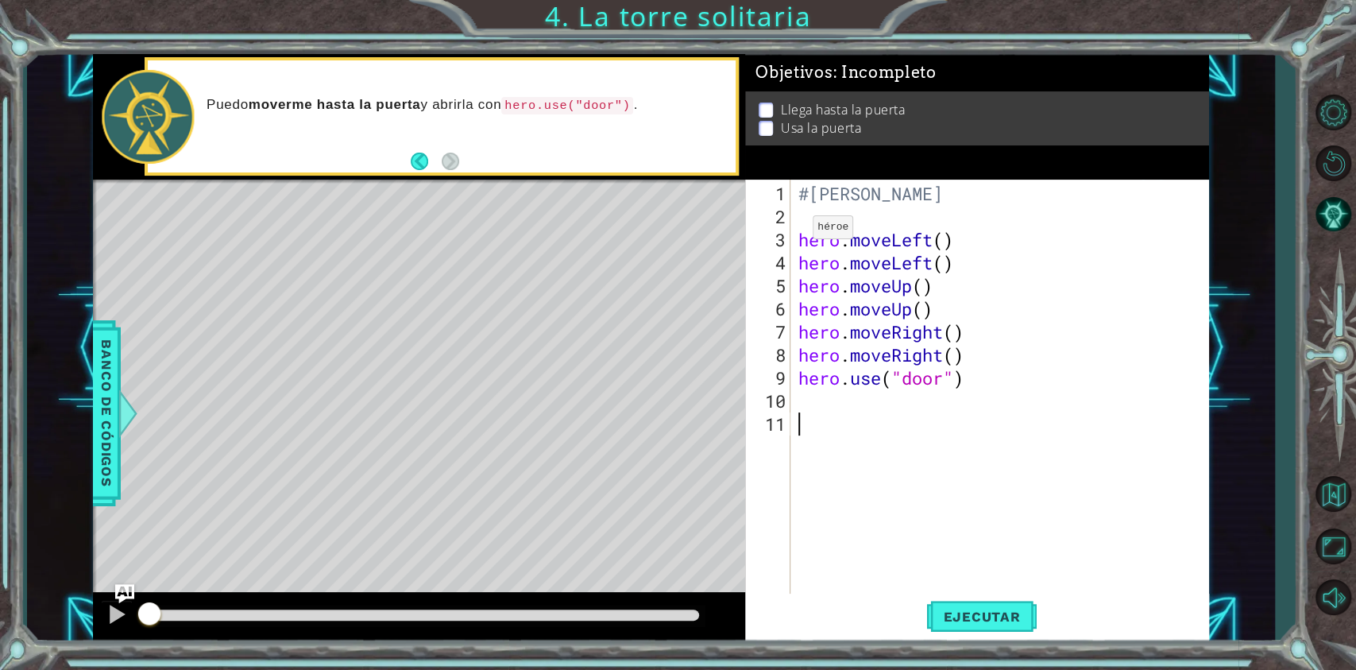
click at [799, 233] on div "#[PERSON_NAME] hero . moveLeft ( ) hero . moveLeft ( ) hero . moveUp ( ) hero .…" at bounding box center [1003, 412] width 417 height 461
type textarea "hero.moveLeft()"
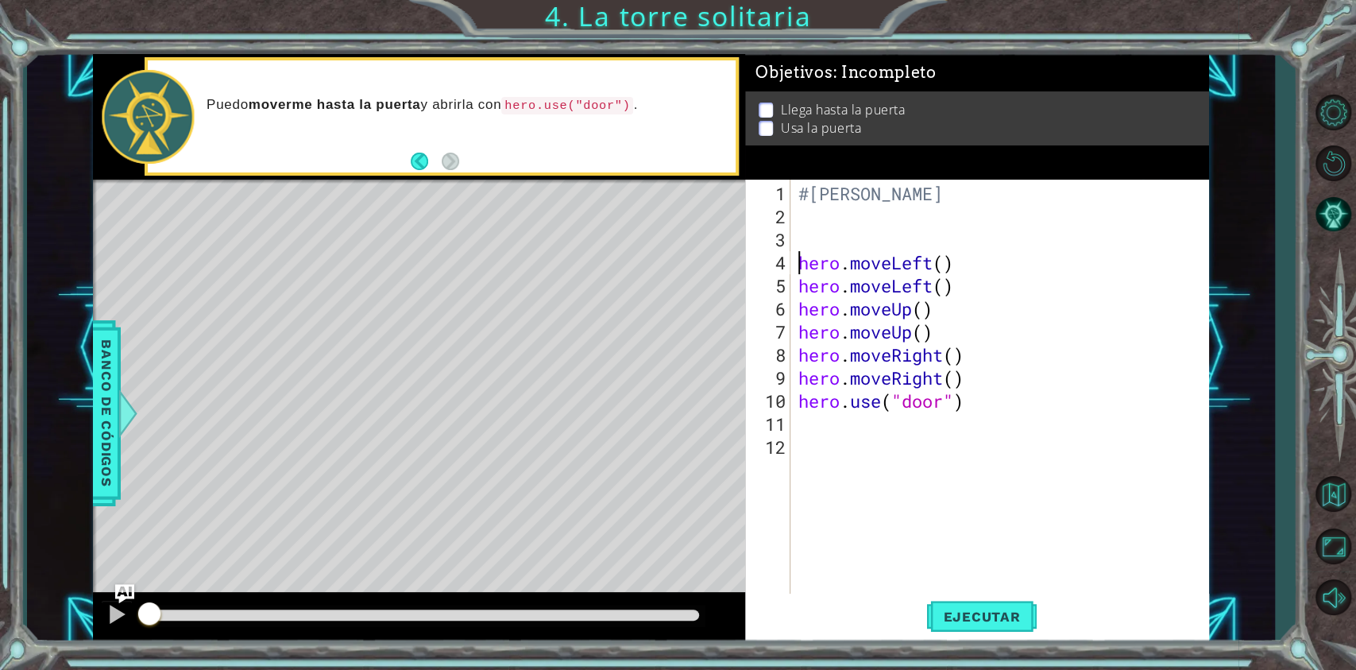
click at [752, 223] on div "2" at bounding box center [769, 216] width 42 height 23
type textarea "#"
click at [941, 267] on div "#[PERSON_NAME] #hero se mueve hacia la izquierda hero . moveLeft ( ) hero . mov…" at bounding box center [1003, 412] width 417 height 461
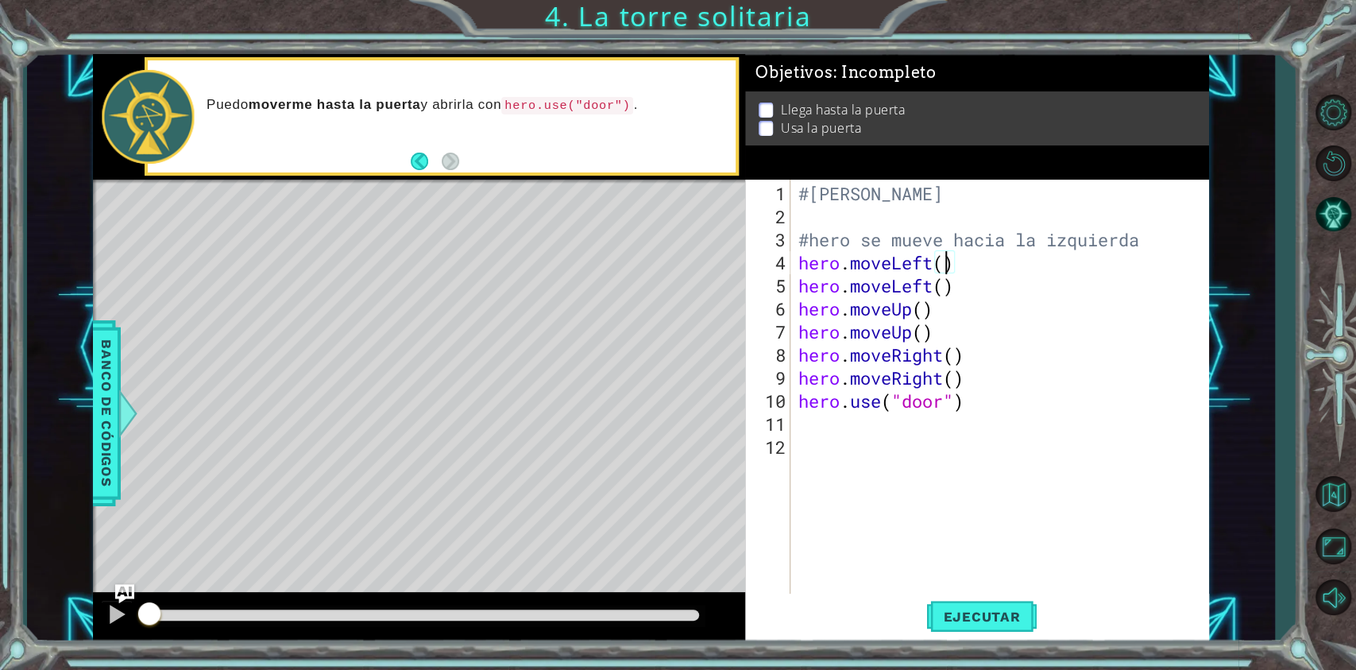
click at [1004, 269] on div "#[PERSON_NAME] #hero se mueve hacia la izquierda hero . moveLeft ( ) hero . mov…" at bounding box center [1003, 412] width 417 height 461
click at [1004, 269] on div "#[PERSON_NAME] #hero se mueve hacia la izquierda hero . moveLeft ( ) #Mover a l…" at bounding box center [1003, 412] width 417 height 461
click at [1003, 273] on div "#[PERSON_NAME] #hero se mueve hacia la izquierda hero . moveLeft ( ) #Mover a l…" at bounding box center [1003, 412] width 417 height 461
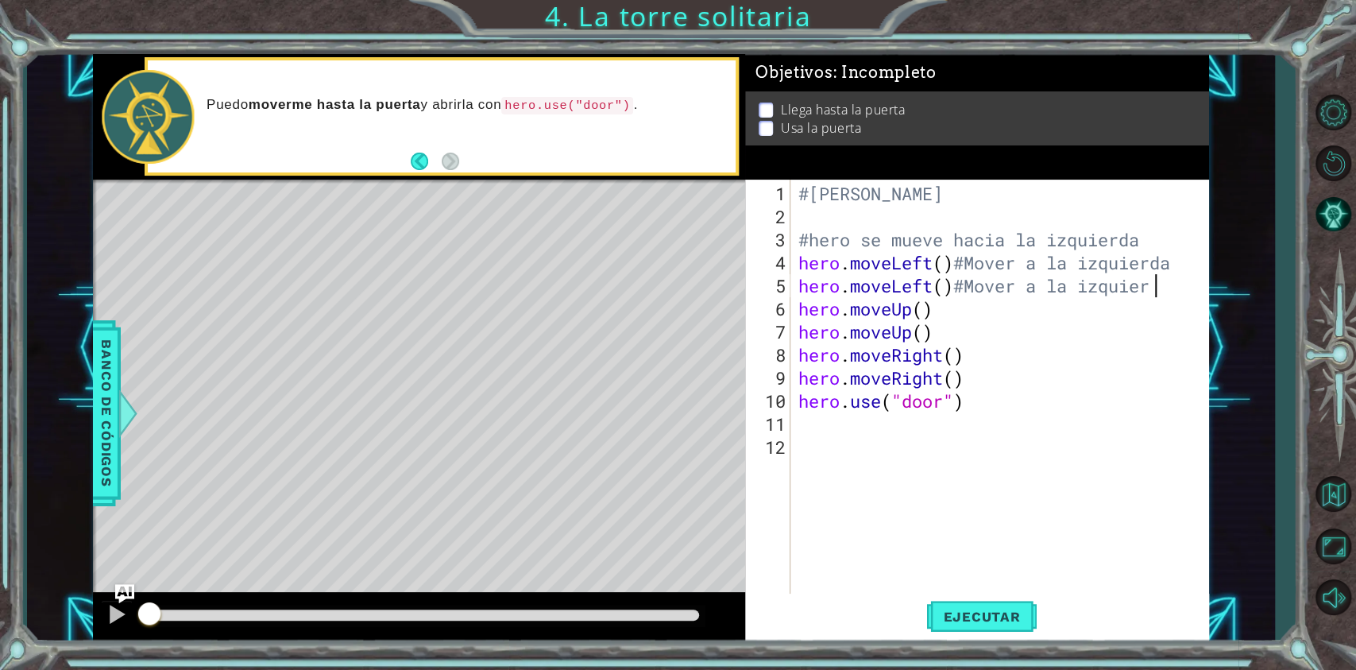
type textarea "hero.moveLeft()#Mover a la izquierda"
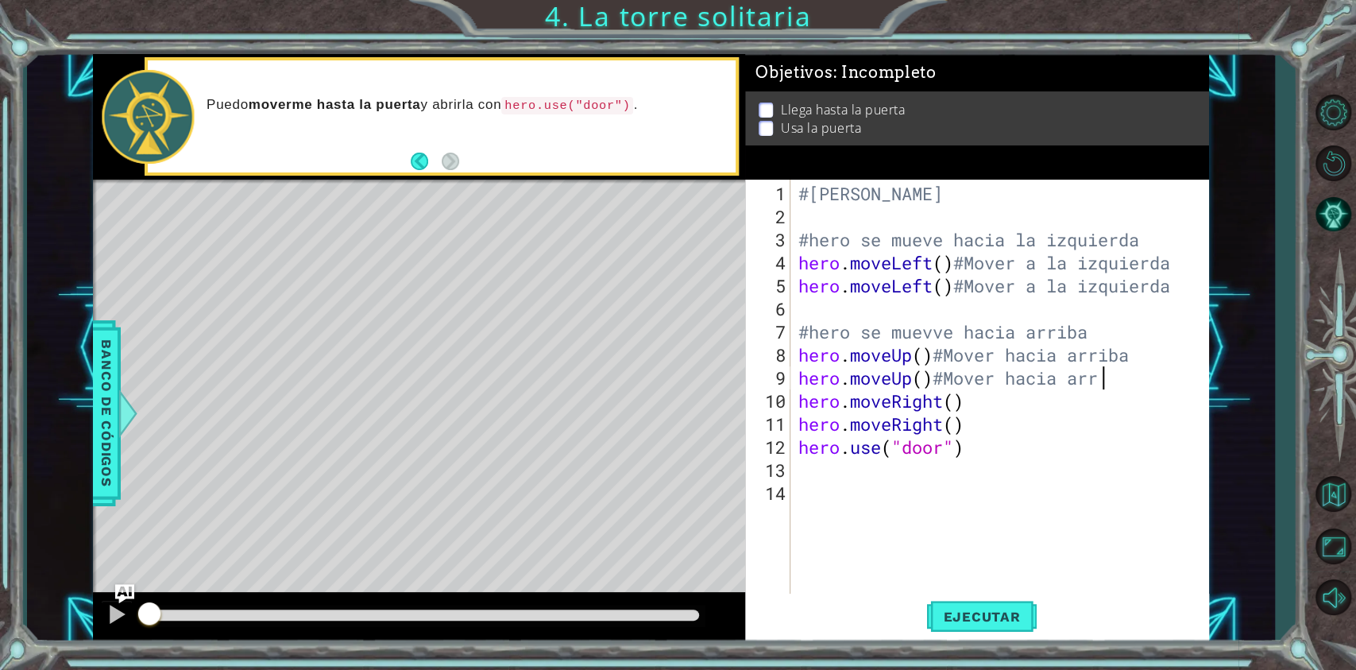
scroll to position [0, 13]
type textarea "hero.moveUp()#Mover hacia arriba"
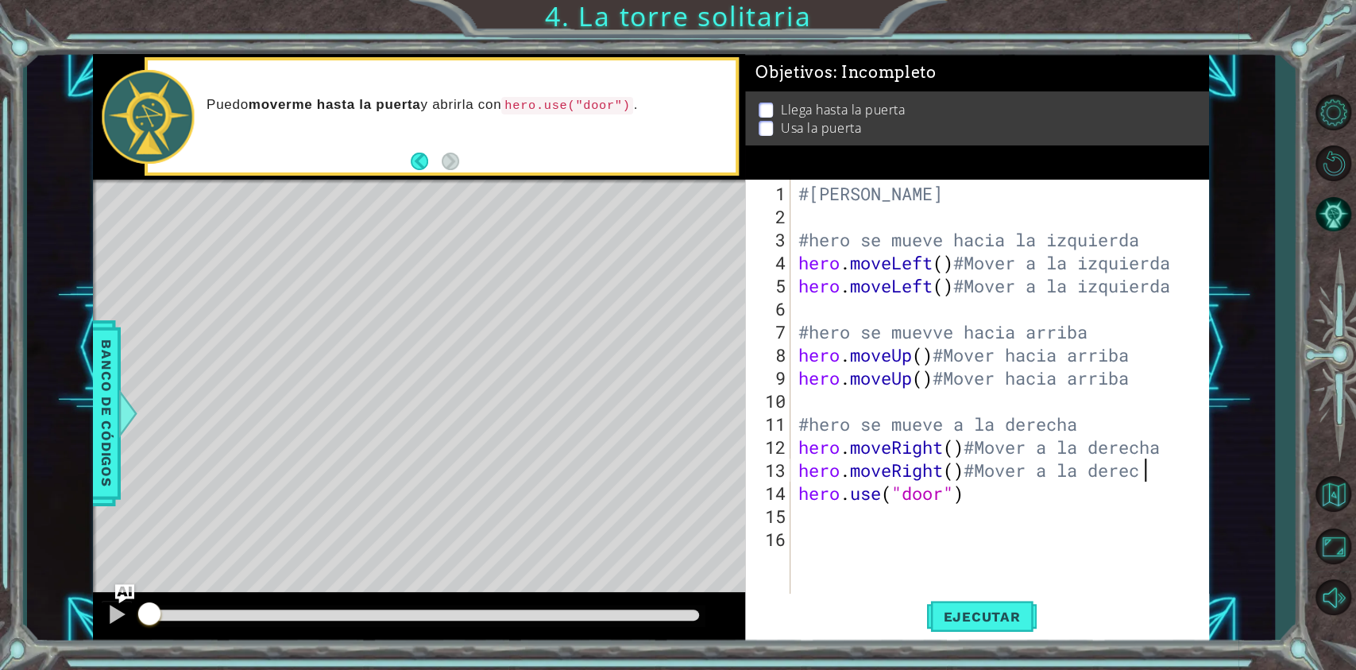
scroll to position [0, 15]
type textarea "hero.moveRight()#Mover a la derecha"
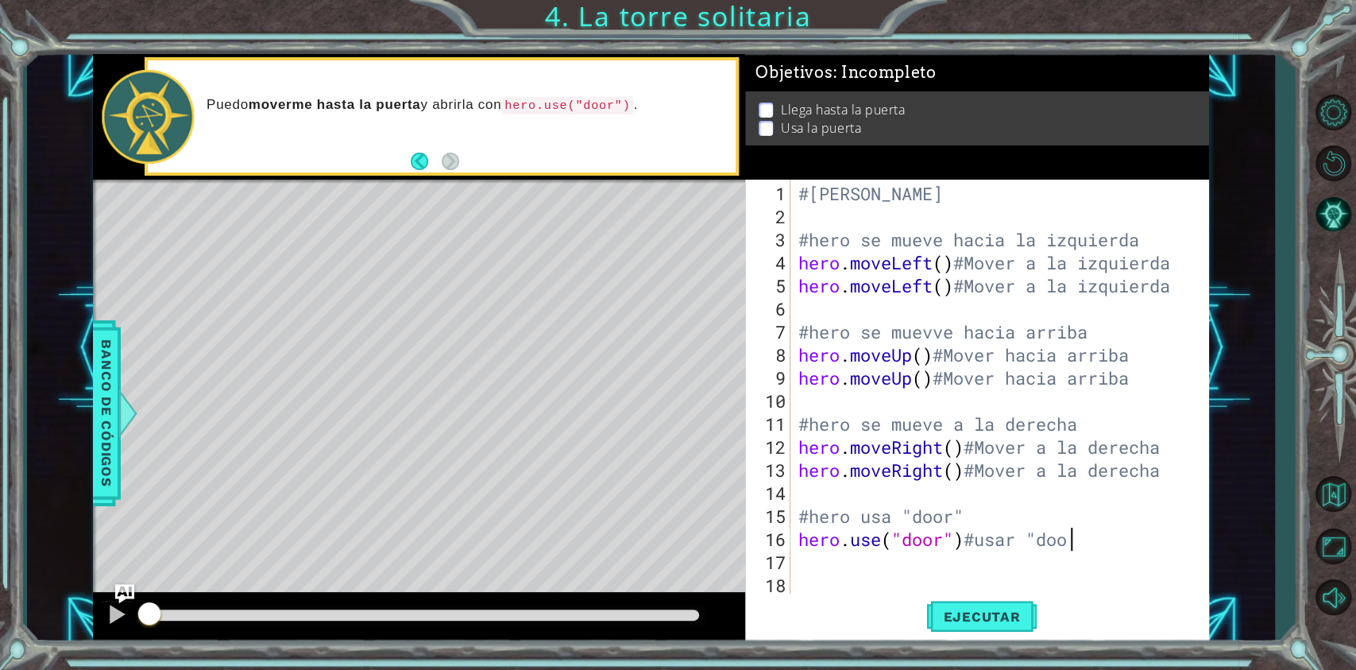
scroll to position [0, 12]
type textarea "hero.use("door")#usar "door""
click at [1003, 501] on button "Ejecutar" at bounding box center [981, 617] width 109 height 46
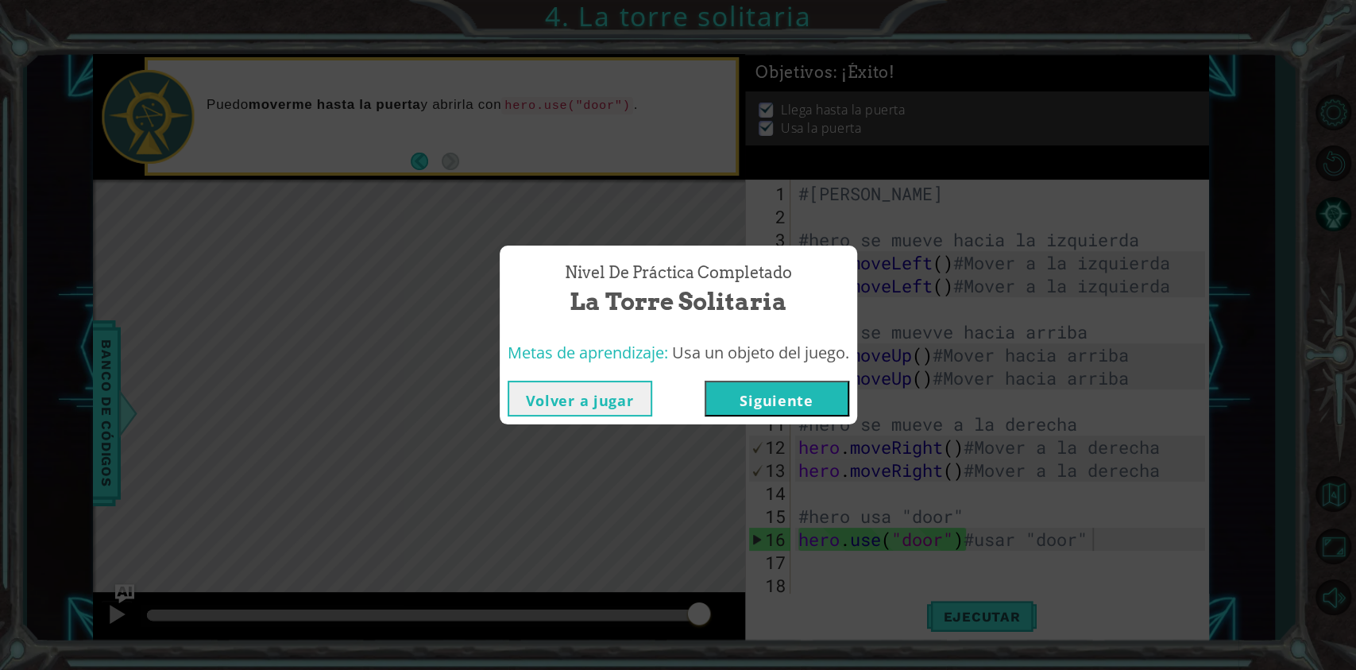
click at [554, 400] on button "Volver a jugar" at bounding box center [580, 399] width 145 height 36
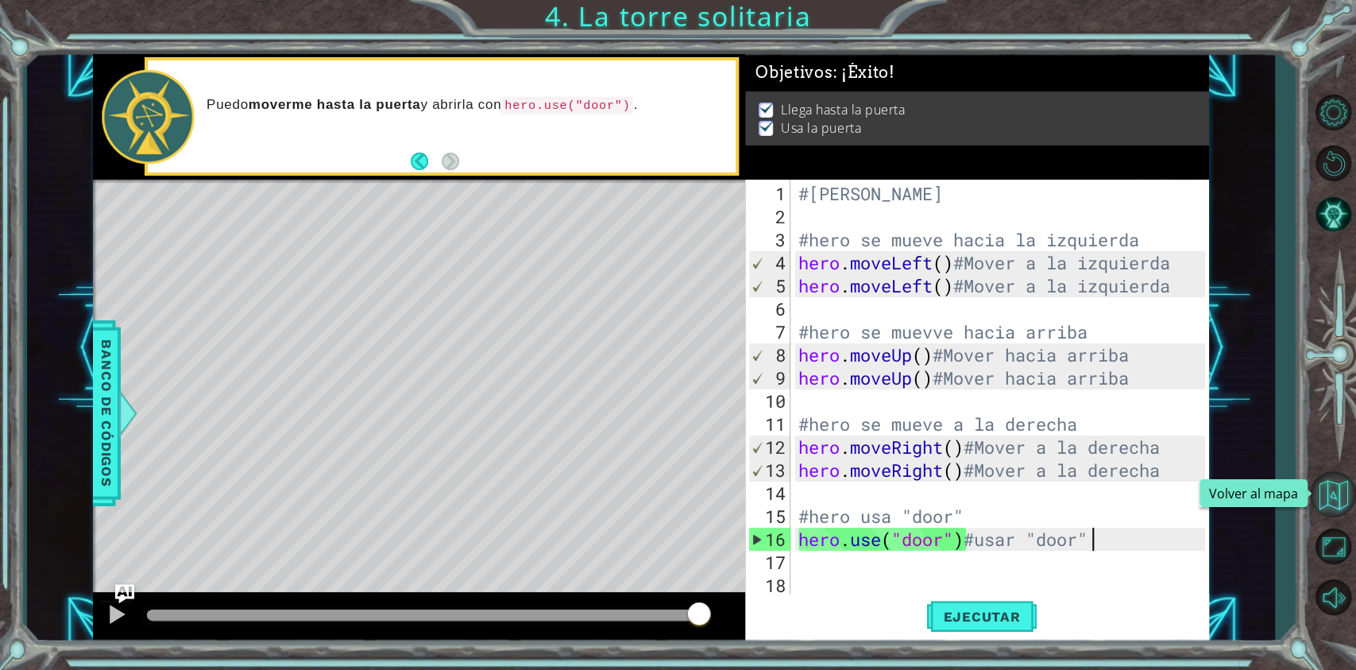
click at [1004, 501] on button "Volver al mapa" at bounding box center [1333, 494] width 46 height 46
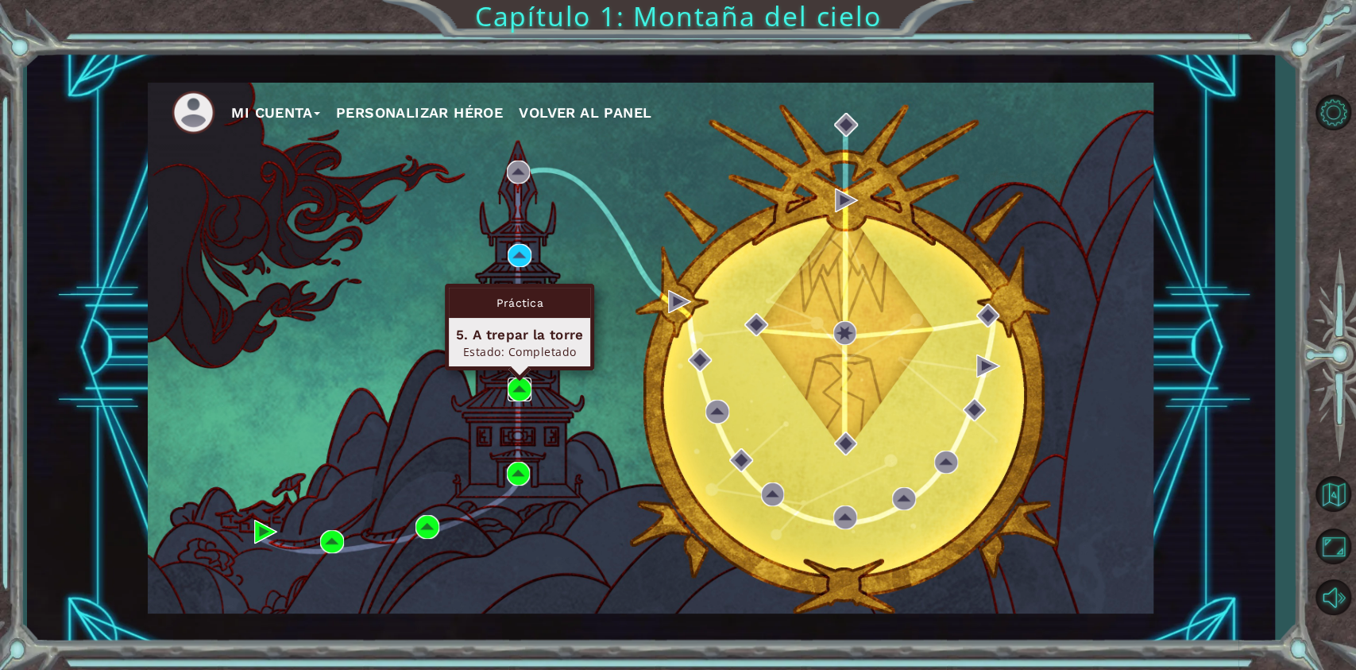
click at [517, 386] on img at bounding box center [520, 389] width 24 height 24
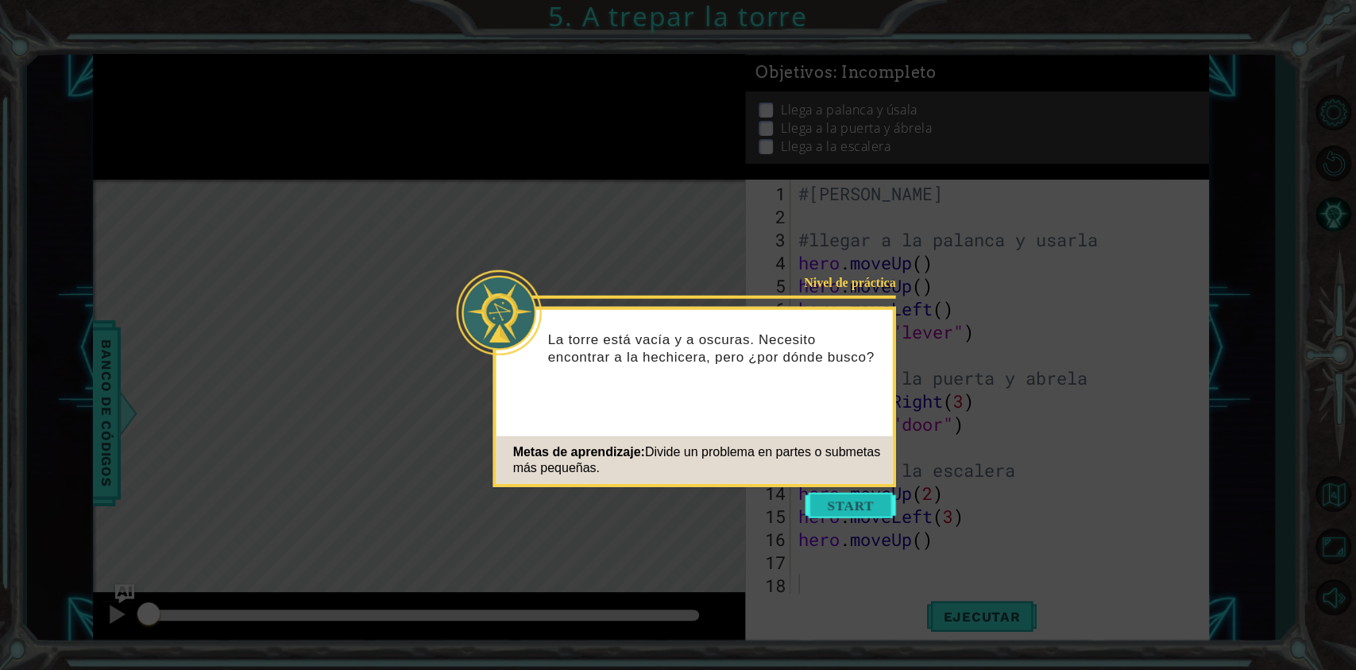
click at [871, 495] on button "Start" at bounding box center [851, 505] width 91 height 25
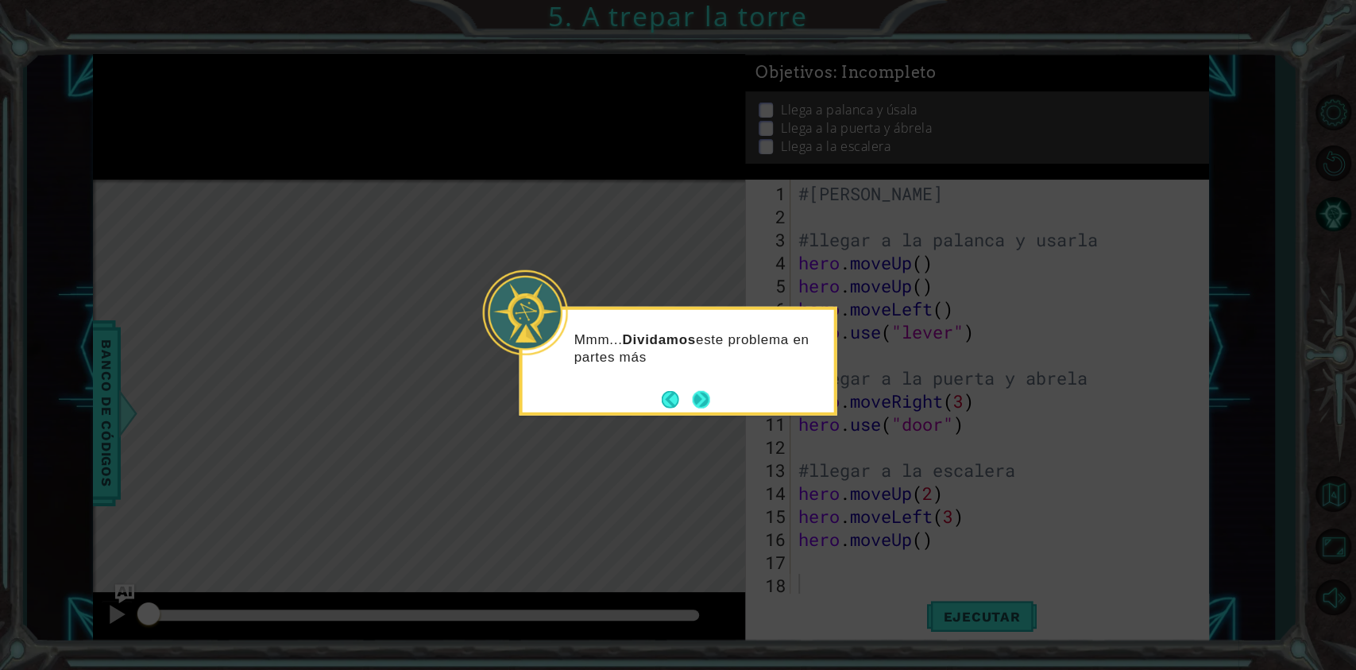
click at [706, 401] on button "Next" at bounding box center [700, 398] width 17 height 17
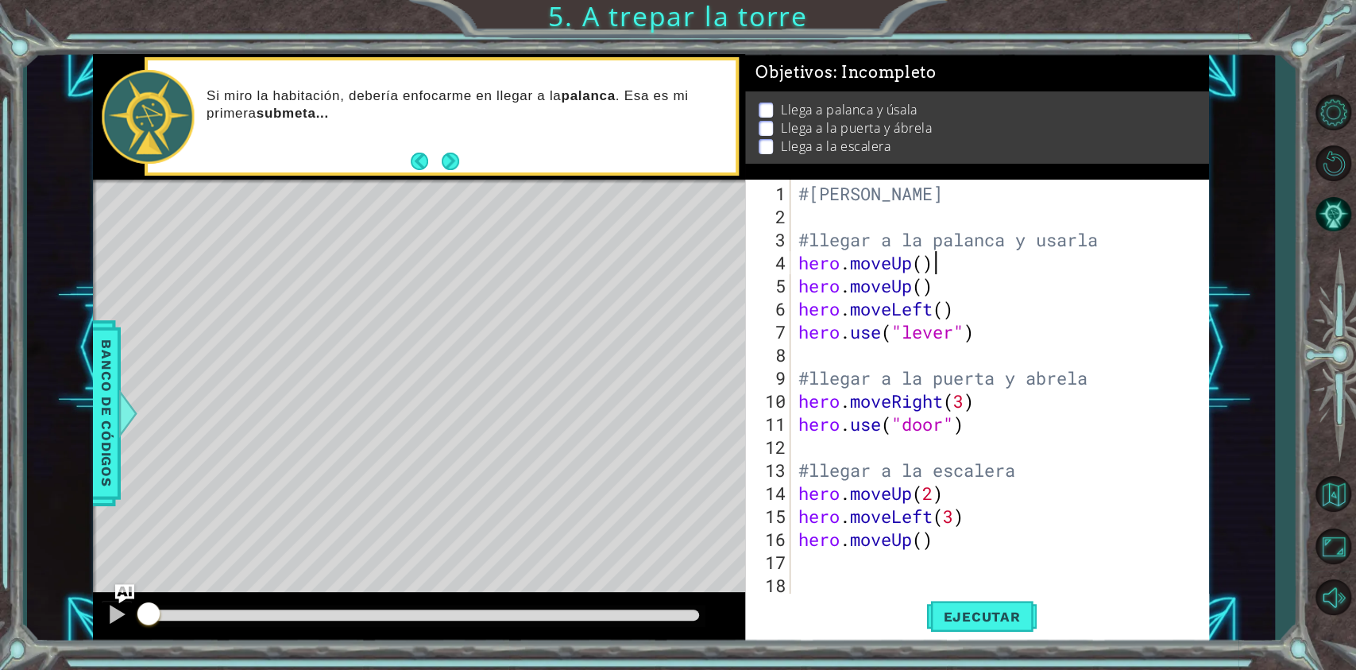
click at [948, 260] on div "#[PERSON_NAME] #llegar a la palanca y usarla hero . moveUp ( ) hero . moveUp ( …" at bounding box center [1003, 412] width 417 height 461
click at [998, 264] on div "#[PERSON_NAME] #llegar a la palanca y usarla hero . moveUp ( ) #move hacia arri…" at bounding box center [1003, 412] width 417 height 461
click at [984, 269] on div "#[PERSON_NAME] #llegar a la palanca y usarla hero . moveUp ( ) #move hacia arri…" at bounding box center [1003, 412] width 417 height 461
click at [1004, 294] on div "#[PERSON_NAME] #llegar a la palanca y usarla hero . moveUp ( ) #mover hacia arr…" at bounding box center [1003, 412] width 417 height 461
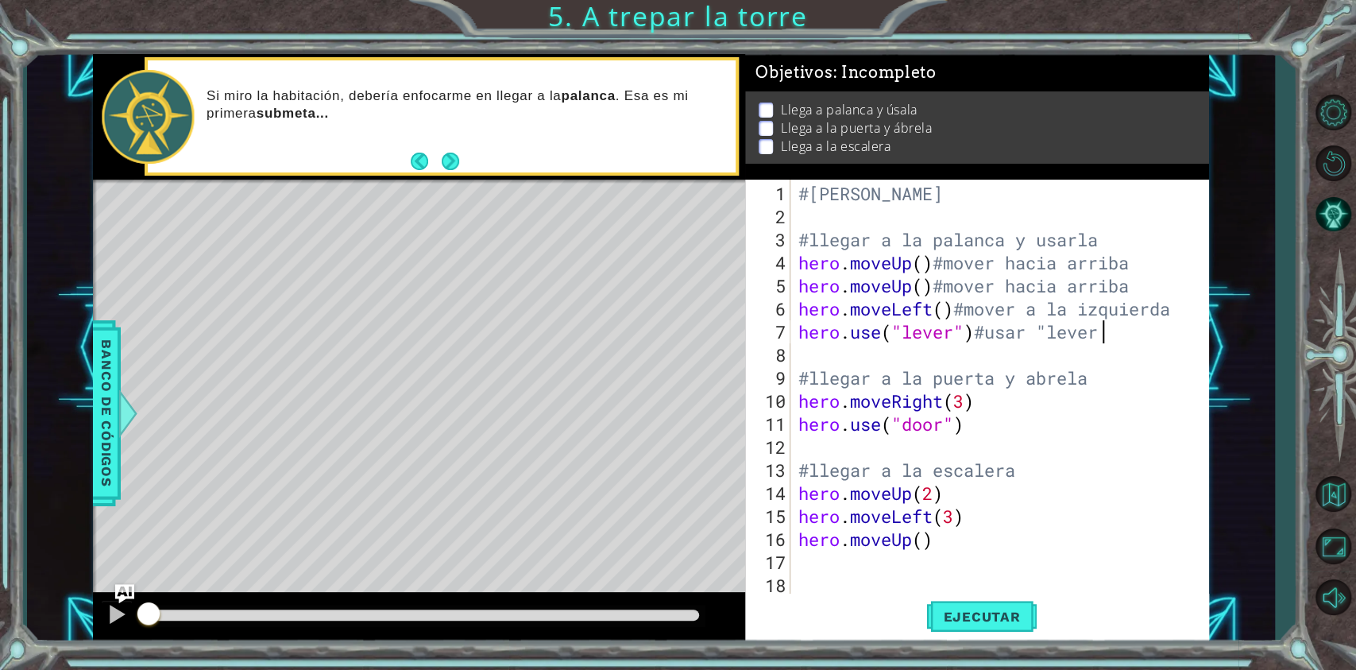
scroll to position [0, 13]
type textarea "hero.use("lever")#usar "lever""
type textarea "hero.use("door")#usar "door""
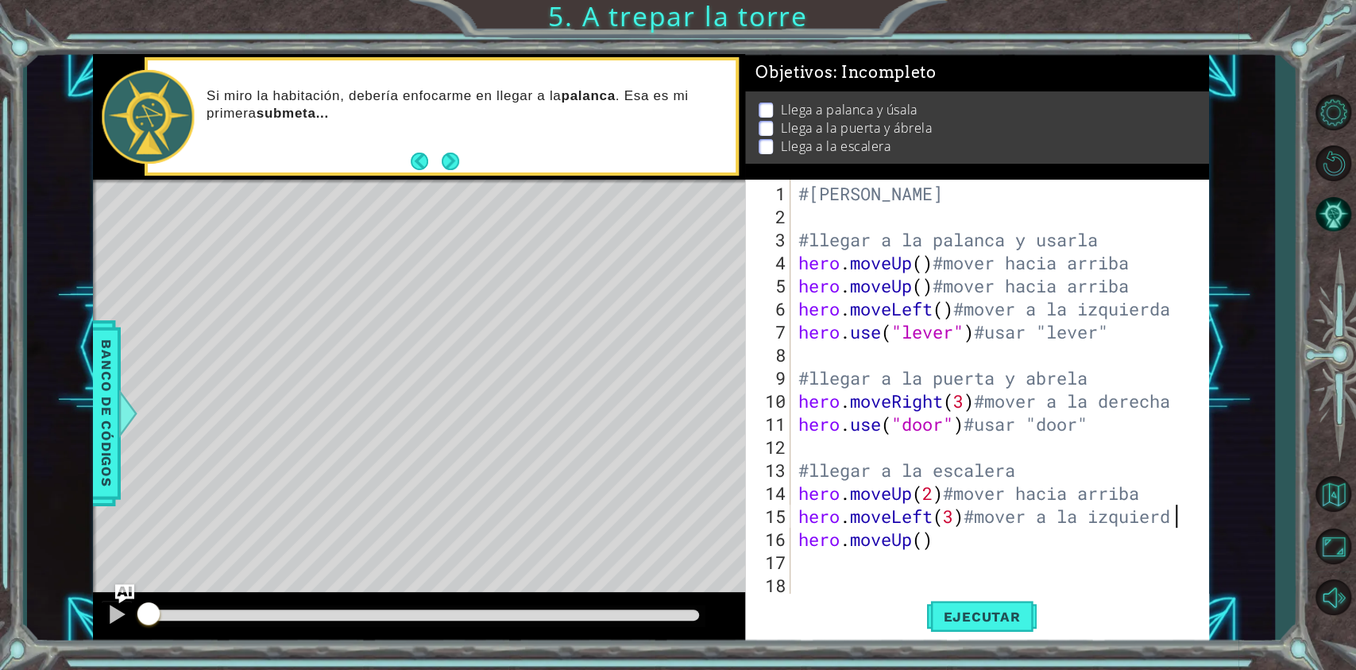
scroll to position [0, 16]
type textarea "hero.moveLeft(3)#mover a la izquierda"
click at [986, 501] on span "Ejecutar" at bounding box center [981, 617] width 109 height 16
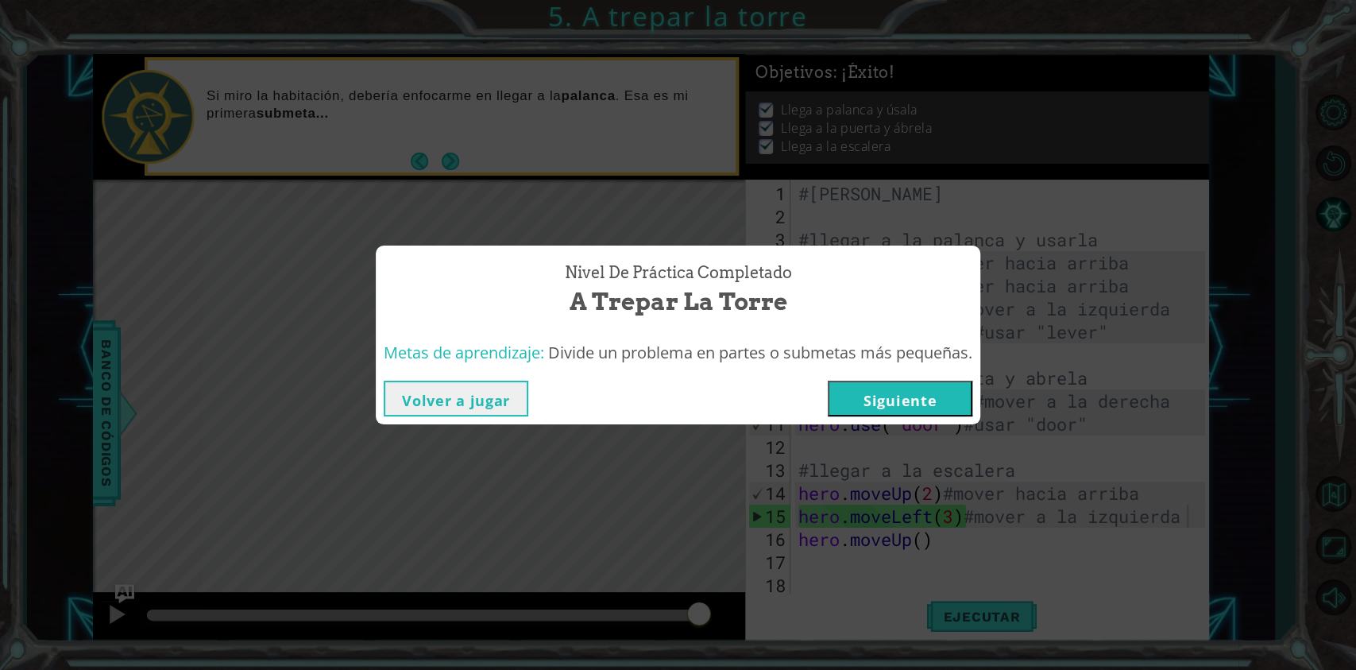
click at [451, 381] on button "Volver a jugar" at bounding box center [456, 399] width 145 height 36
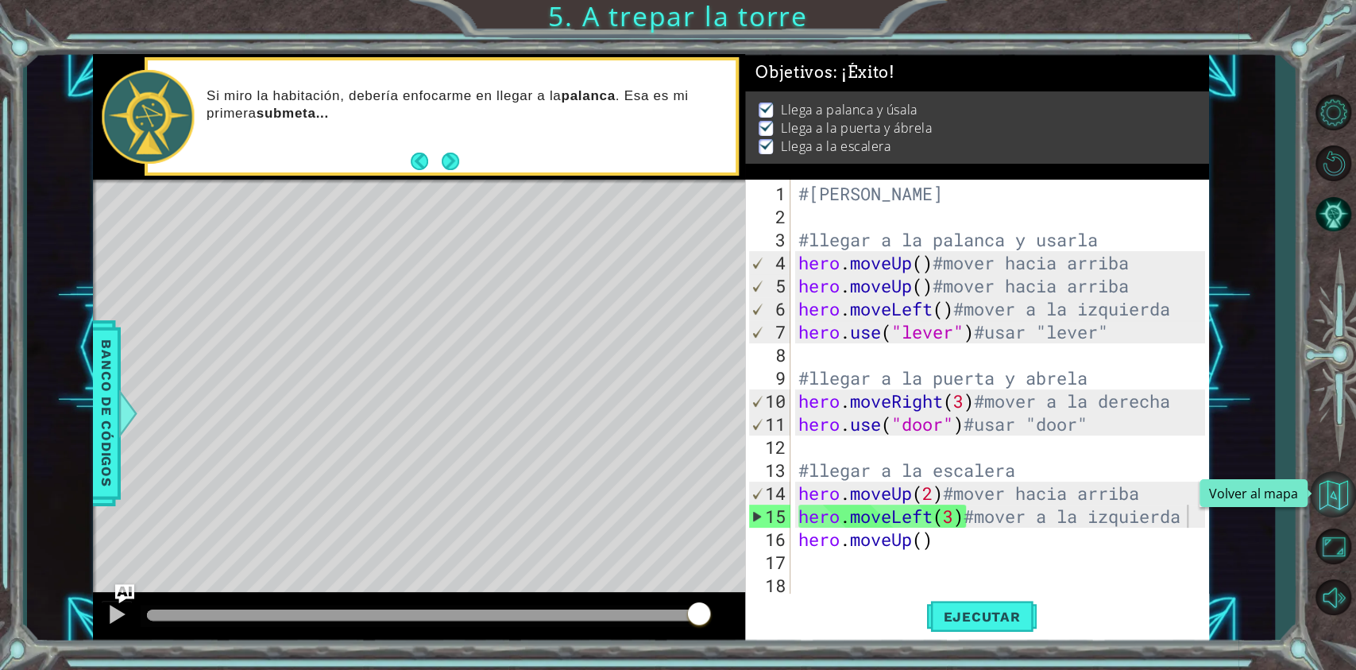
click at [1004, 491] on button "Volver al mapa" at bounding box center [1333, 494] width 46 height 46
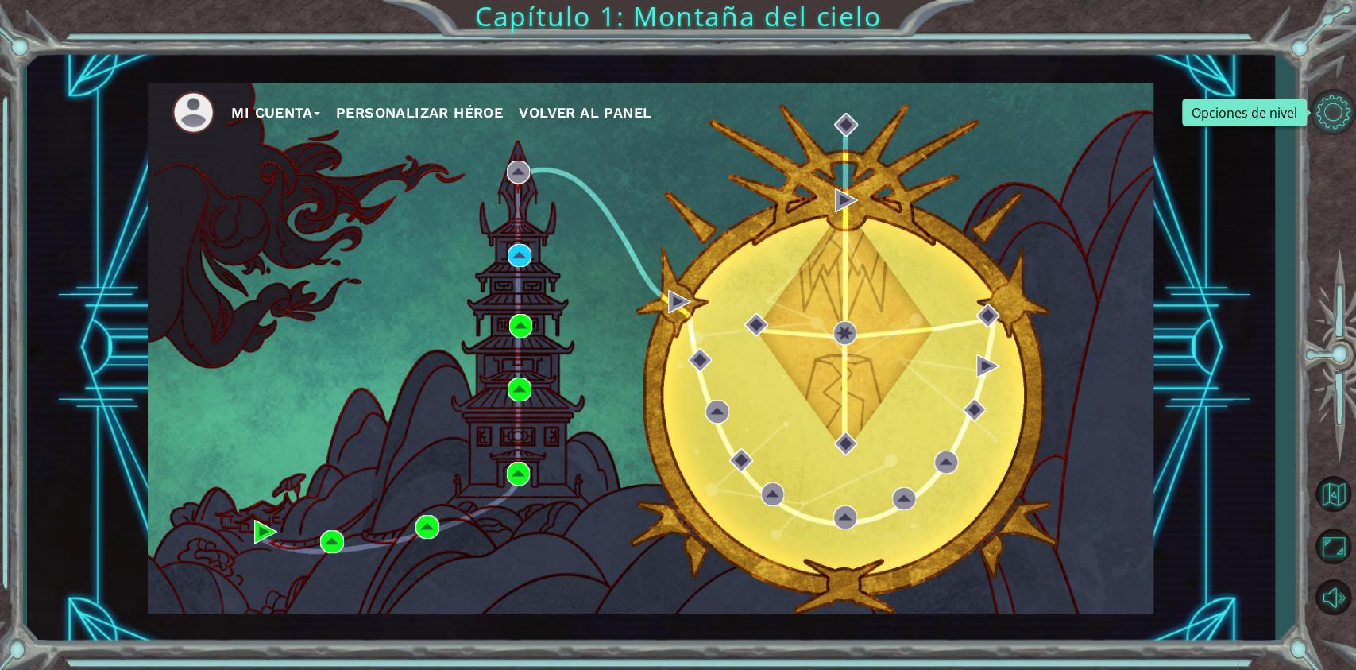
click at [1004, 109] on button "Opciones de nivel" at bounding box center [1333, 112] width 46 height 46
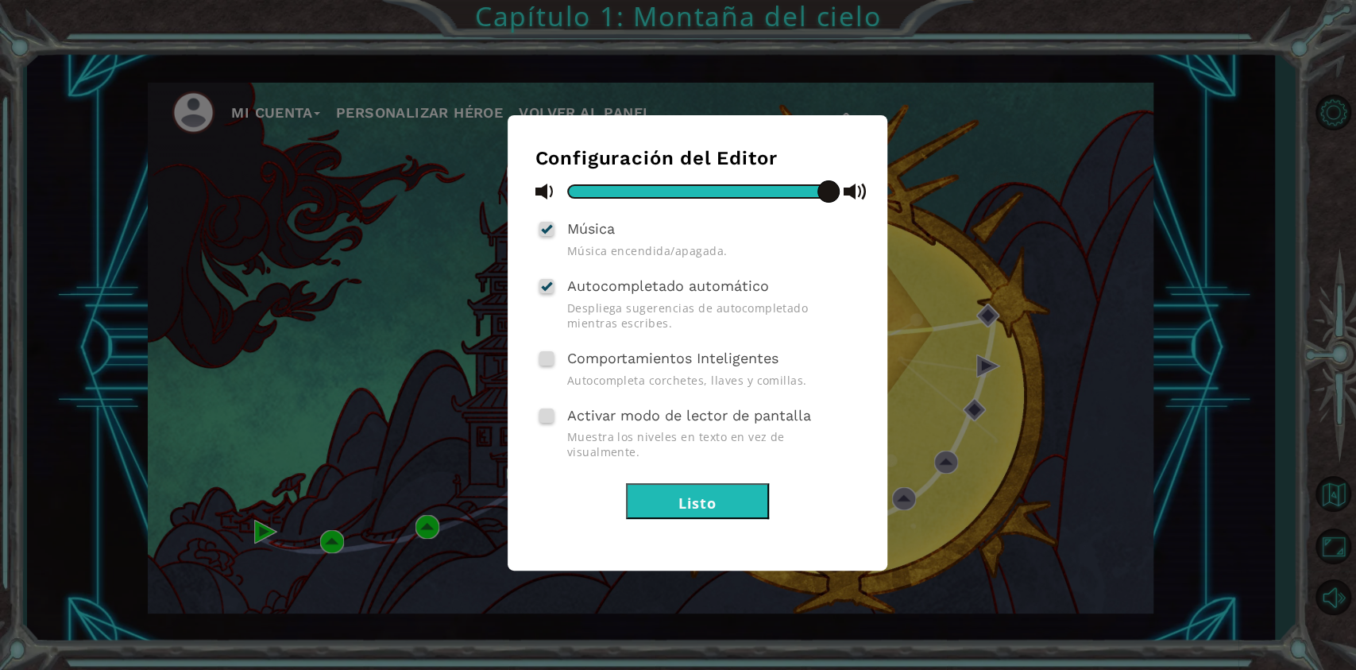
click at [680, 483] on button "Listo" at bounding box center [697, 501] width 143 height 36
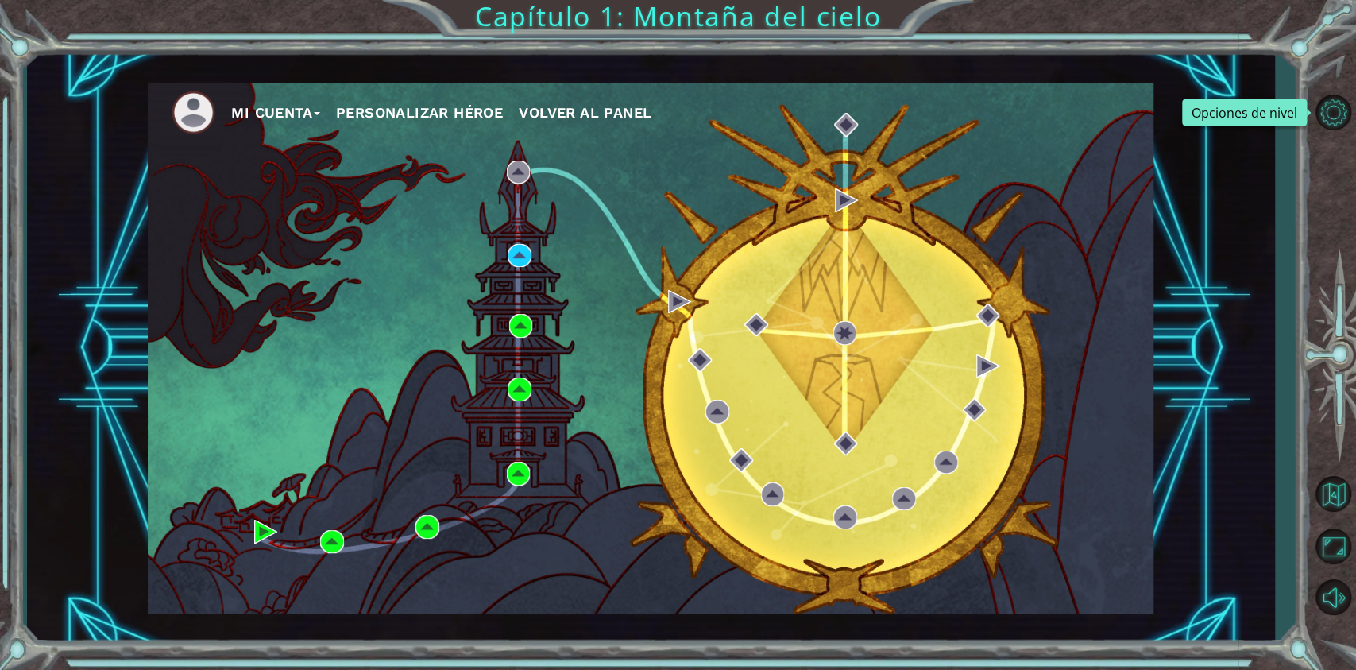
click at [284, 130] on ul "Mi Cuenta Personalizar héroe Volver al panel" at bounding box center [663, 113] width 982 height 44
click at [298, 119] on button "Mi Cuenta" at bounding box center [275, 113] width 89 height 24
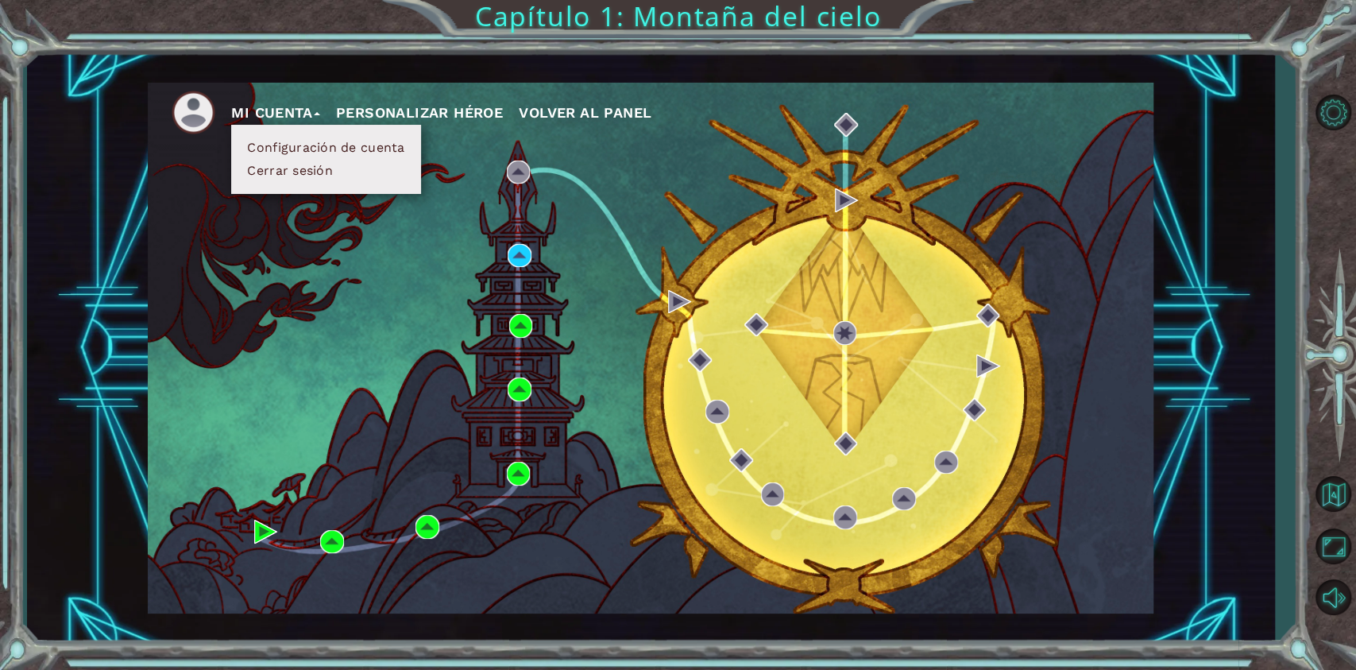
click at [307, 174] on button "Cerrar sesión" at bounding box center [289, 170] width 95 height 17
